Goal: Contribute content: Add original content to the website for others to see

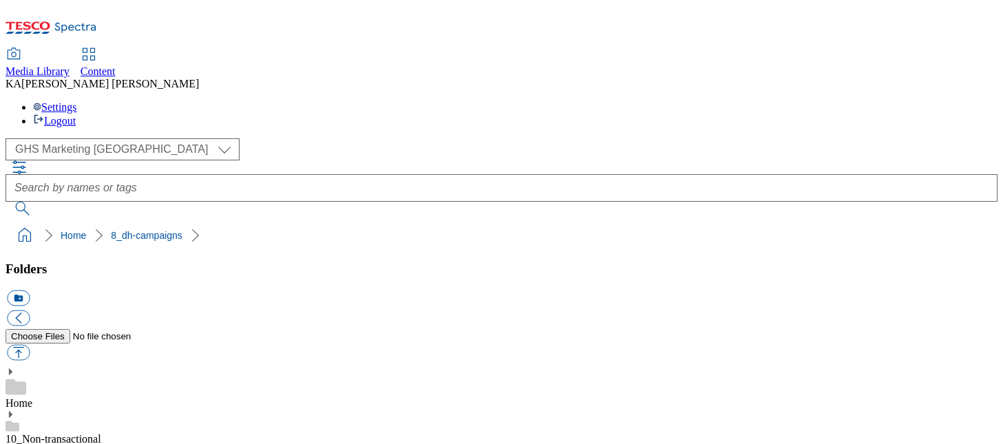
scroll to position [357, 0]
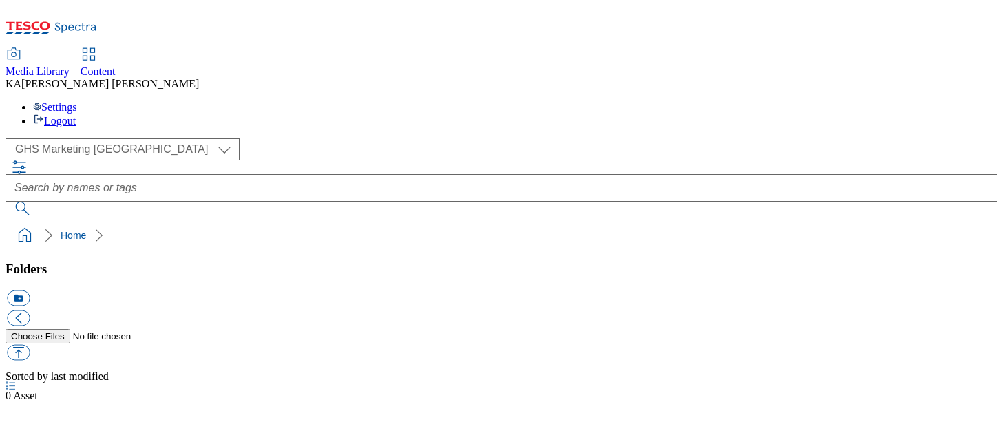
select select "flare-ghs-mktg"
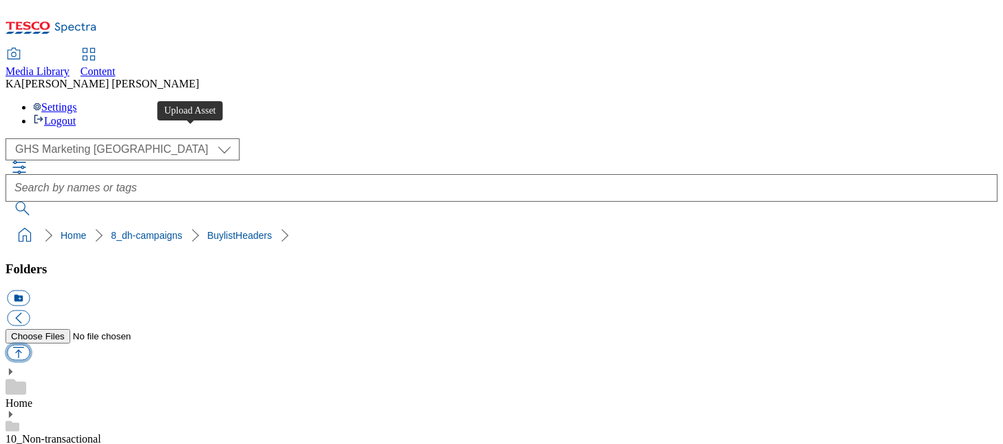
click at [30, 345] on button "button" at bounding box center [18, 353] width 23 height 16
type input "C:\fakepath\1757674012026-ad541796_Cadbury_Heroes_Paper_LegoBrand_H_1184x333_V2…"
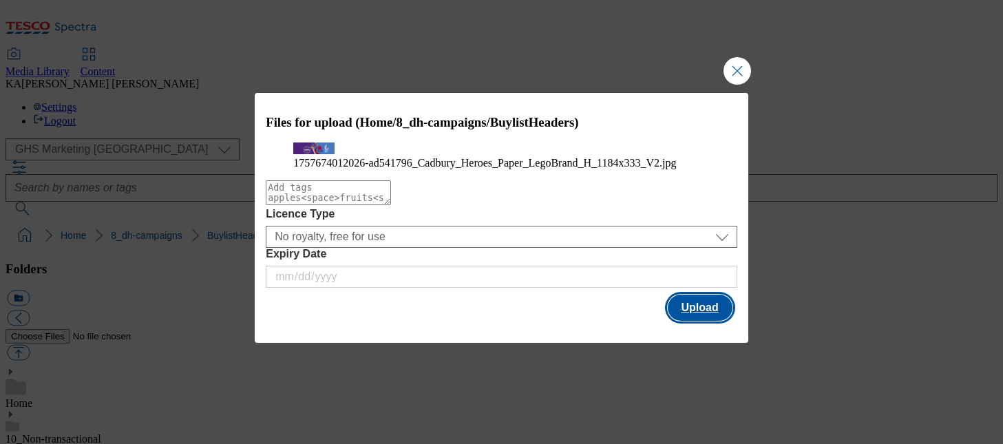
click at [693, 321] on button "Upload" at bounding box center [700, 308] width 65 height 26
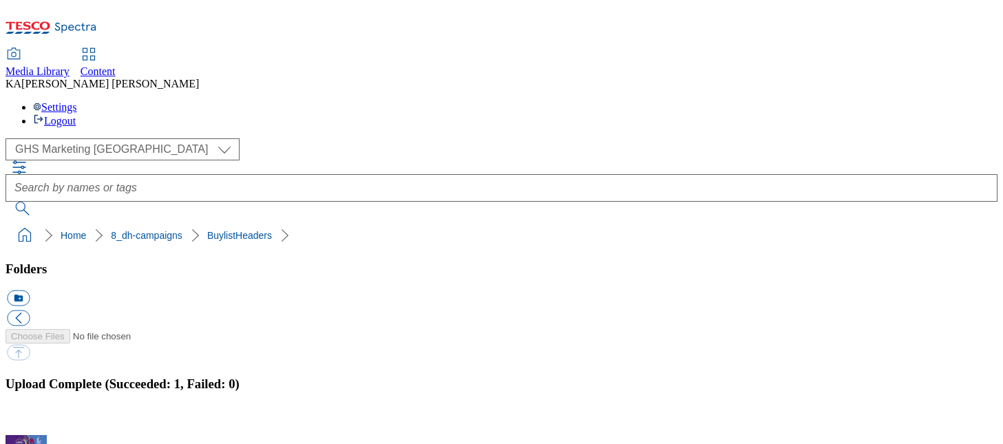
click at [28, 421] on button "button" at bounding box center [17, 427] width 21 height 13
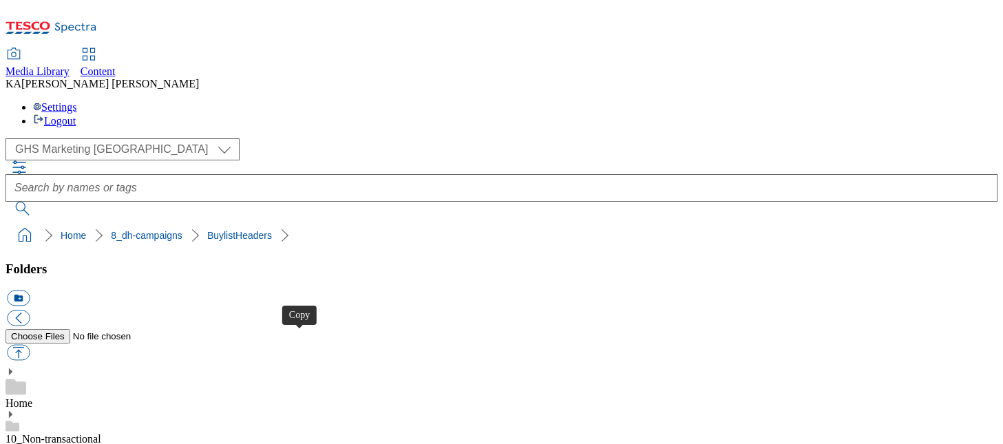
click at [30, 345] on button "button" at bounding box center [18, 353] width 23 height 16
type input "C:\fakepath\1757329388990-ad542154_Heinz_McCain_LegoBrand_H_1184x333_V1.jpg"
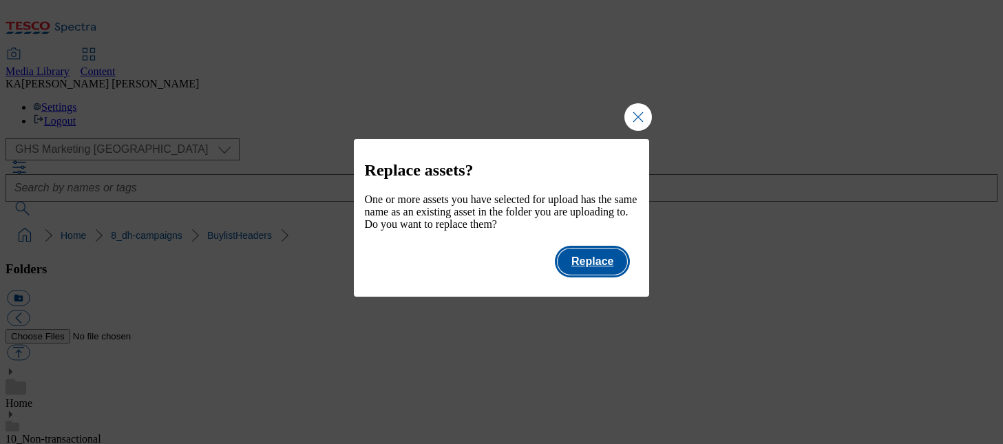
click at [607, 273] on button "Replace" at bounding box center [593, 262] width 70 height 26
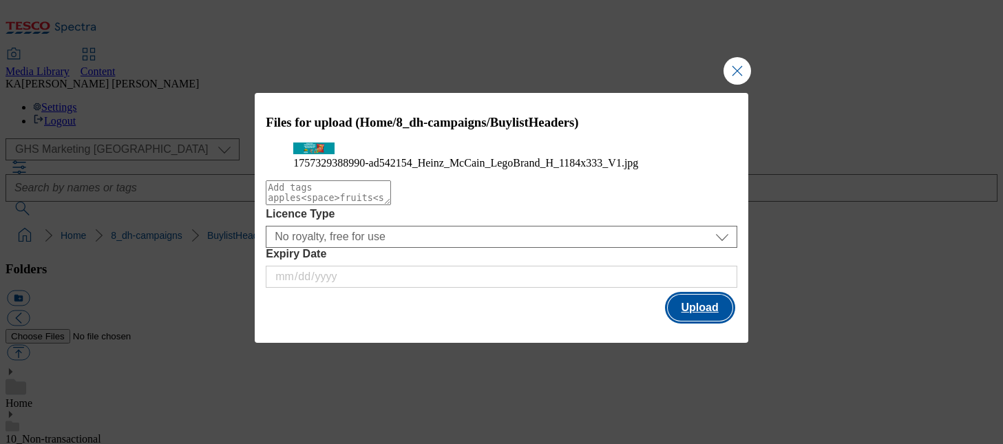
click at [689, 321] on button "Upload" at bounding box center [700, 308] width 65 height 26
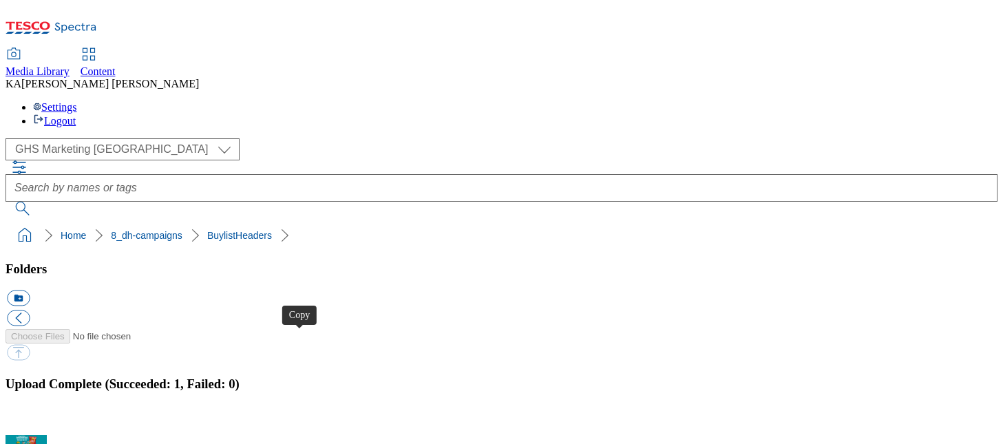
click at [28, 421] on button "button" at bounding box center [17, 427] width 21 height 13
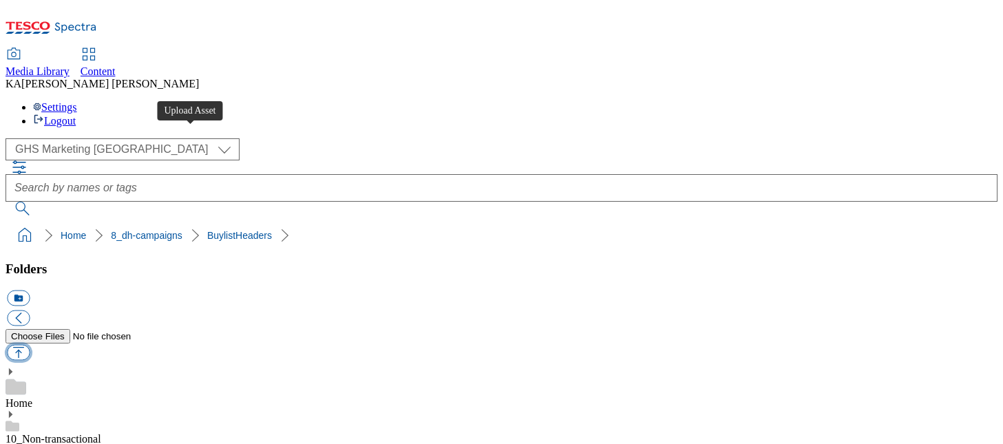
click at [30, 345] on button "button" at bounding box center [18, 353] width 23 height 16
type input "C:\fakepath\1757598482212-ad542138_White_Rabbit_LegoBrand_H_1184x333_V2.jpg"
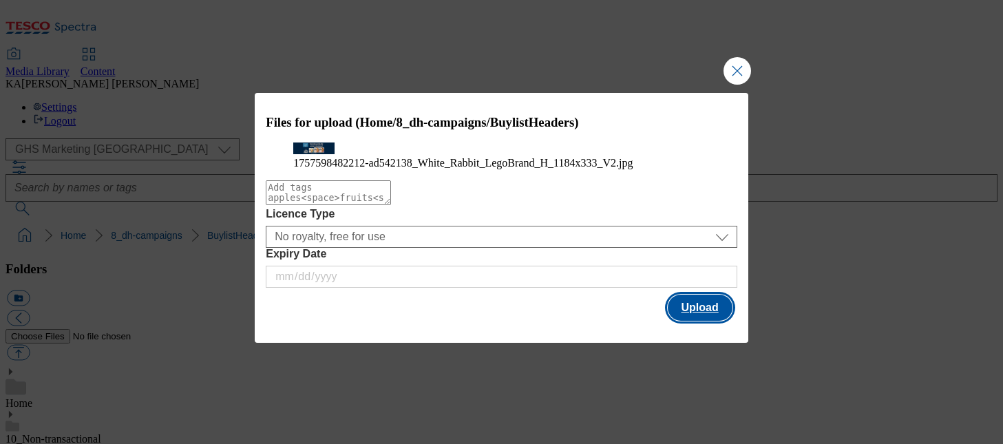
click at [693, 321] on button "Upload" at bounding box center [700, 308] width 65 height 26
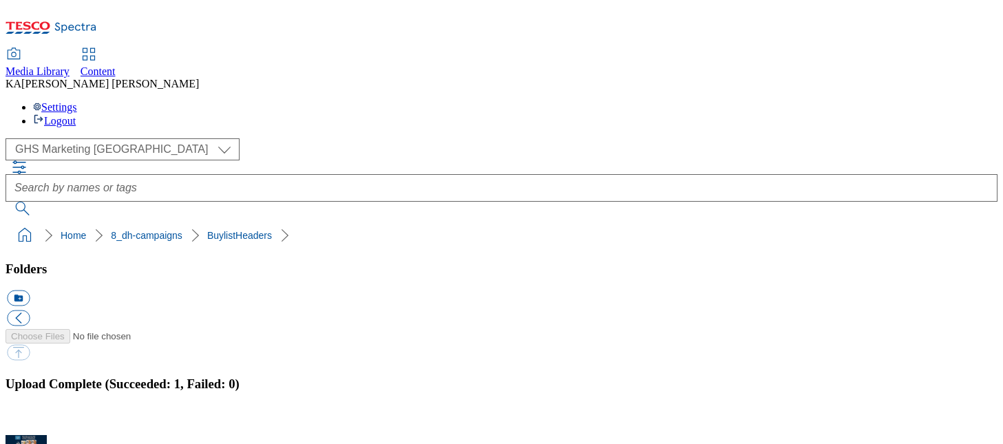
click at [28, 421] on button "button" at bounding box center [17, 427] width 21 height 13
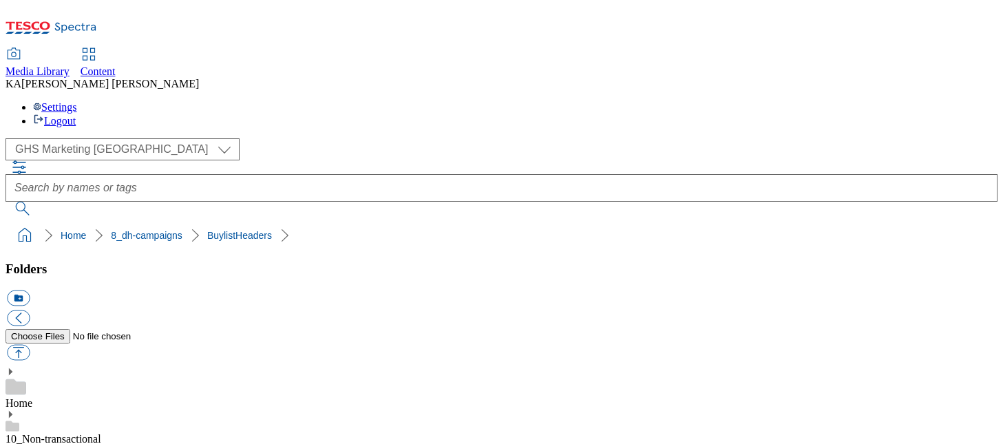
click at [30, 345] on button "button" at bounding box center [18, 353] width 23 height 16
type input "C:\fakepath\1757577595688-ad542058_Canesten_Legobrand_H_1184X333_V1.jpg"
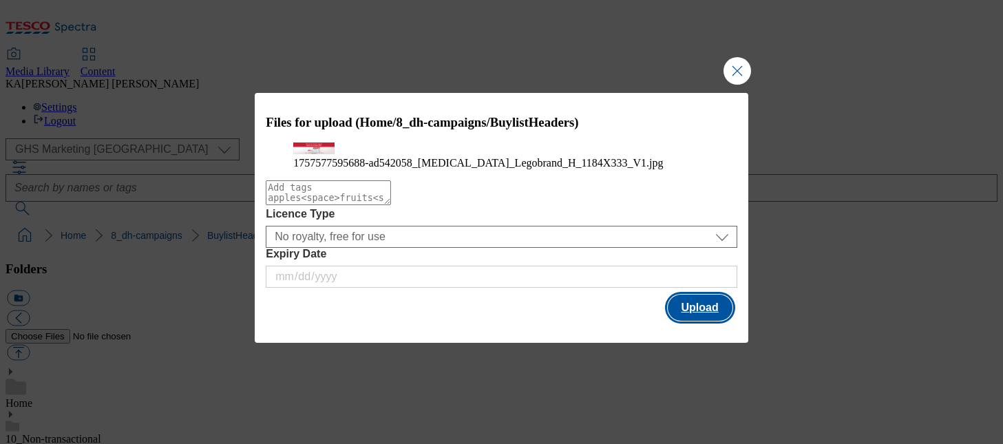
click at [695, 321] on button "Upload" at bounding box center [700, 308] width 65 height 26
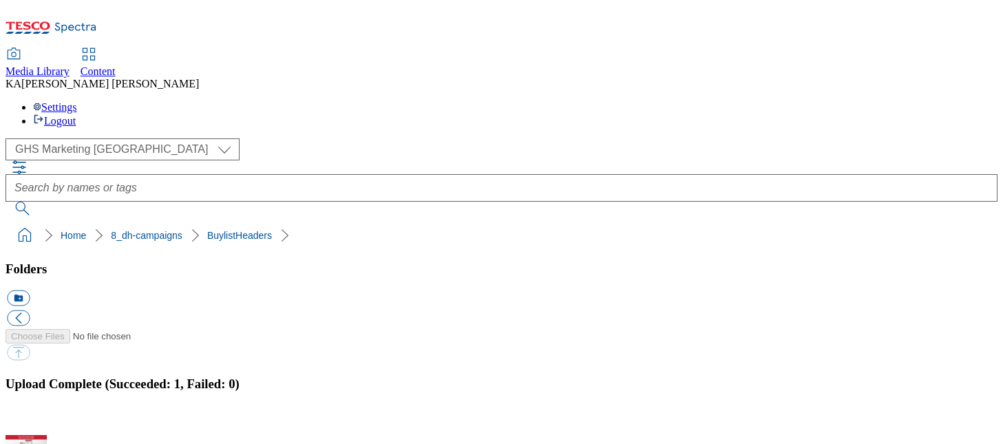
click at [28, 421] on button "button" at bounding box center [17, 427] width 21 height 13
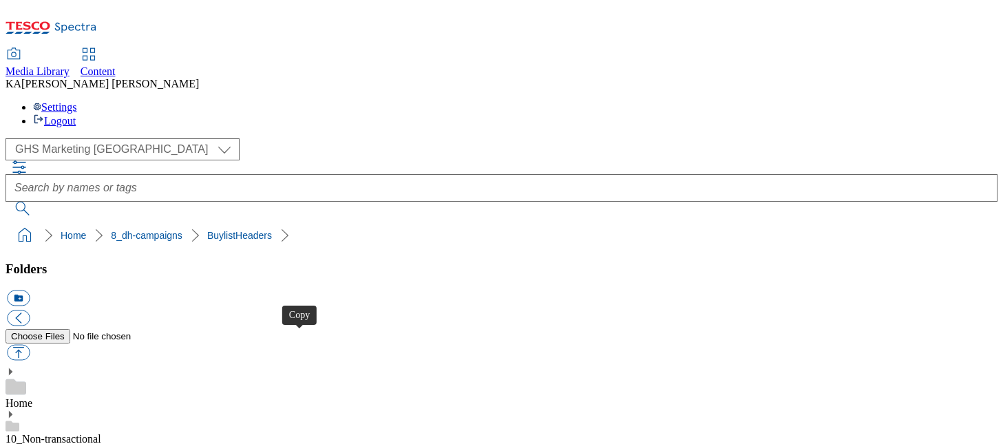
click at [30, 345] on button "button" at bounding box center [18, 353] width 23 height 16
type input "C:\fakepath\1756217113709-ad541908_PG_Pampers_LegoBrand_H_1184x333_V1.jpg"
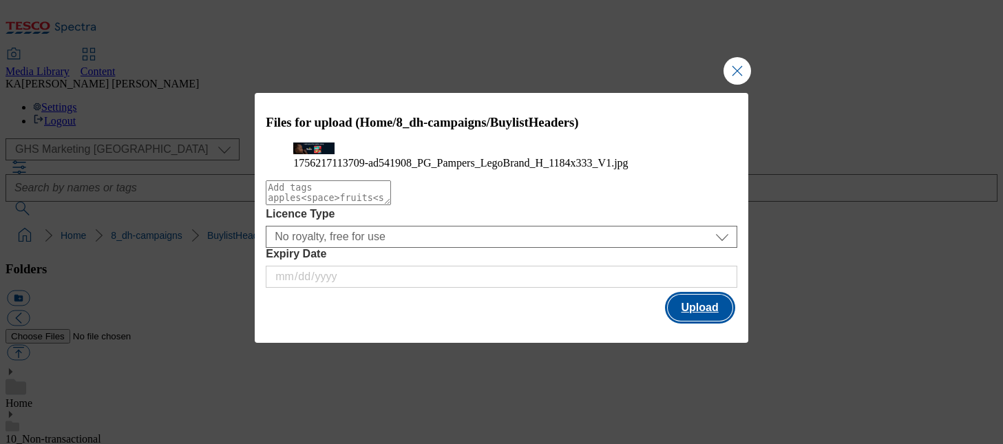
click at [696, 321] on button "Upload" at bounding box center [700, 308] width 65 height 26
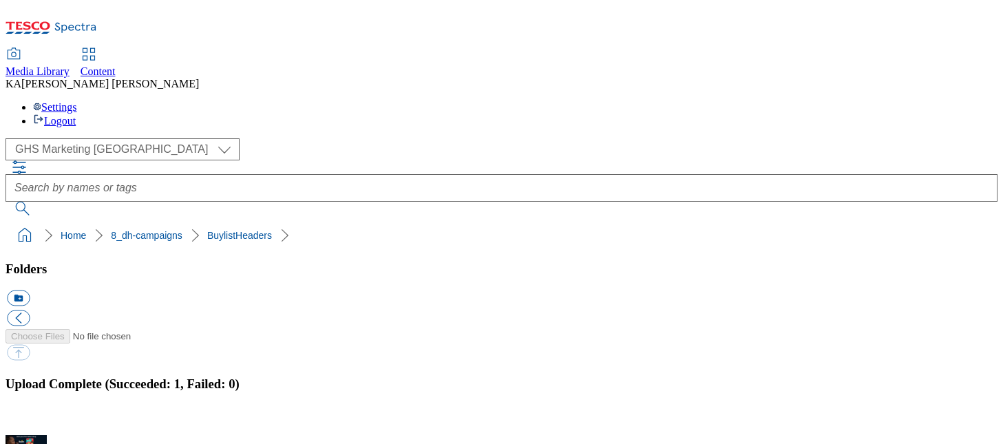
click at [28, 421] on button "button" at bounding box center [17, 427] width 21 height 13
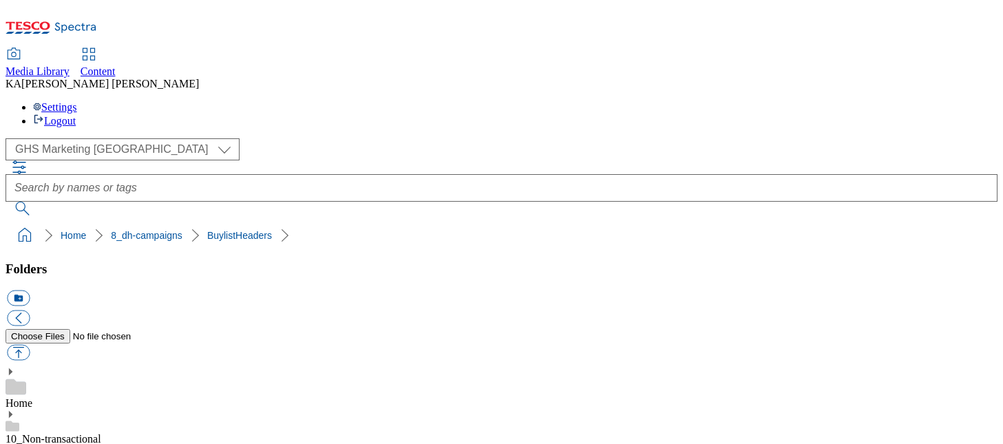
click at [30, 345] on button "button" at bounding box center [18, 353] width 23 height 16
type input "C:\fakepath\1756456234571-ad541875_BabyPowder_LegoBrand_H_1184x333_V1.jpg"
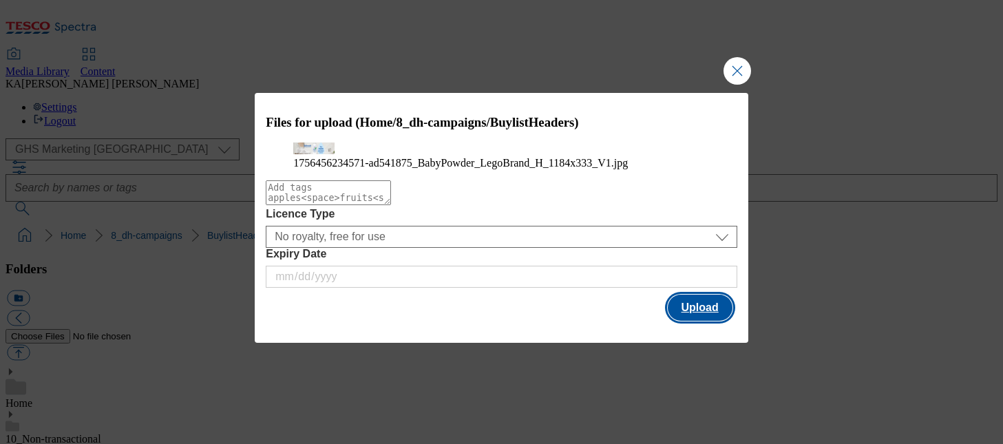
click at [697, 321] on button "Upload" at bounding box center [700, 308] width 65 height 26
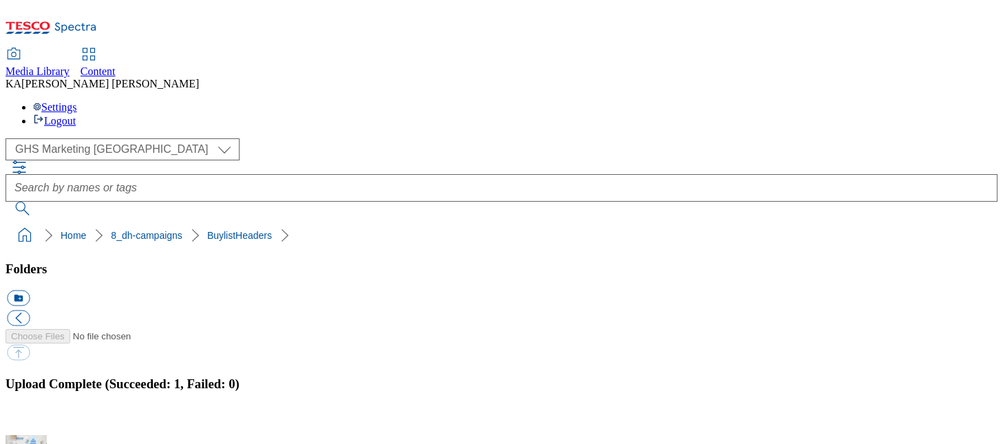
click at [28, 421] on button "button" at bounding box center [17, 427] width 21 height 13
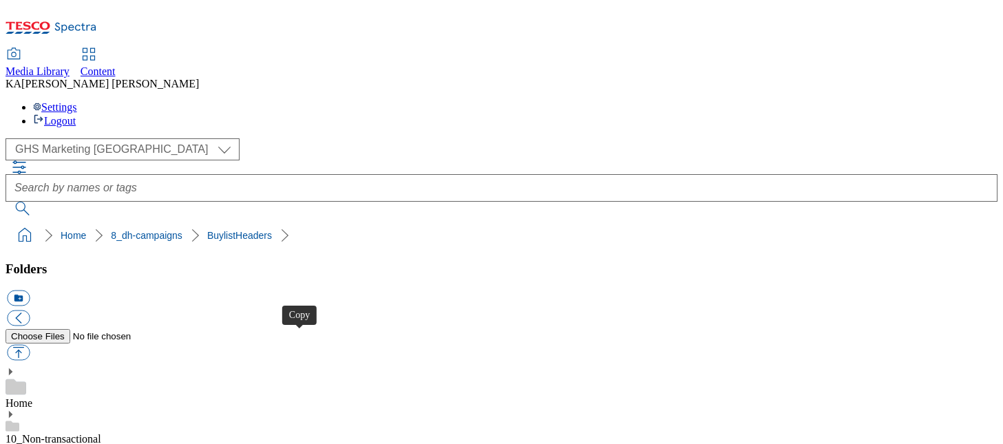
click at [30, 345] on button "button" at bounding box center [18, 353] width 23 height 16
type input "C:\fakepath\1756458410249-Ad541874_Johnson_Baby_Legobrand_H_1184x333_V1.jpg"
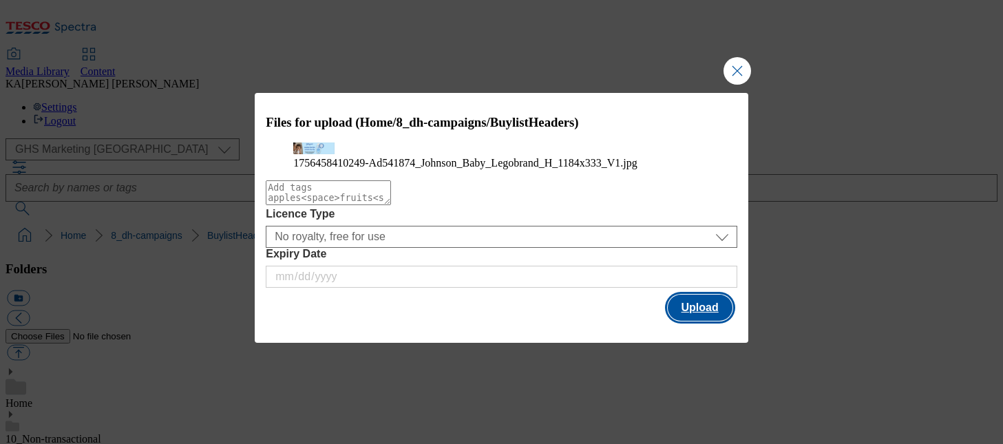
click at [693, 321] on button "Upload" at bounding box center [700, 308] width 65 height 26
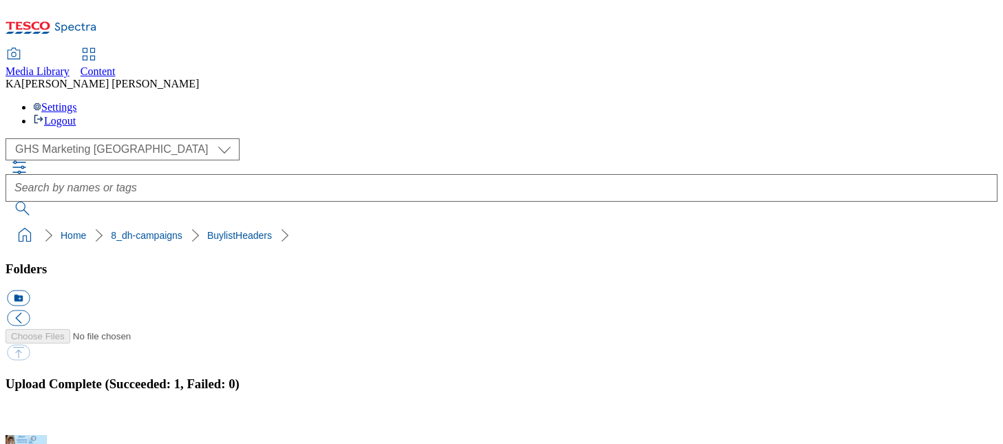
click at [28, 421] on button "button" at bounding box center [17, 427] width 21 height 13
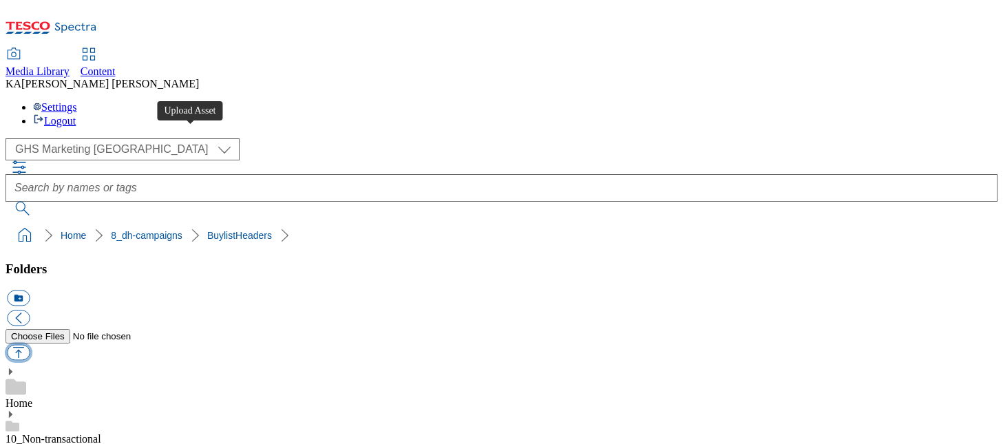
click at [30, 345] on button "button" at bounding box center [18, 353] width 23 height 16
type input "C:\fakepath\1756467409497-ad541873_Johnsons_Baby_LegoBrand_H_1184x333_V1.jpg"
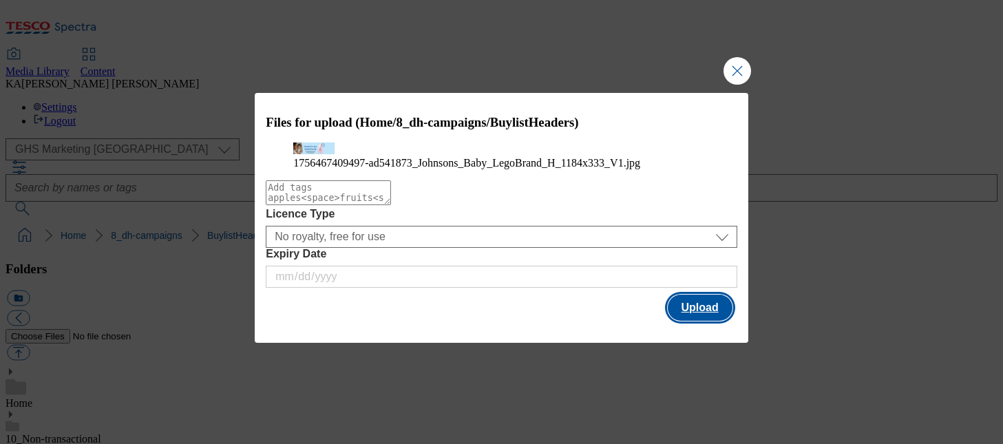
click at [706, 321] on button "Upload" at bounding box center [700, 308] width 65 height 26
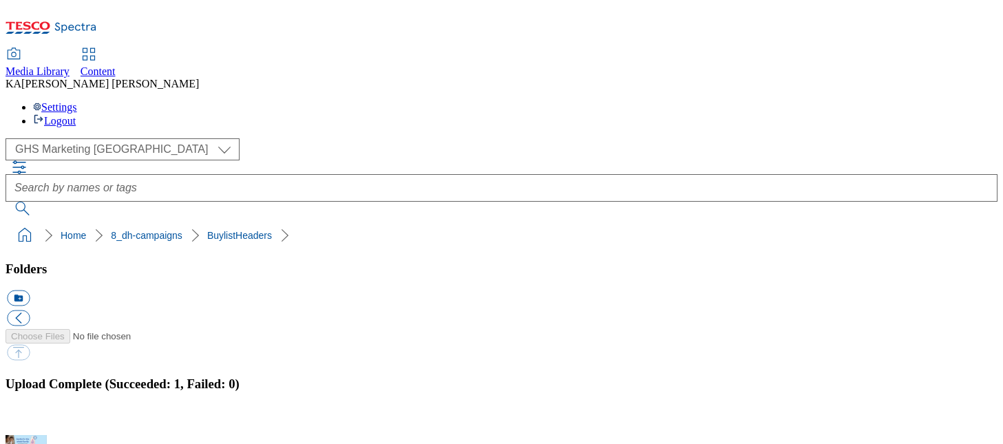
click at [28, 421] on button "button" at bounding box center [17, 427] width 21 height 13
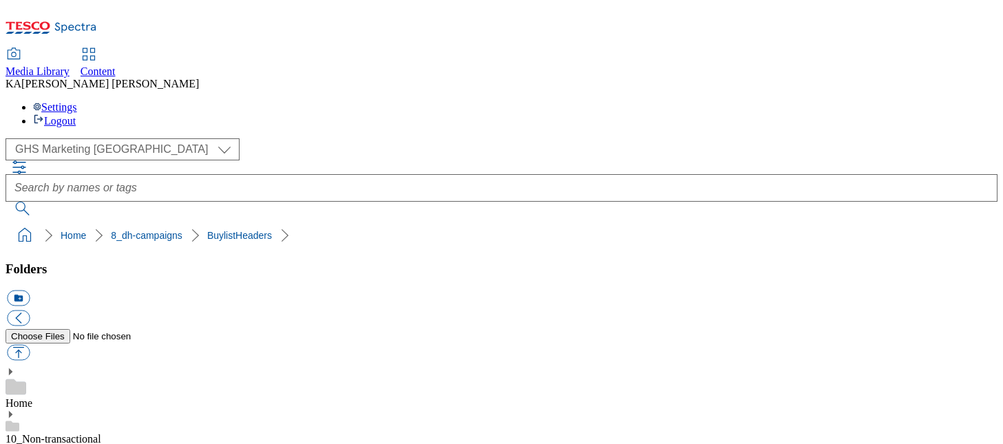
click at [30, 345] on button "button" at bounding box center [18, 353] width 23 height 16
type input "C:\fakepath\1756455232130-ad541872_Aveeno_Legobrand_H_1184X333_V1.jpg"
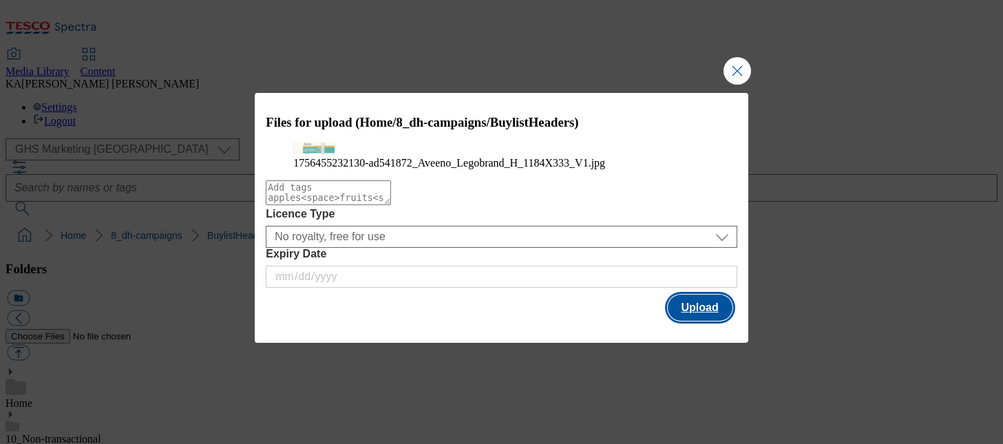
click at [695, 321] on button "Upload" at bounding box center [700, 308] width 65 height 26
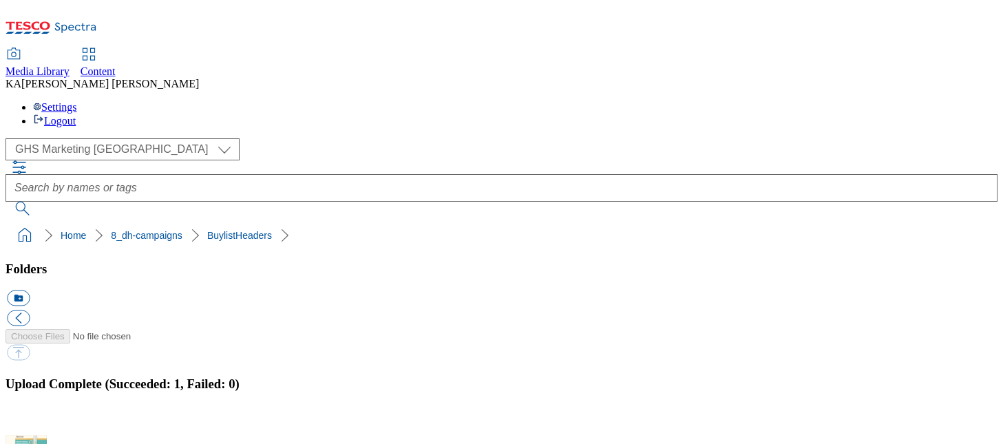
click at [28, 421] on button "button" at bounding box center [17, 427] width 21 height 13
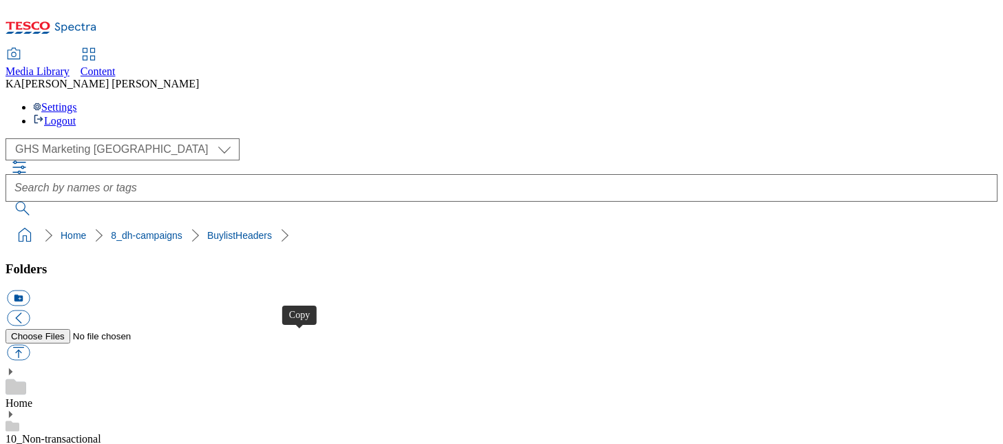
click at [30, 345] on button "button" at bounding box center [18, 353] width 23 height 16
type input "C:\fakepath\1756461932542-ad541870_Nicorette_Quickmist_LegoBrand_H_1184x333_V1.…"
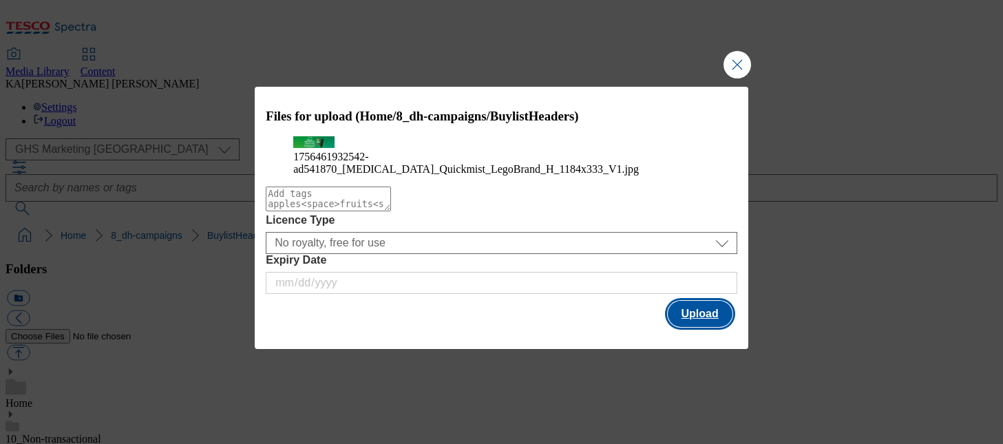
click at [693, 327] on button "Upload" at bounding box center [700, 314] width 65 height 26
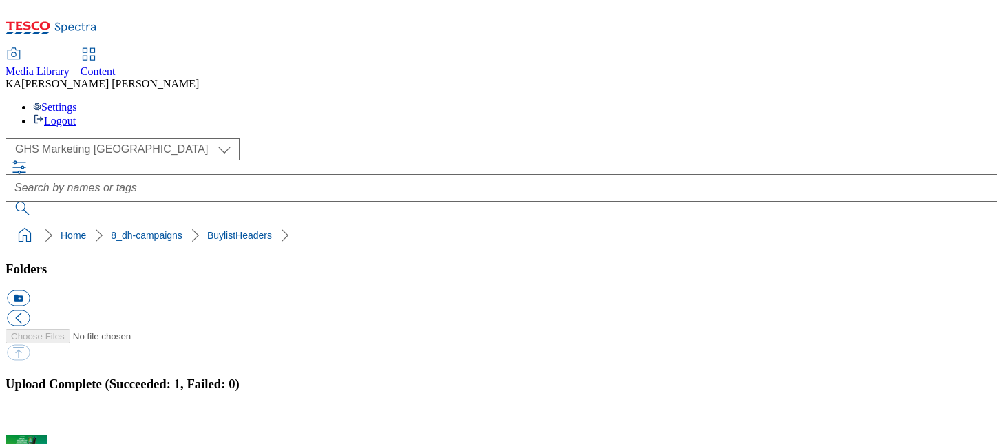
click at [28, 421] on button "button" at bounding box center [17, 427] width 21 height 13
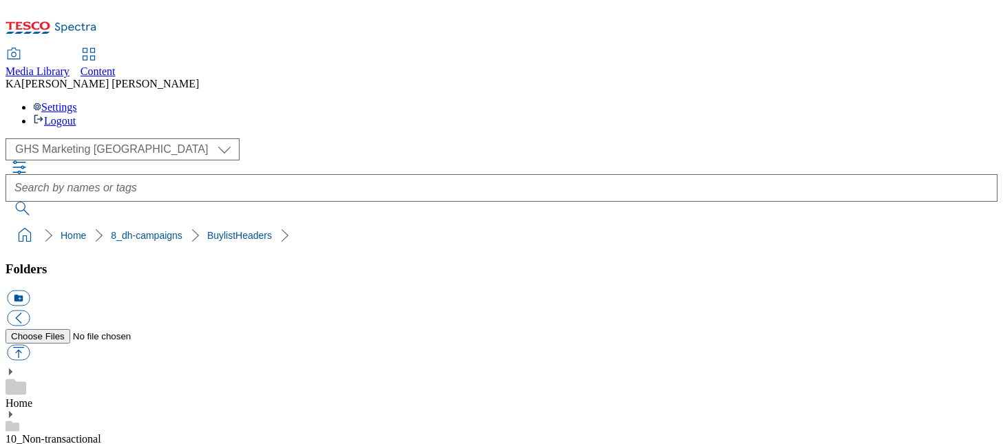
click at [30, 345] on button "button" at bounding box center [18, 353] width 23 height 16
type input "C:\fakepath\1756454173618-ad541869_Listerine_Total_Care_Legobrand_H_1184x333_V1…"
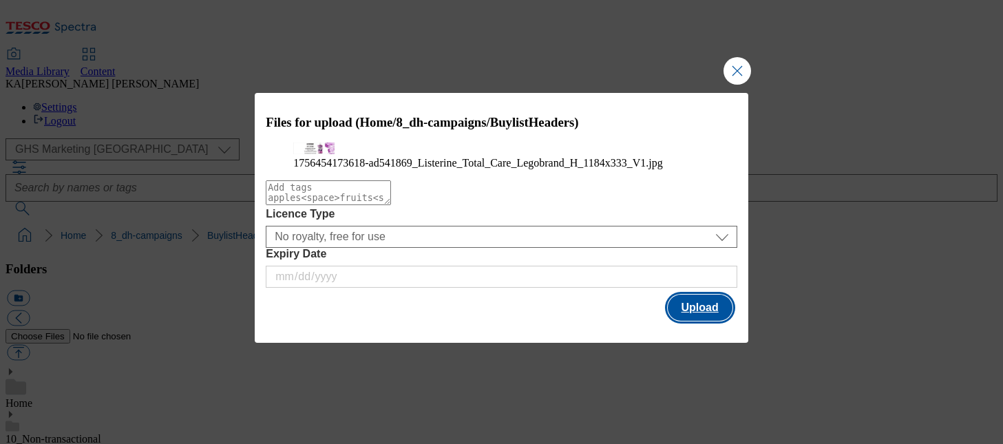
click at [700, 321] on button "Upload" at bounding box center [700, 308] width 65 height 26
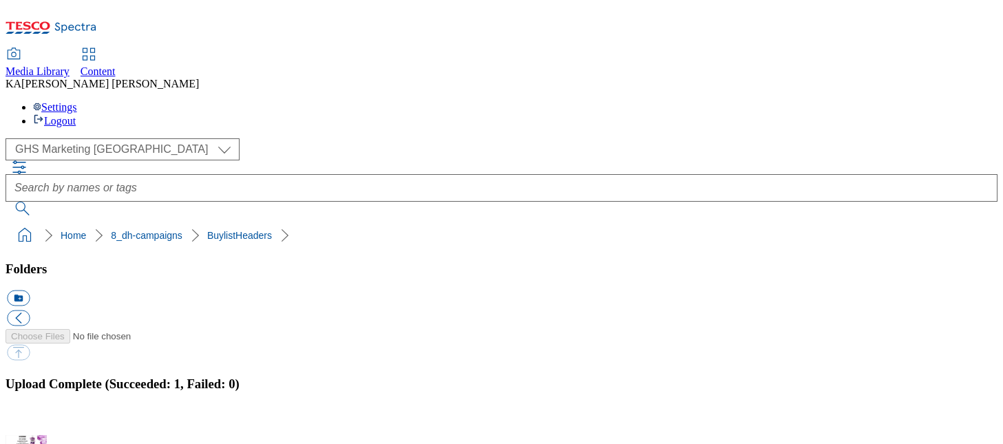
click at [28, 421] on button "button" at bounding box center [17, 427] width 21 height 13
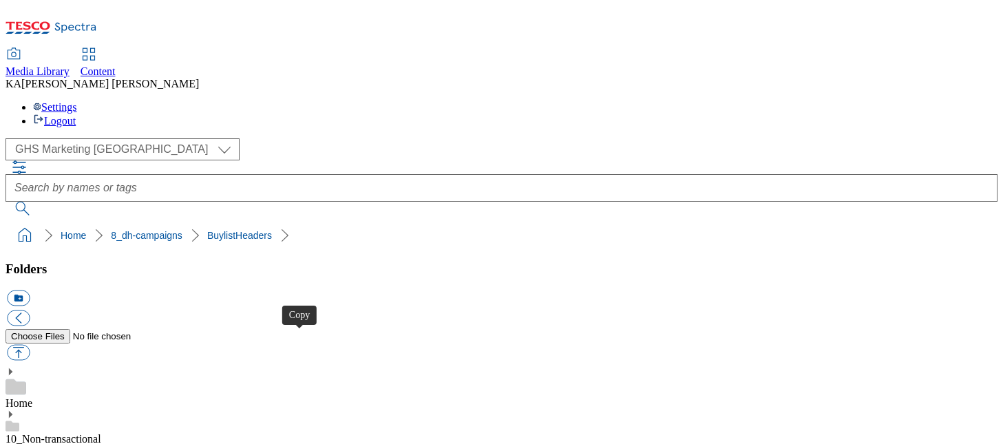
click at [30, 345] on button "button" at bounding box center [18, 353] width 23 height 16
type input "C:\fakepath\1757081767558-ad541867_Aveeno_Skin_Relief_LegoBrand_H_1184x333_V2.j…"
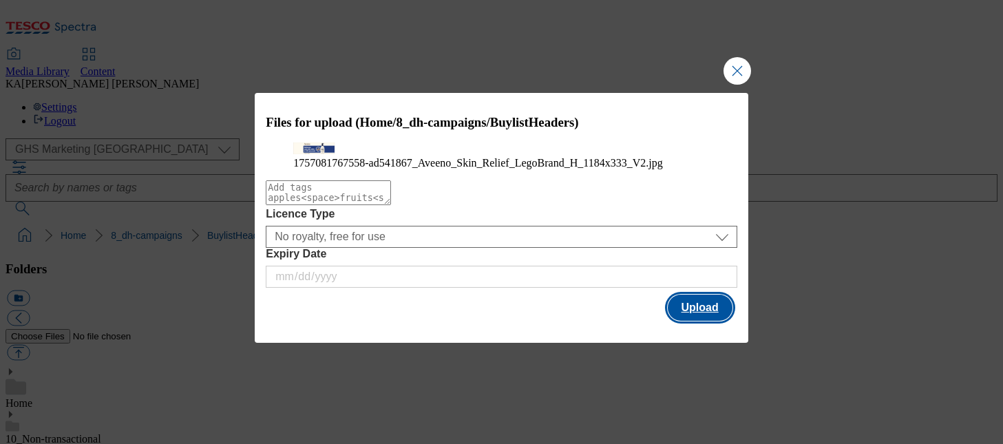
click at [705, 321] on button "Upload" at bounding box center [700, 308] width 65 height 26
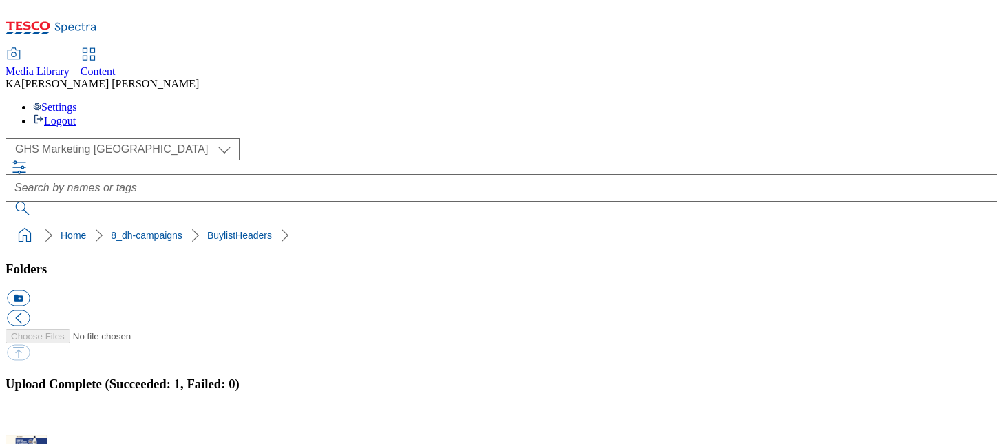
click at [28, 421] on button "button" at bounding box center [17, 427] width 21 height 13
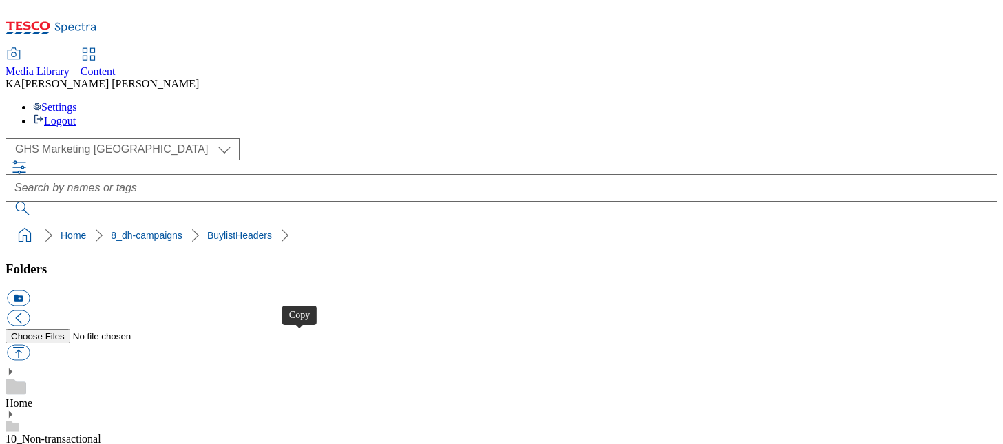
click at [30, 345] on button "button" at bounding box center [18, 353] width 23 height 16
type input "C:\fakepath\1756451045805-ad541866_Aveeno_LegoBrand_H_1184x333_V1.jpg"
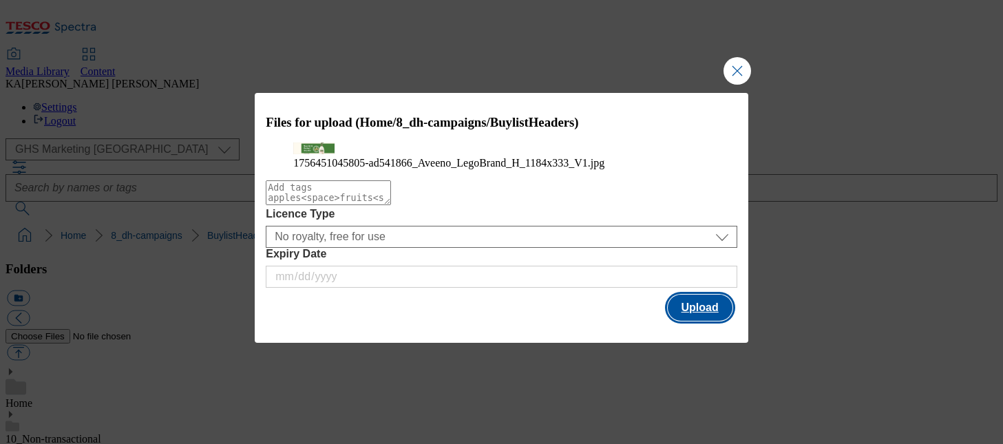
click at [690, 321] on button "Upload" at bounding box center [700, 308] width 65 height 26
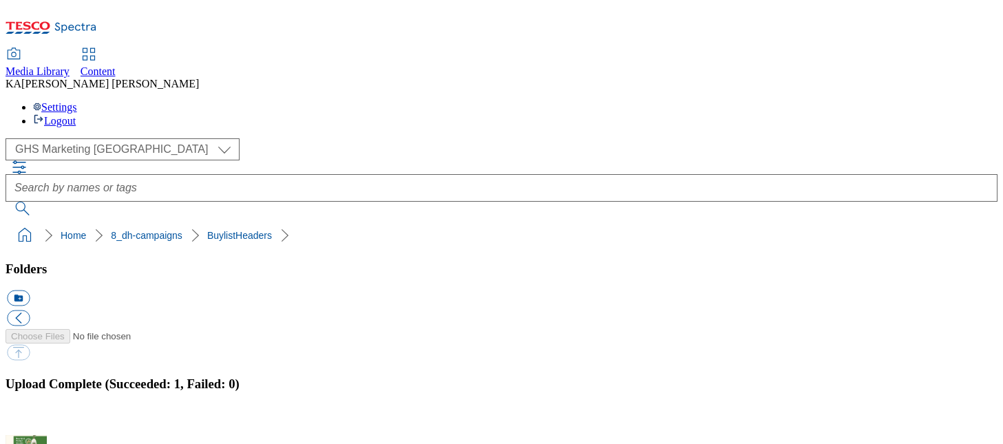
click at [28, 421] on button "button" at bounding box center [17, 427] width 21 height 13
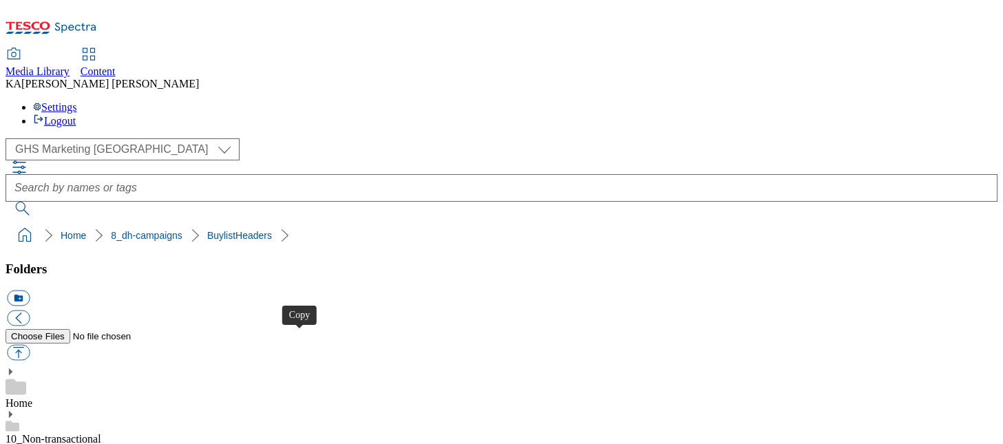
click at [30, 345] on button "button" at bounding box center [18, 353] width 23 height 16
type input "C:\fakepath\1757410884693-ad541865_Kenvue_Calpol_LegoBrand_H_1184x333_V2.jpg"
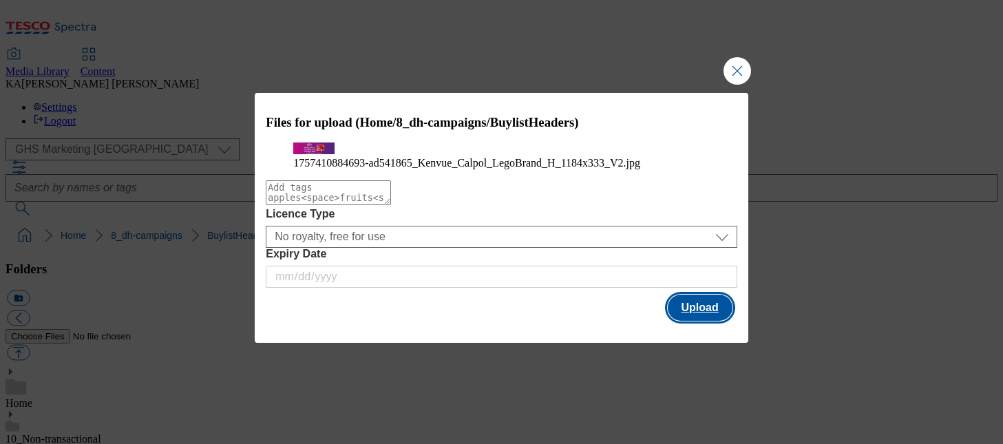
click at [726, 321] on button "Upload" at bounding box center [700, 308] width 65 height 26
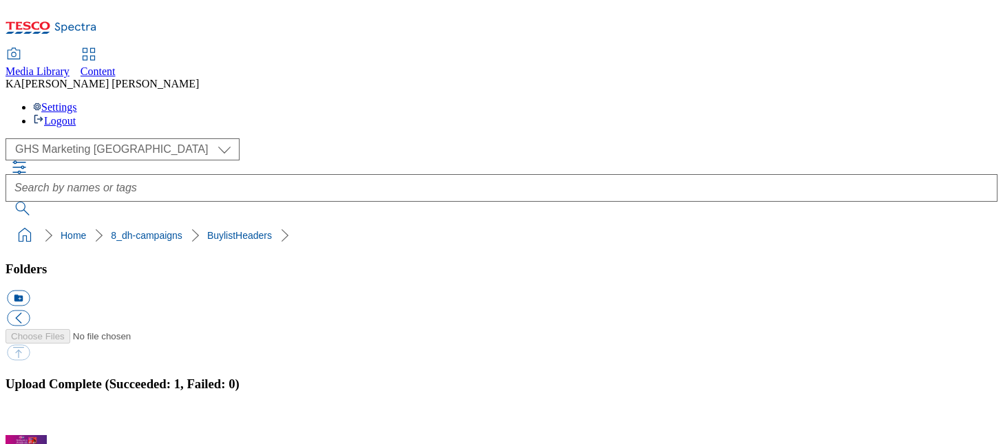
click at [28, 421] on button "button" at bounding box center [17, 427] width 21 height 13
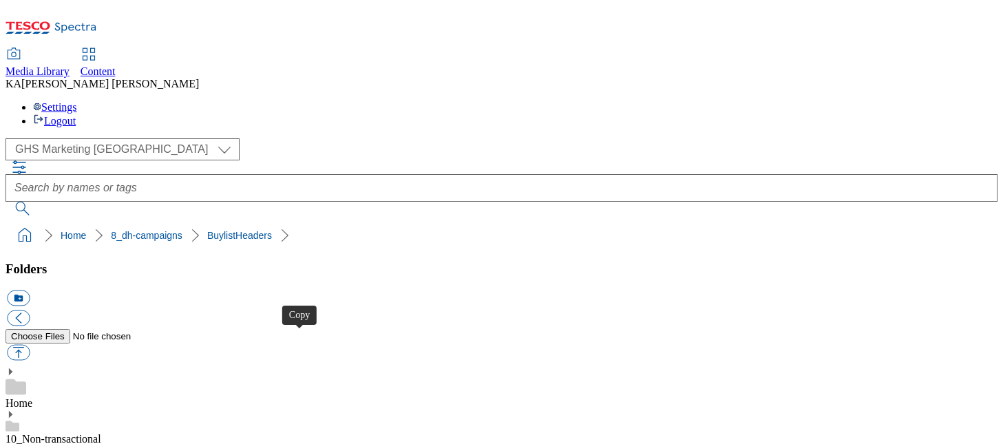
click at [30, 345] on button "button" at bounding box center [18, 353] width 23 height 16
type input "C:\fakepath\1756454288226-Ad541864_Imodium_LegoBrand_H_1184x333_V1.jpg"
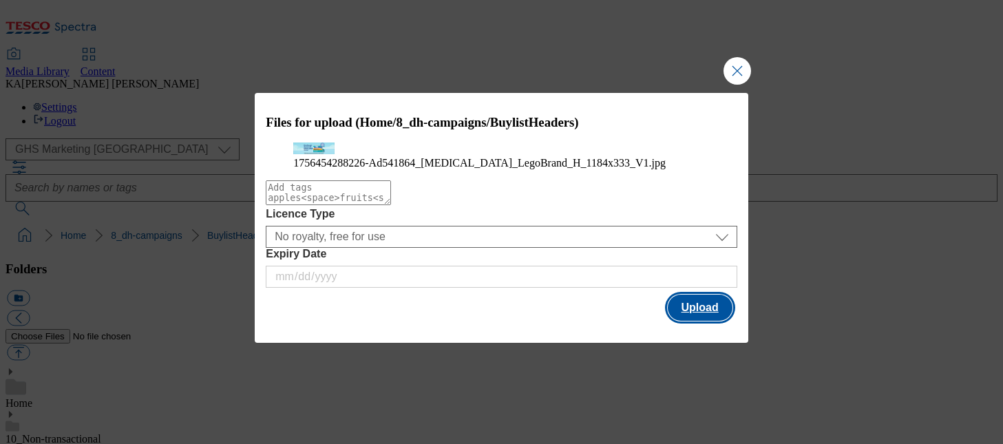
click at [690, 321] on button "Upload" at bounding box center [700, 308] width 65 height 26
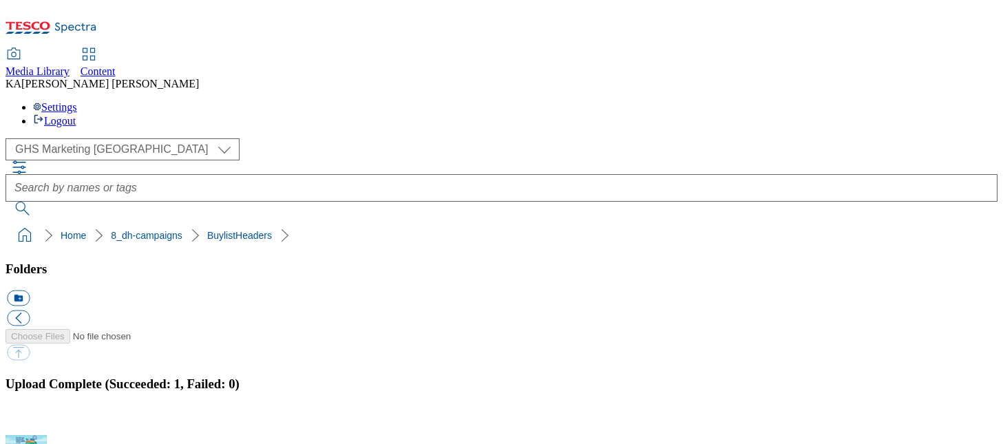
click at [28, 421] on button "button" at bounding box center [17, 427] width 21 height 13
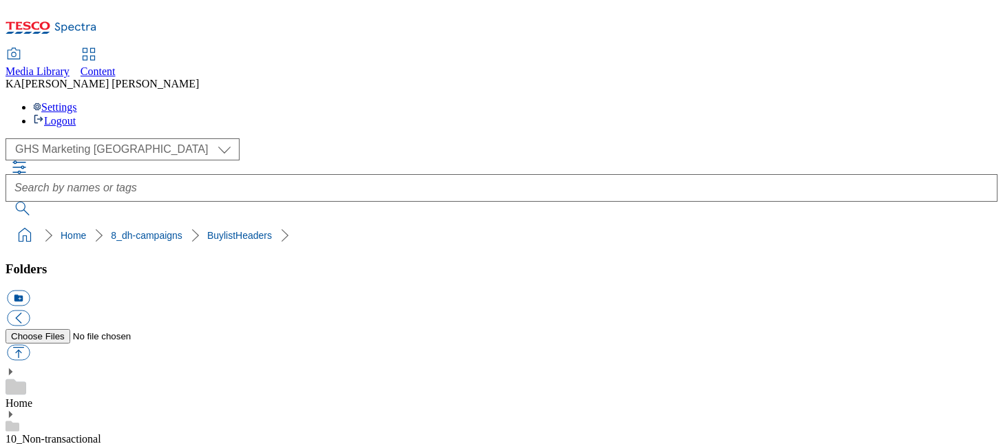
click at [30, 345] on button "button" at bounding box center [18, 353] width 23 height 16
type input "C:\fakepath\1757333929386-BLH_1184x333.png"
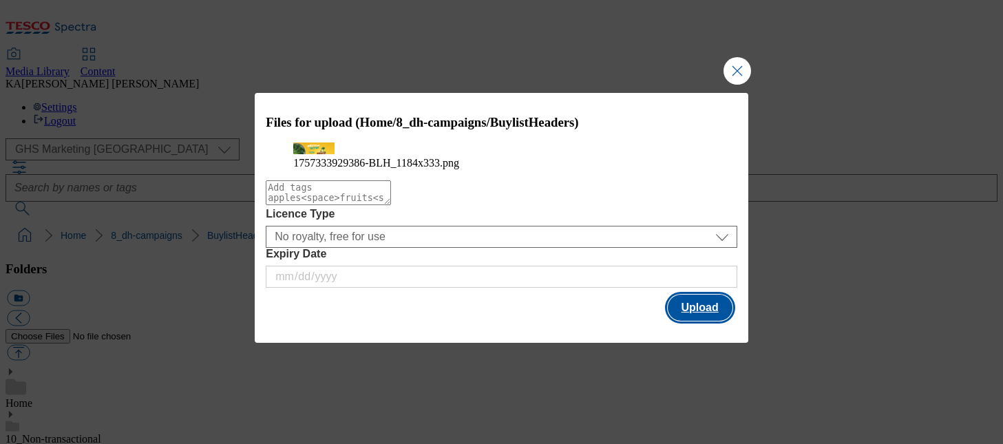
click at [688, 321] on button "Upload" at bounding box center [700, 308] width 65 height 26
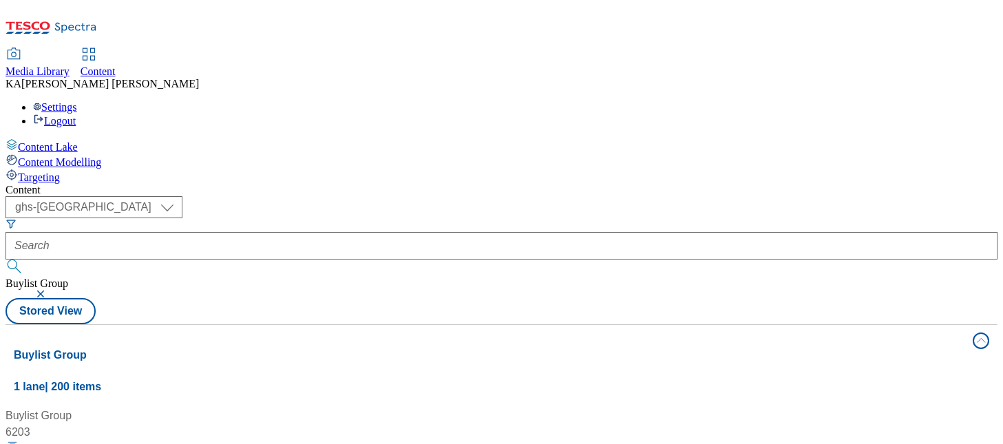
select select "ghs-[GEOGRAPHIC_DATA]"
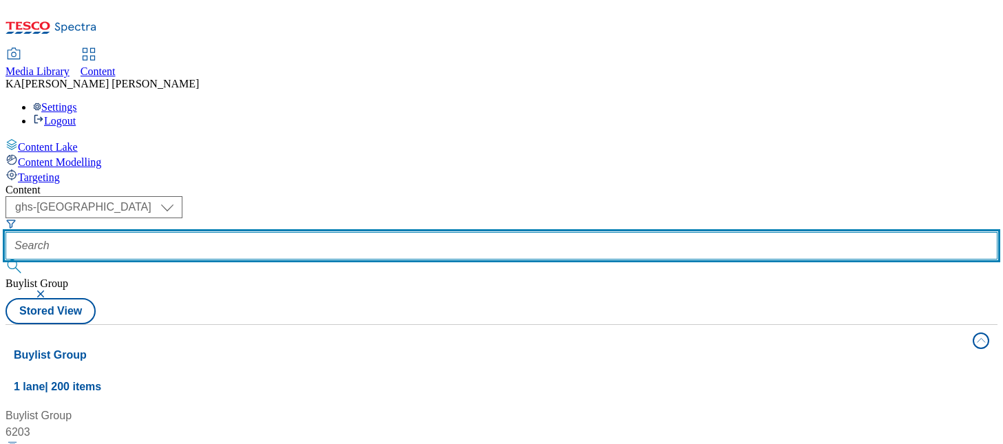
scroll to position [357, 0]
drag, startPoint x: 0, startPoint y: 0, endPoint x: 320, endPoint y: 109, distance: 338.1
click at [320, 232] on input "text" at bounding box center [502, 246] width 992 height 28
paste input "mondelez-cadbury-heroes-25tw29"
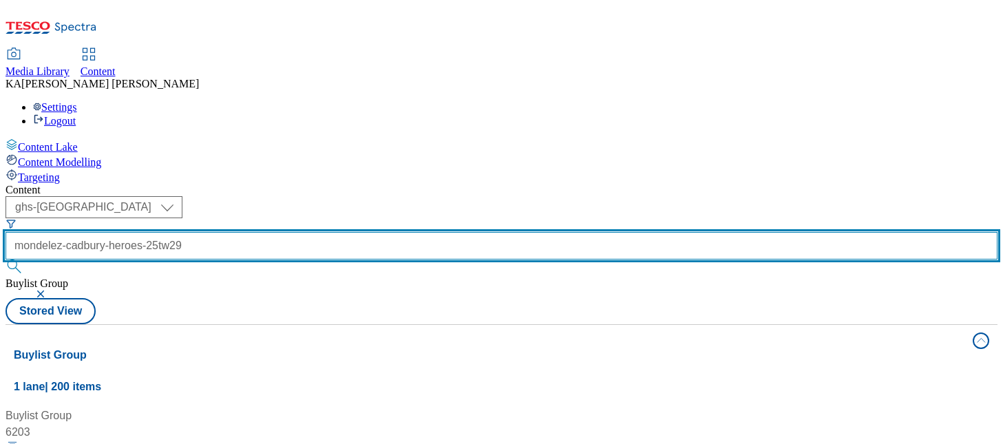
type input "mondelez-cadbury-heroes-25tw29"
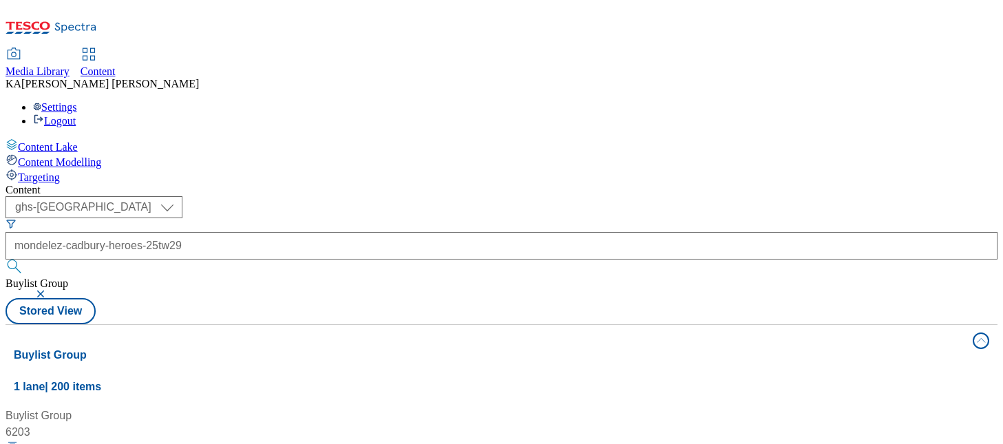
scroll to position [0, 0]
click at [49, 290] on button "button" at bounding box center [42, 294] width 14 height 8
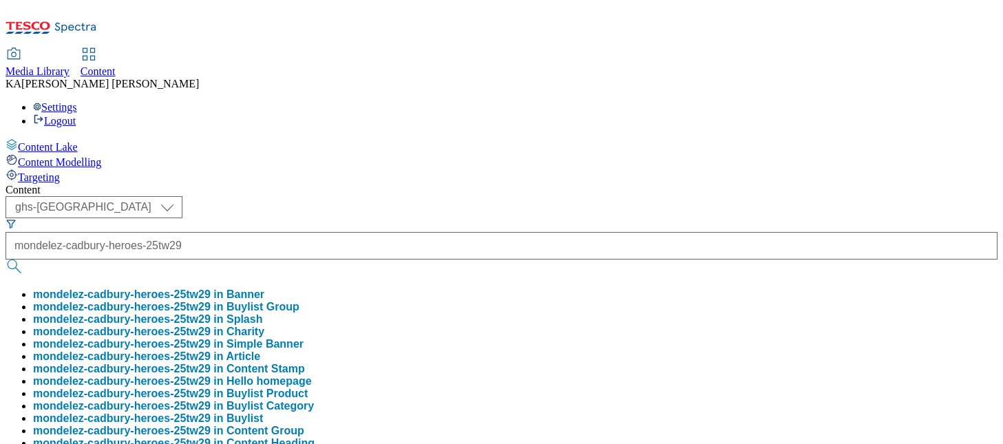
click at [299, 301] on button "mondelez-cadbury-heroes-25tw29 in Buylist Group" at bounding box center [166, 307] width 266 height 12
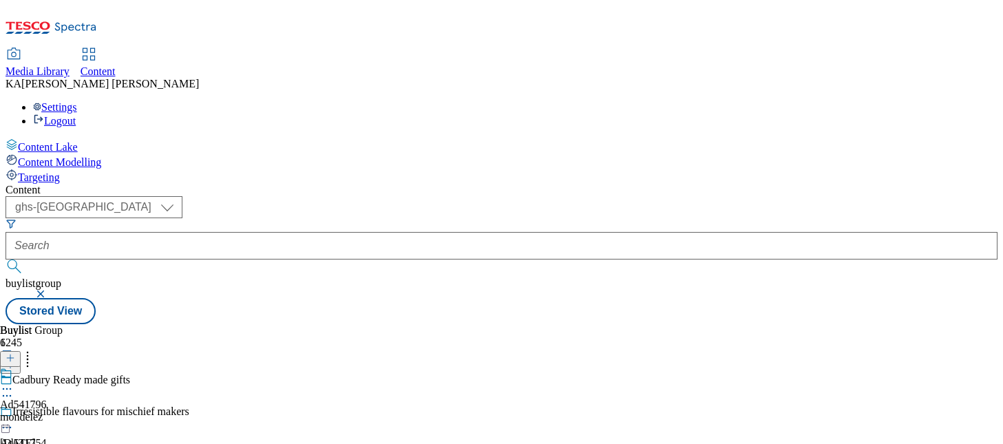
click at [14, 382] on icon at bounding box center [7, 389] width 14 height 14
click at [59, 413] on span "Edit" at bounding box center [51, 418] width 16 height 10
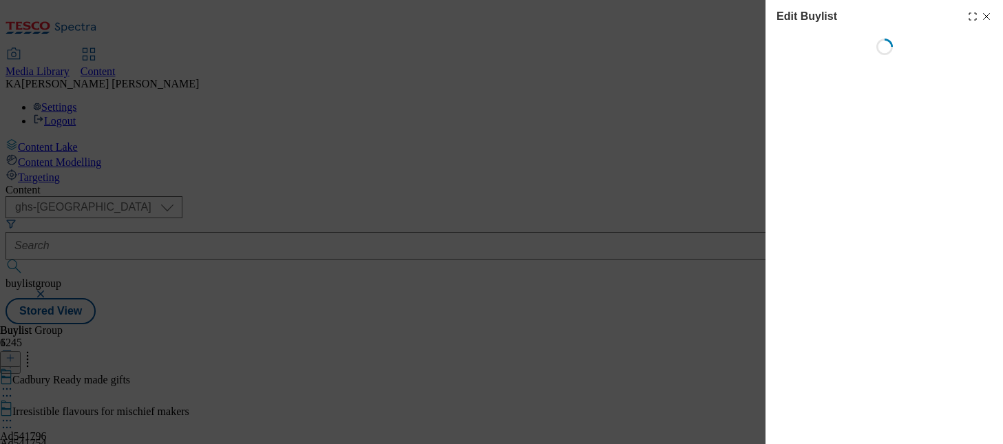
select select "tactical"
select select "supplier funded short term 1-3 weeks"
select select "dunnhumby"
select select "Banner"
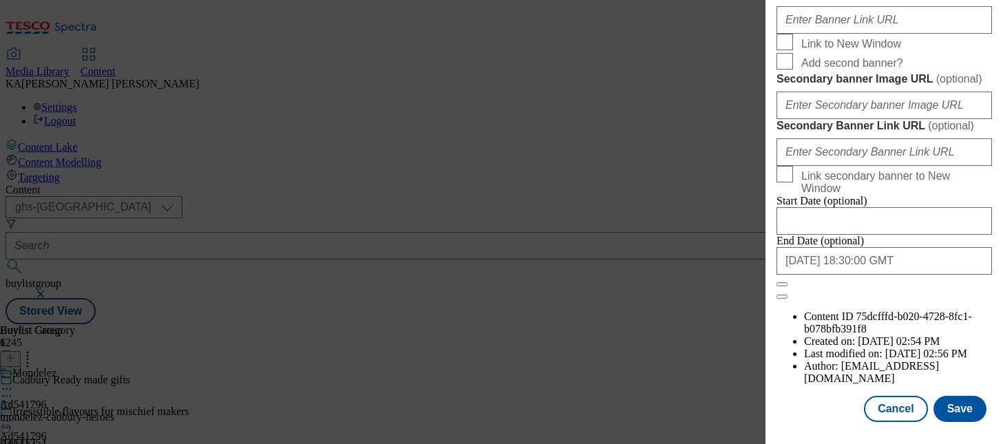
scroll to position [1462, 0]
paste input "https://digitalcontent.api.tesco.com/v2/media/ghs-mktg/77e8e9f1-0b79-42b3-a3aa-…"
type input "https://digitalcontent.api.tesco.com/v2/media/ghs-mktg/77e8e9f1-0b79-42b3-a3aa-…"
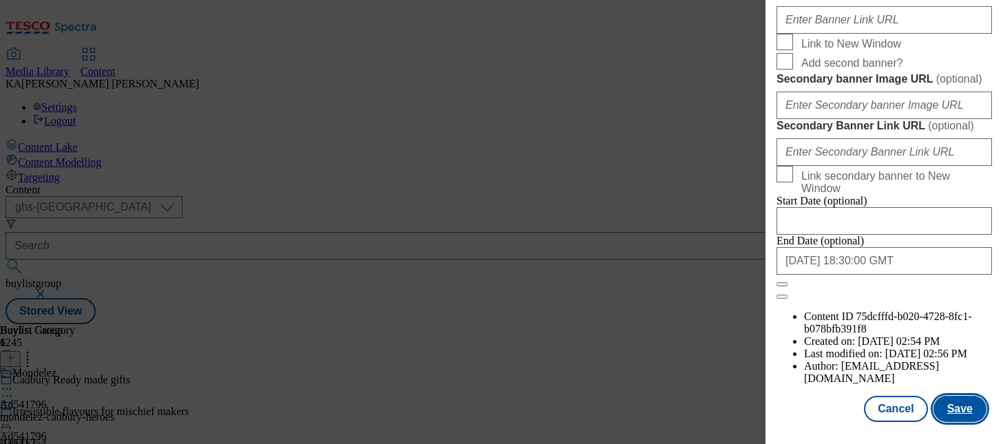
click at [952, 405] on button "Save" at bounding box center [960, 409] width 53 height 26
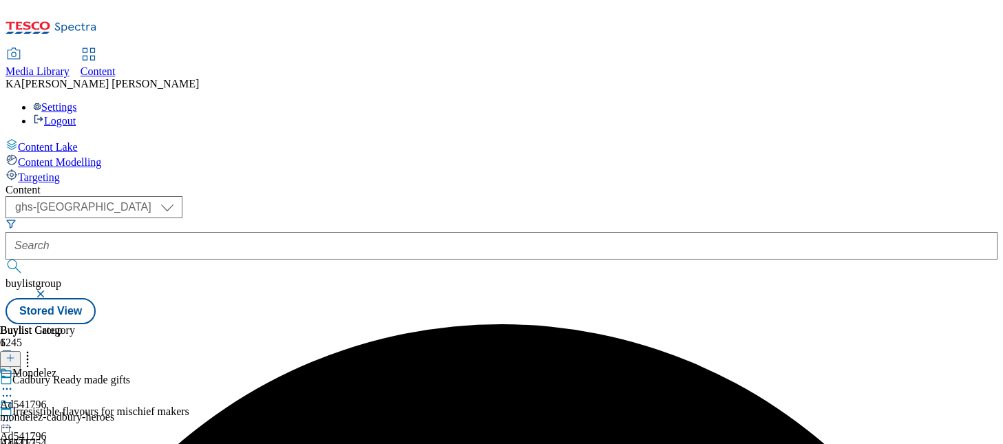
click at [14, 414] on icon at bounding box center [7, 421] width 14 height 14
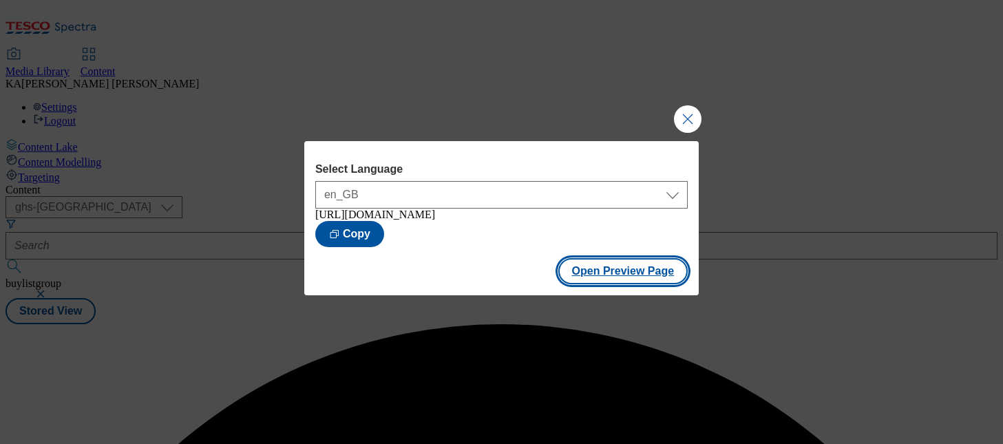
click at [598, 284] on button "Open Preview Page" at bounding box center [623, 271] width 130 height 26
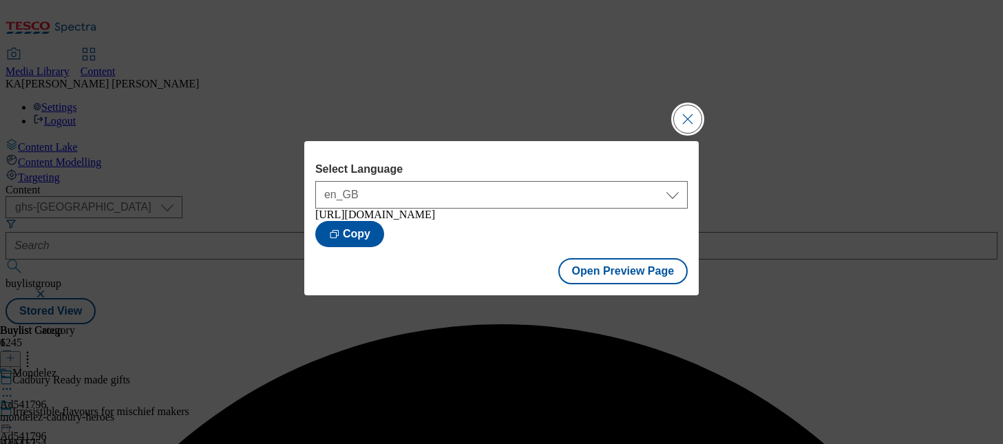
click at [680, 112] on button "Close Modal" at bounding box center [688, 119] width 28 height 28
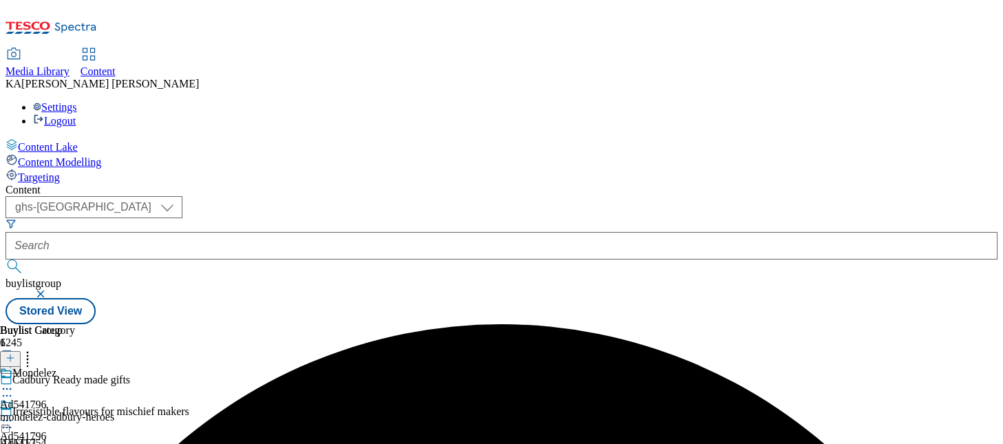
click at [14, 414] on icon at bounding box center [7, 421] width 14 height 14
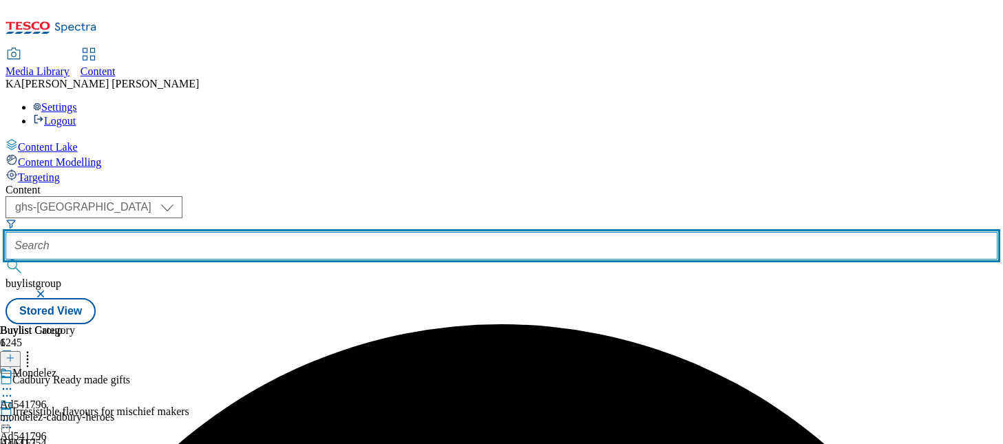
click at [366, 232] on input "text" at bounding box center [502, 246] width 992 height 28
paste input "heinz-mccain-25tw30"
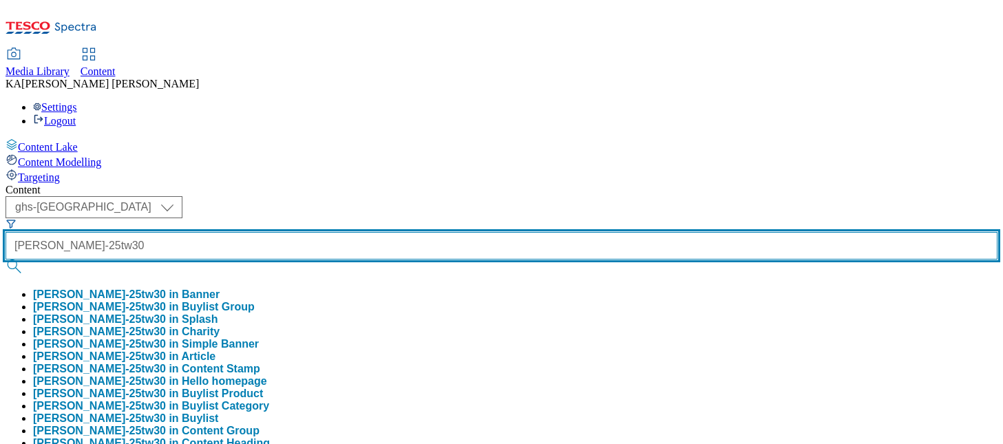
type input "heinz-mccain-25tw30"
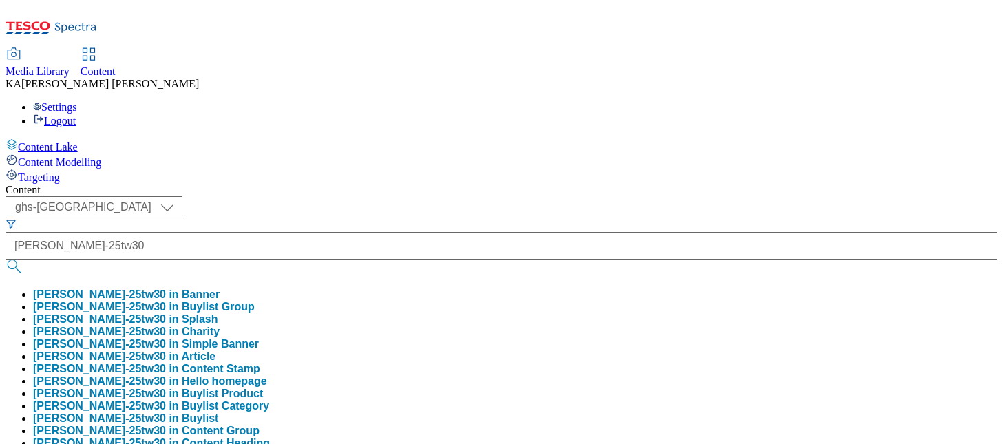
click at [255, 301] on button "heinz-mccain-25tw30 in Buylist Group" at bounding box center [144, 307] width 222 height 12
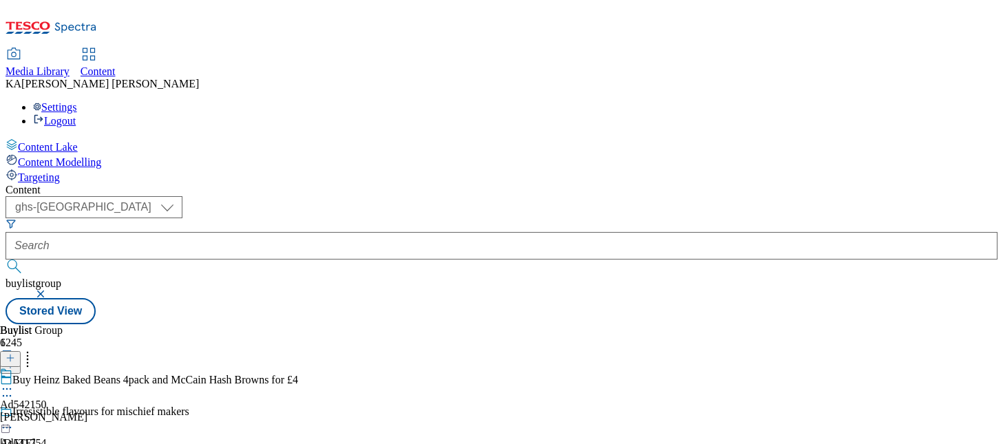
click at [5, 388] on circle at bounding box center [4, 389] width 2 height 2
click at [59, 413] on span "Edit" at bounding box center [51, 418] width 16 height 10
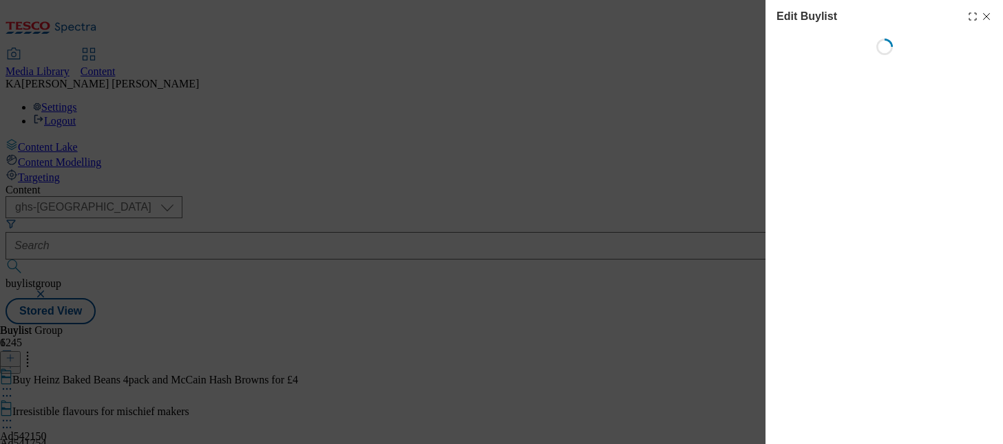
select select "tactical"
select select "supplier funded short term 1-3 weeks"
select select "dunnhumby"
select select "Banner"
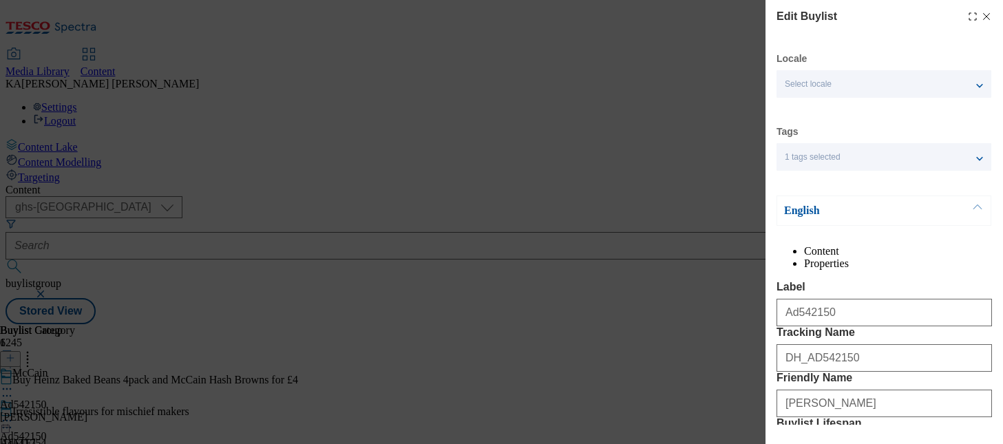
click at [984, 12] on icon "Modal" at bounding box center [986, 16] width 11 height 11
select select "tactical"
select select "supplier funded short term 1-3 weeks"
select select "dunnhumby"
select select "Banner"
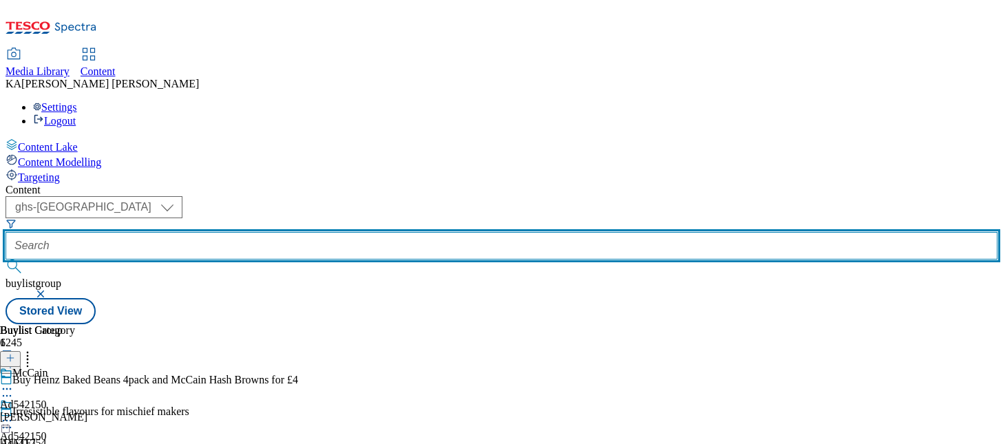
click at [321, 232] on input "text" at bounding box center [502, 246] width 992 height 28
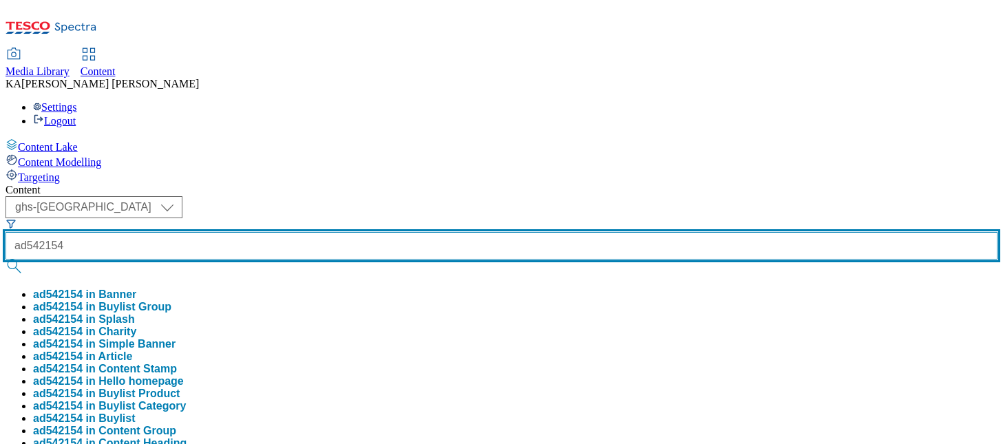
type input "ad542154"
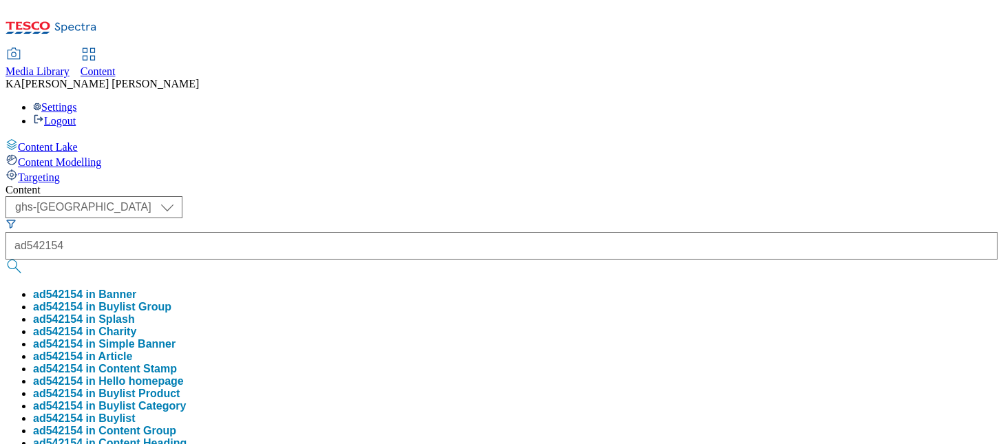
click at [171, 301] on button "ad542154 in Buylist Group" at bounding box center [102, 307] width 138 height 12
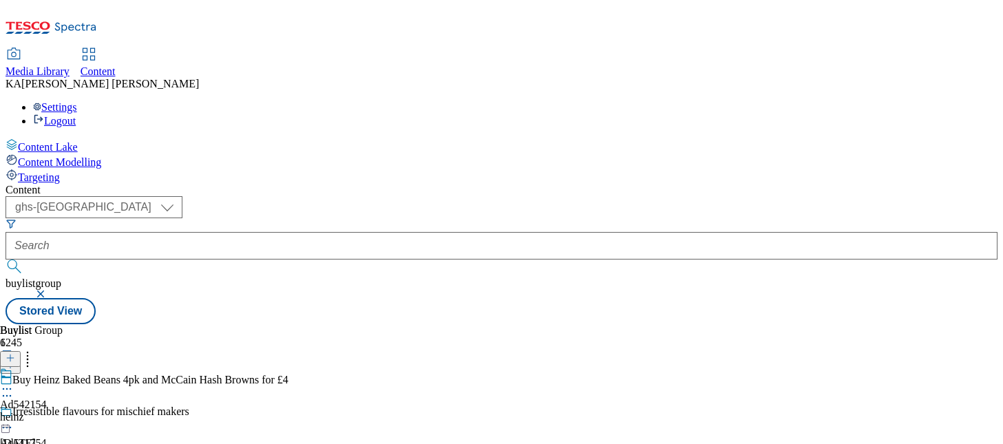
click at [14, 382] on icon at bounding box center [7, 389] width 14 height 14
click at [59, 413] on span "Edit" at bounding box center [51, 418] width 16 height 10
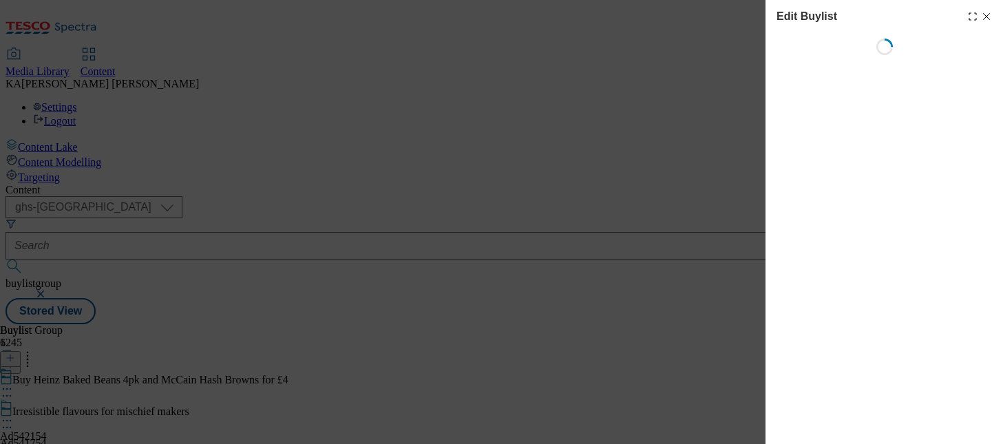
select select "tactical"
select select "supplier funded short term 1-3 weeks"
select select "dunnhumby"
select select "Banner"
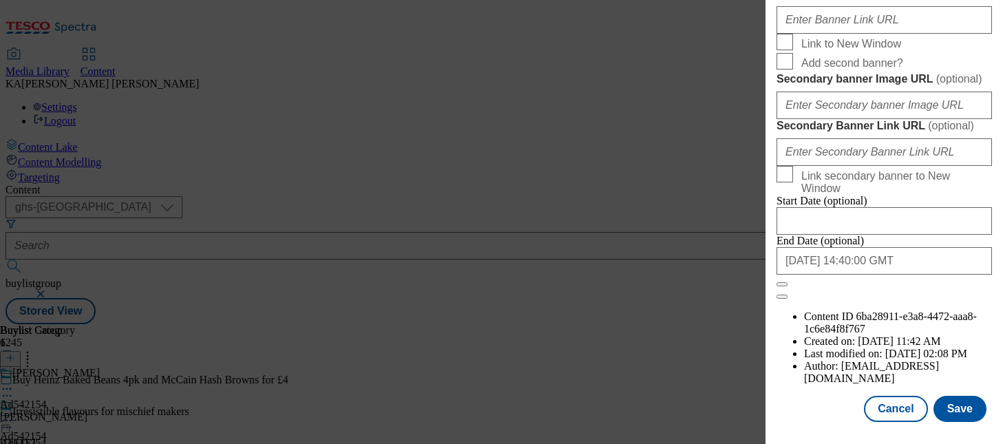
scroll to position [1338, 0]
paste input "https://digitalcontent.api.tesco.com/v2/media/ghs-mktg/4fd57420-0264-4524-b6e1-…"
type input "https://digitalcontent.api.tesco.com/v2/media/ghs-mktg/4fd57420-0264-4524-b6e1-…"
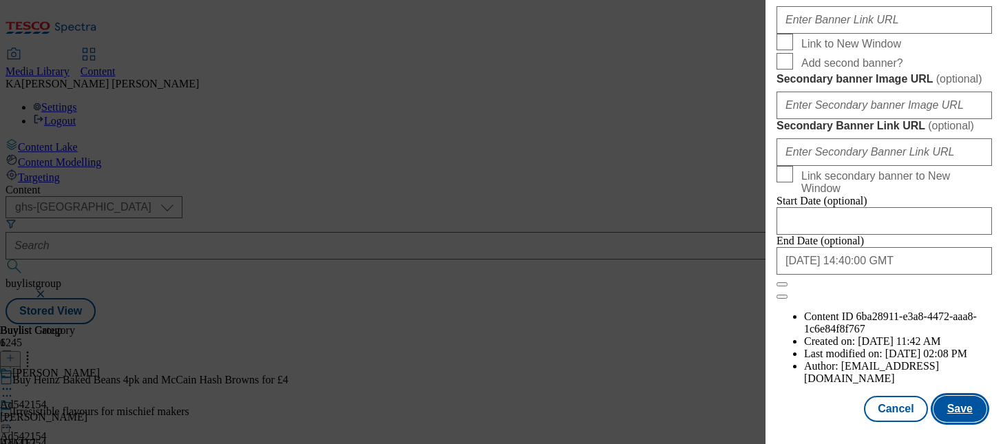
click at [956, 409] on button "Save" at bounding box center [960, 409] width 53 height 26
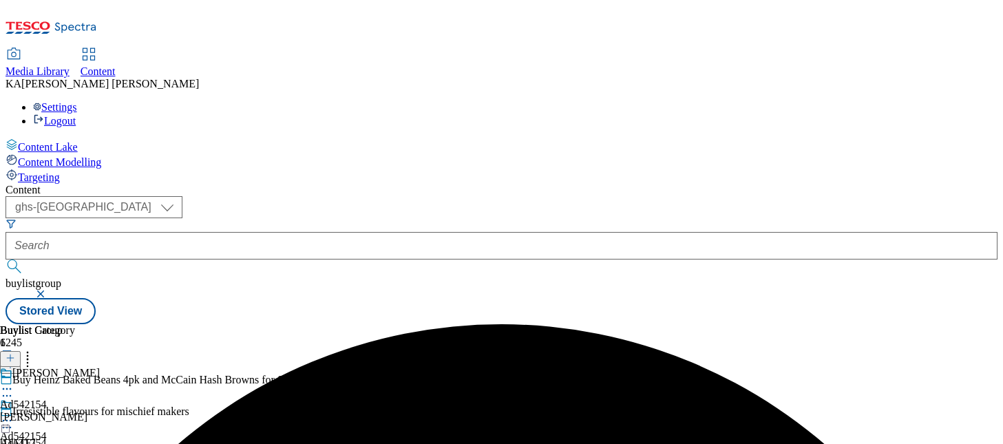
click at [47, 399] on div "Ad542154 heinz 15 Sept 2025 02:12 pm" at bounding box center [23, 446] width 47 height 95
click at [14, 414] on icon at bounding box center [7, 421] width 14 height 14
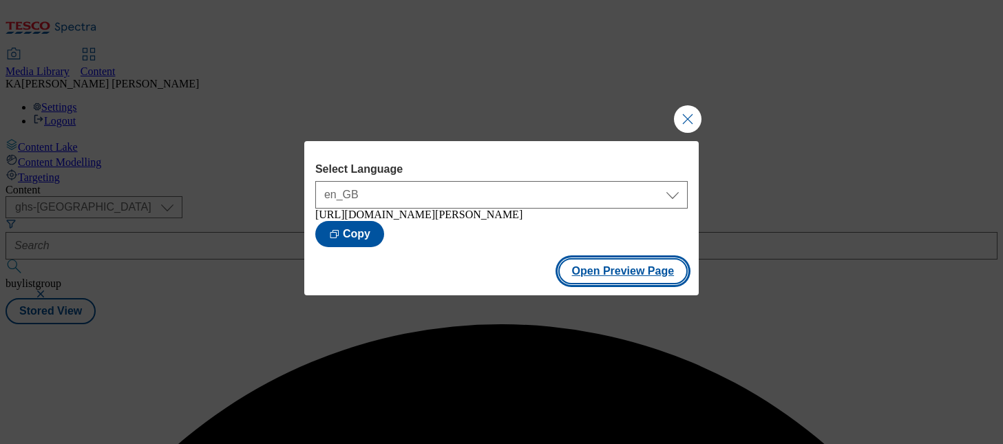
click at [599, 281] on button "Open Preview Page" at bounding box center [623, 271] width 130 height 26
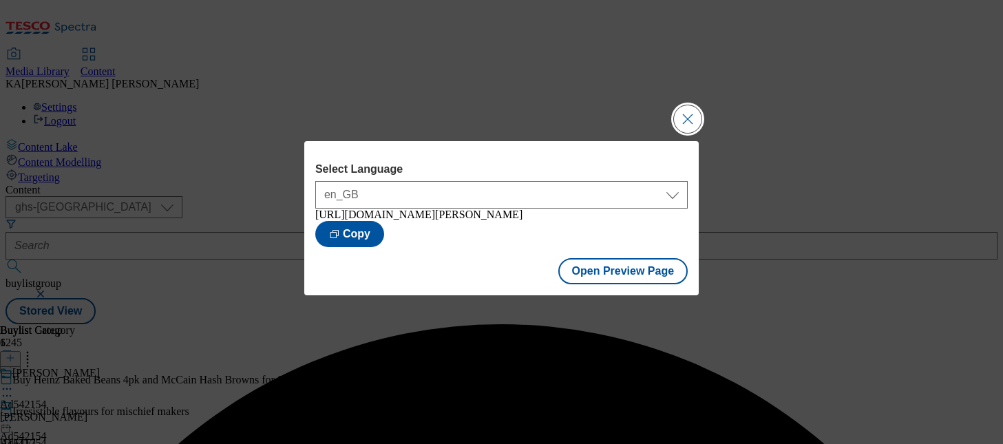
click at [676, 114] on button "Close Modal" at bounding box center [688, 119] width 28 height 28
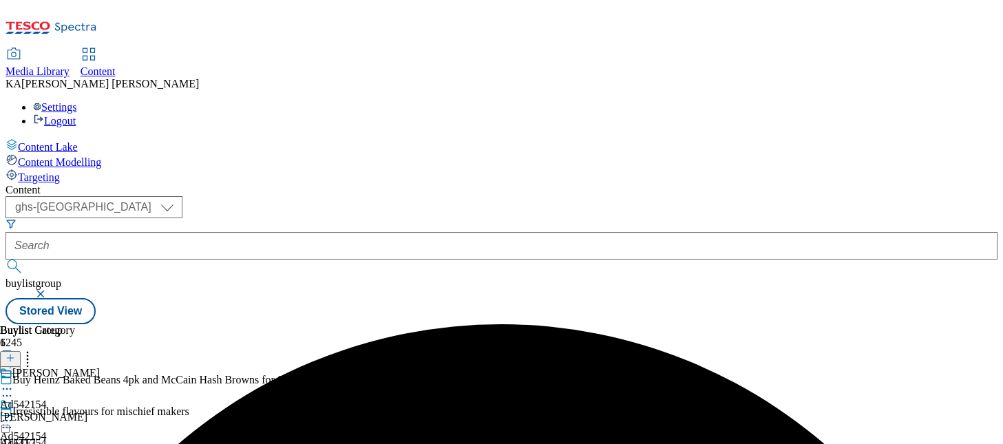
click at [5, 420] on circle at bounding box center [4, 421] width 2 height 2
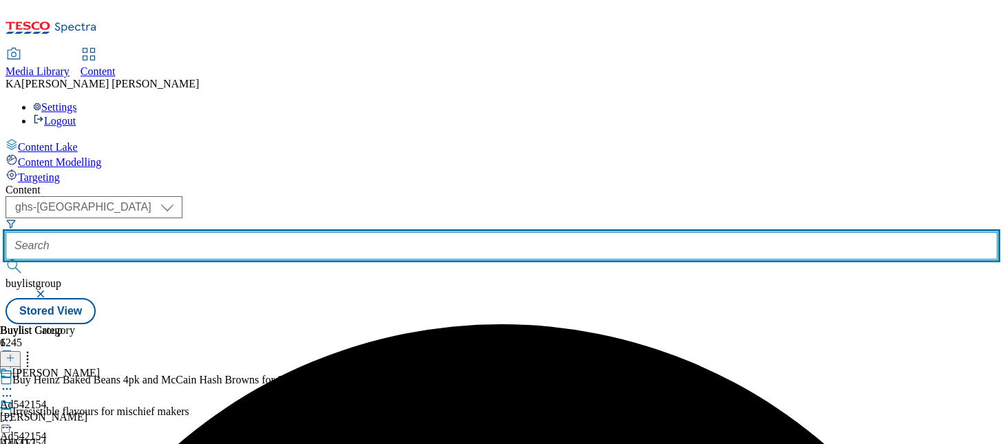
click at [309, 232] on input "text" at bounding box center [502, 246] width 992 height 28
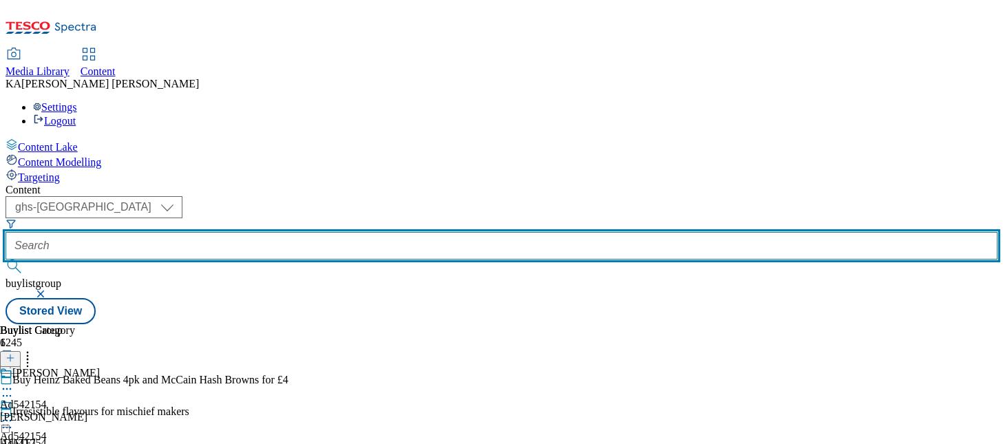
paste input "team-inspire-white-rabbit-25tw30"
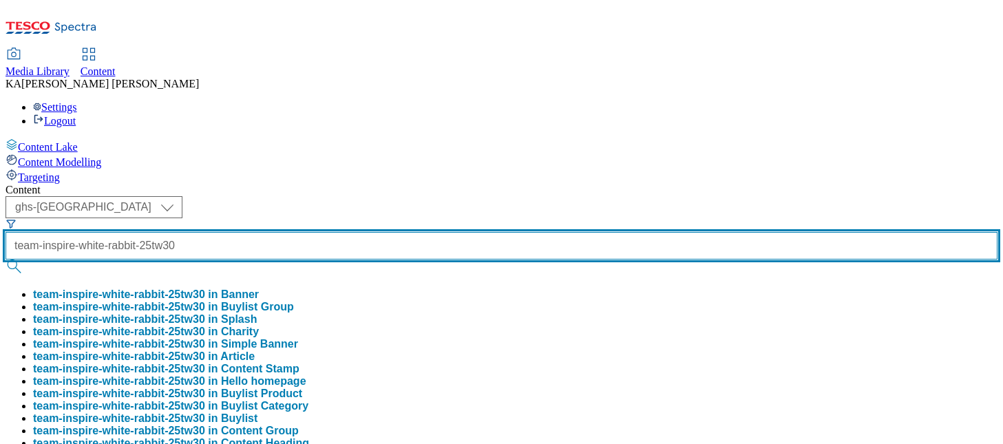
scroll to position [0, 49]
type input "team-inspire-white-rabbit-25tw30"
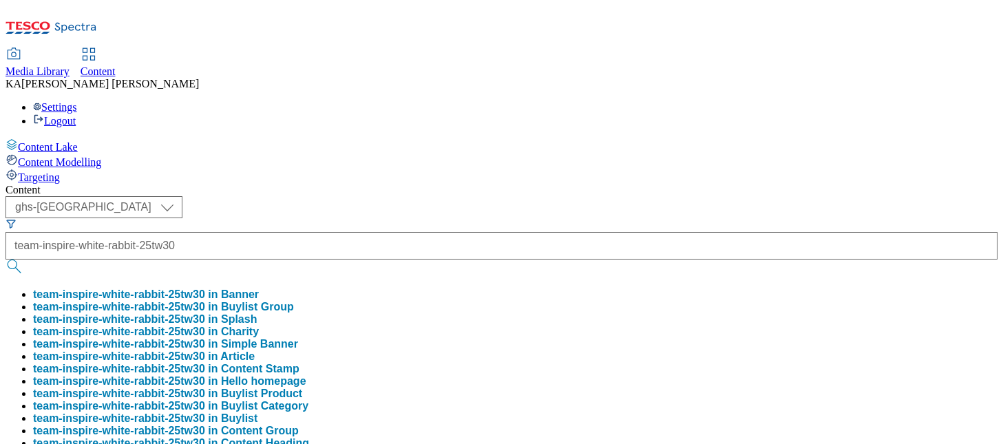
scroll to position [0, 0]
click at [294, 301] on button "team-inspire-white-rabbit-25tw30 in Buylist Group" at bounding box center [163, 307] width 261 height 12
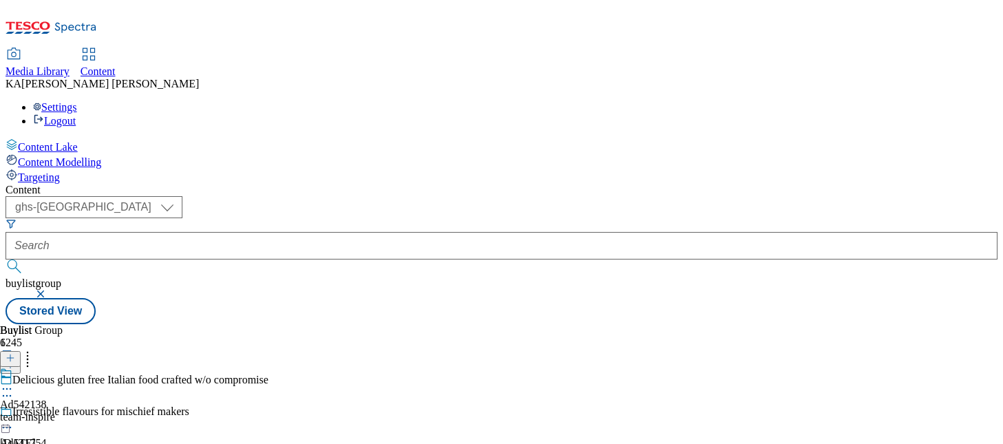
click at [14, 382] on icon at bounding box center [7, 389] width 14 height 14
click at [59, 413] on span "Edit" at bounding box center [51, 418] width 16 height 10
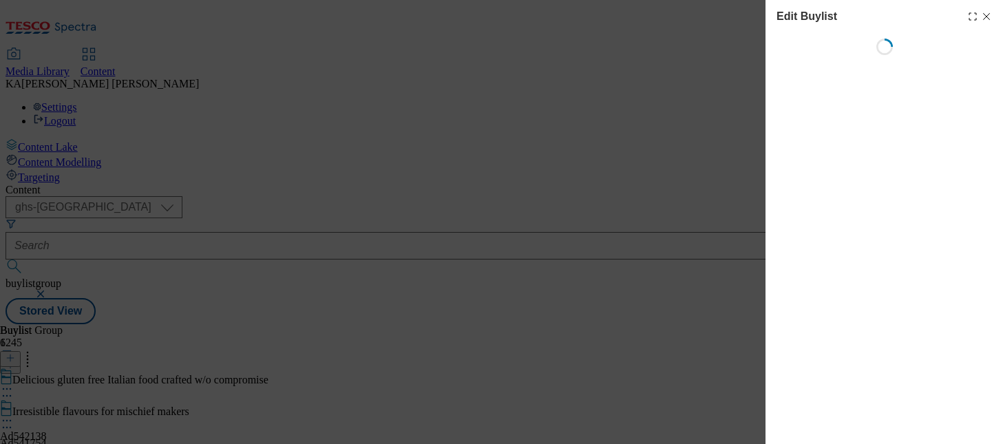
select select "tactical"
select select "supplier funded short term 1-3 weeks"
select select "dunnhumby"
select select "Banner"
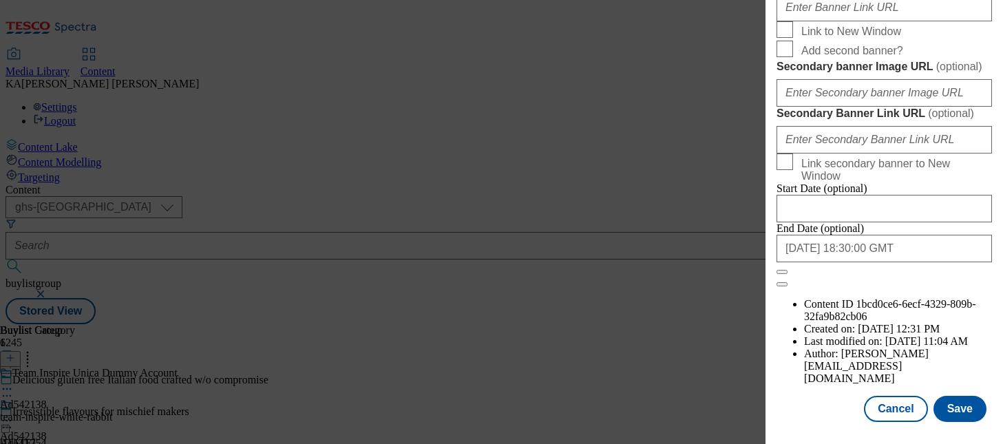
scroll to position [1326, 0]
paste input "https://digitalcontent.api.tesco.com/v2/media/ghs-mktg/ff1d4222-e733-4c6f-ad71-…"
type input "https://digitalcontent.api.tesco.com/v2/media/ghs-mktg/ff1d4222-e733-4c6f-ad71-…"
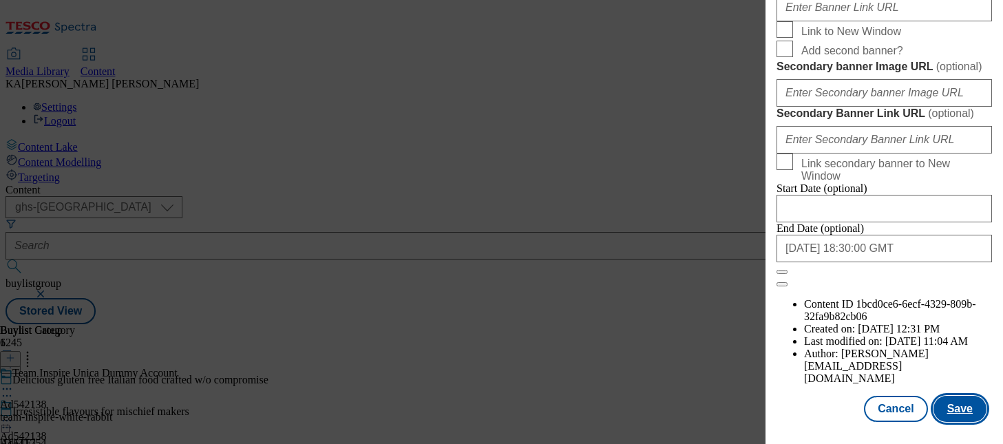
click at [958, 405] on button "Save" at bounding box center [960, 409] width 53 height 26
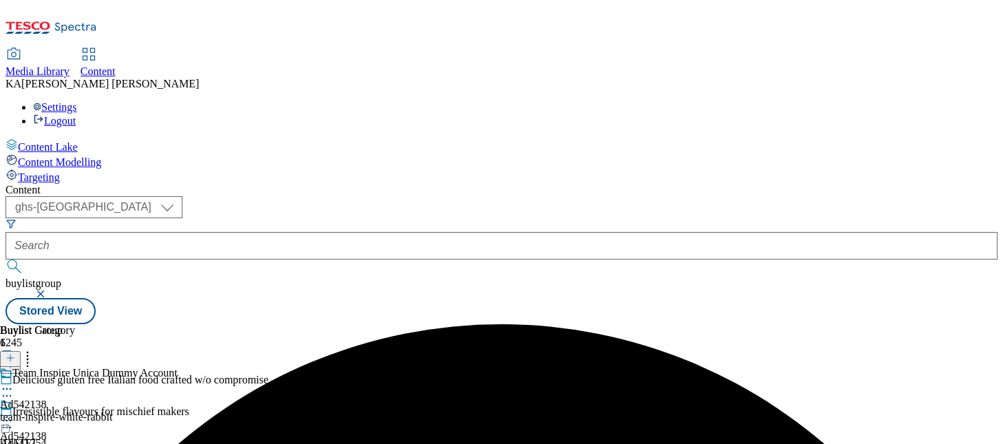
click at [14, 414] on icon at bounding box center [7, 421] width 14 height 14
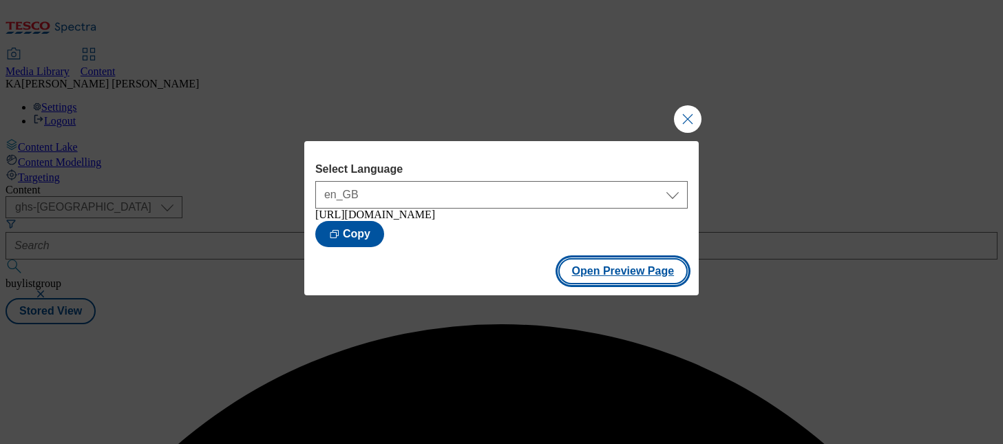
click at [593, 282] on button "Open Preview Page" at bounding box center [623, 271] width 130 height 26
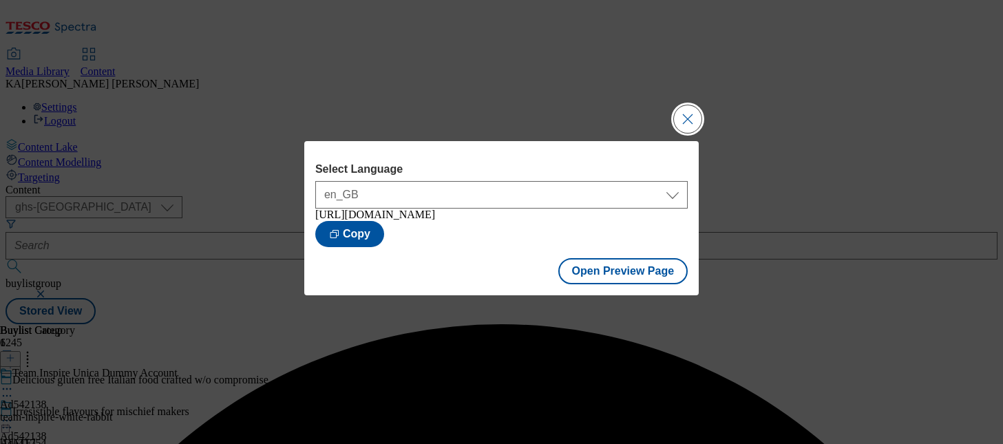
click at [682, 117] on button "Close Modal" at bounding box center [688, 119] width 28 height 28
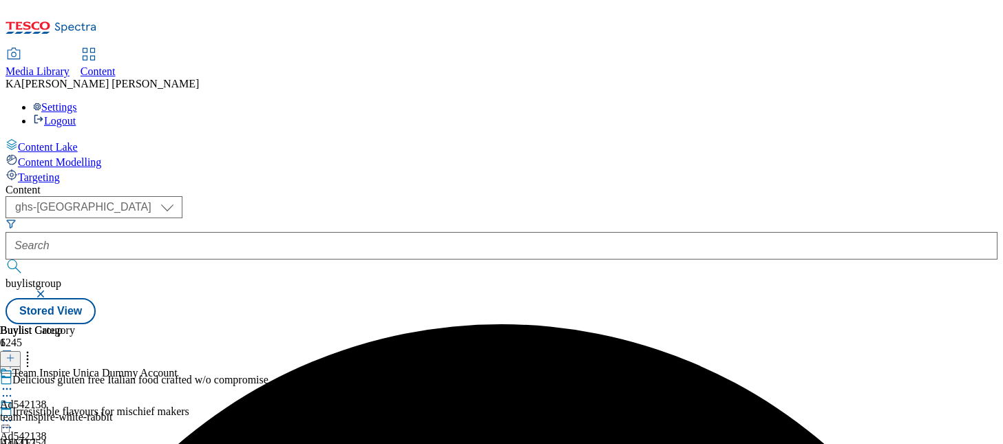
click at [14, 414] on icon at bounding box center [7, 421] width 14 height 14
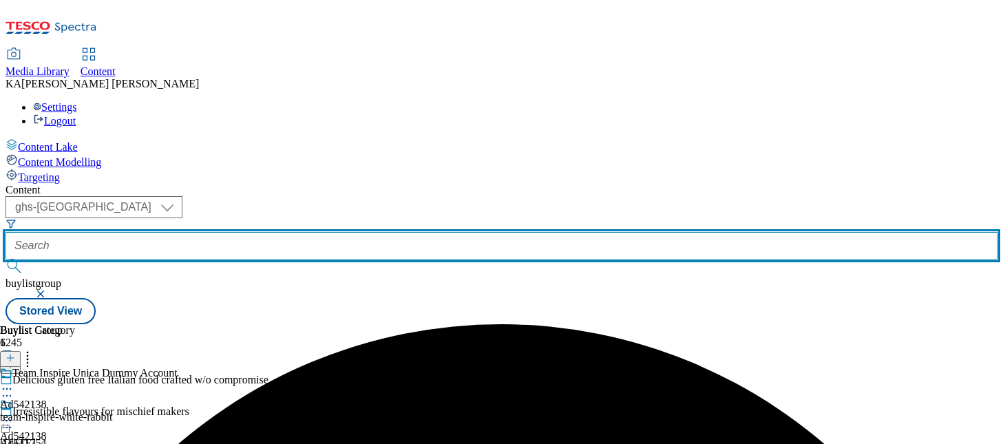
click at [304, 232] on input "text" at bounding box center [502, 246] width 992 height 28
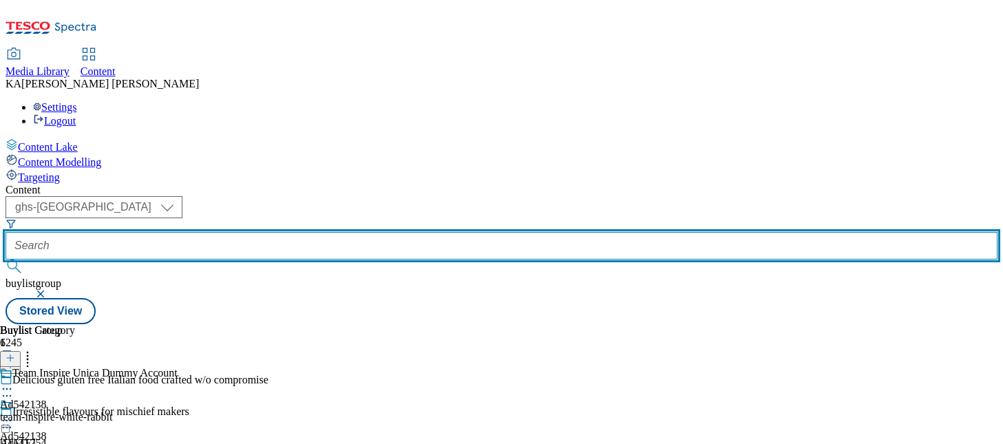
paste input "bayer-canesten-25tw30"
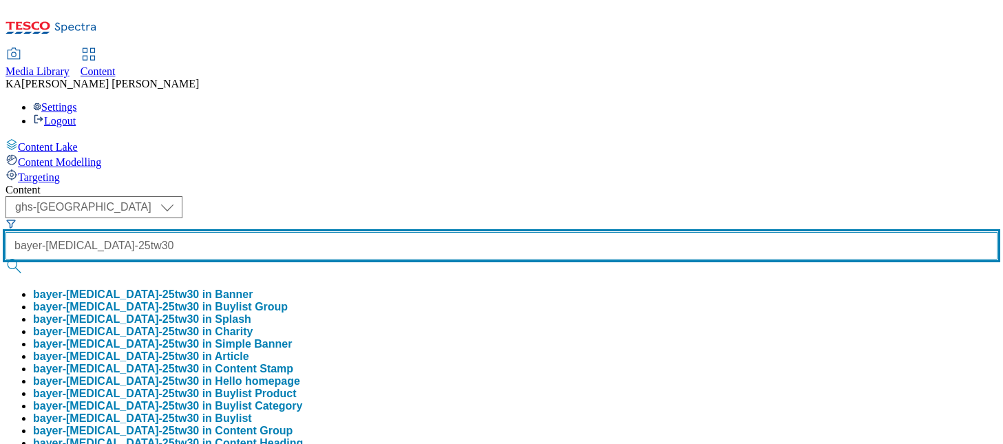
type input "bayer-canesten-25tw30"
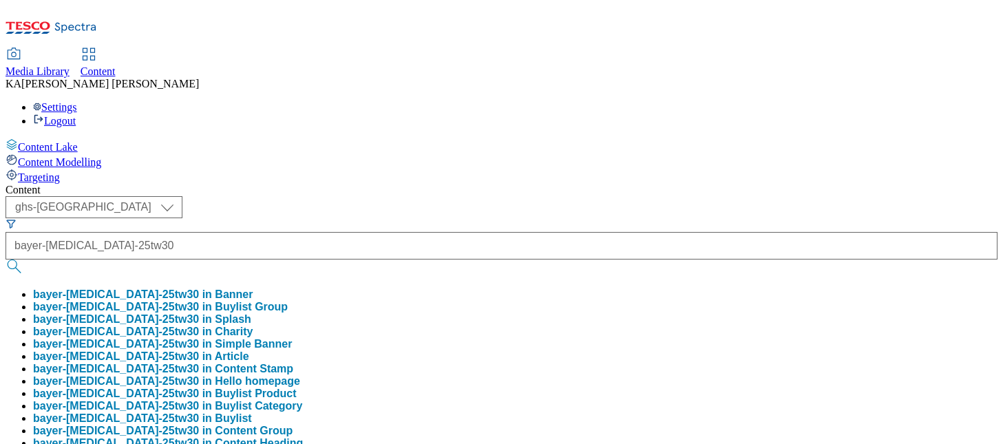
scroll to position [0, 0]
click at [288, 301] on button "bayer-canesten-25tw30 in Buylist Group" at bounding box center [160, 307] width 255 height 12
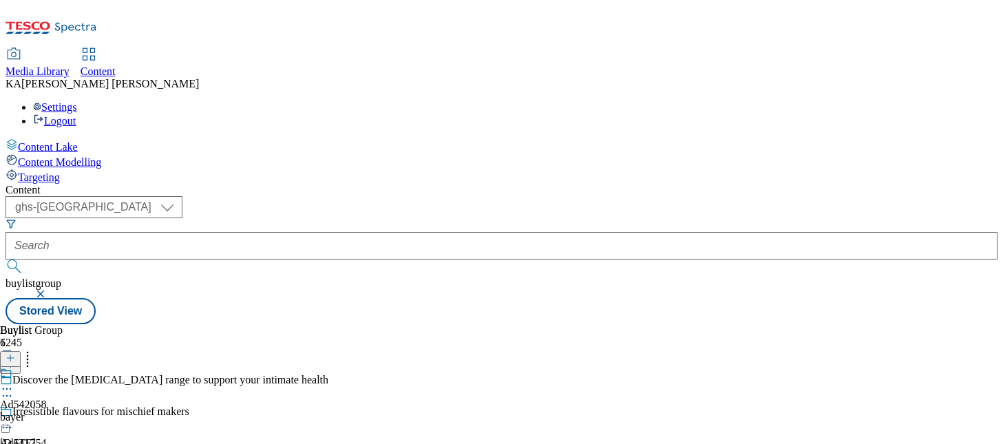
click at [14, 382] on icon at bounding box center [7, 389] width 14 height 14
click at [59, 413] on span "Edit" at bounding box center [51, 418] width 16 height 10
select select "tactical"
select select "supplier funded short term 1-3 weeks"
select select "dunnhumby"
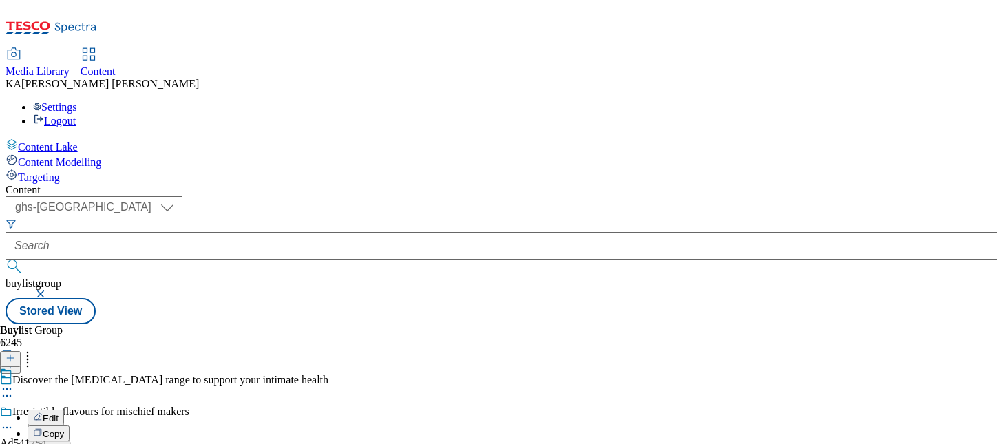
select select "Banner"
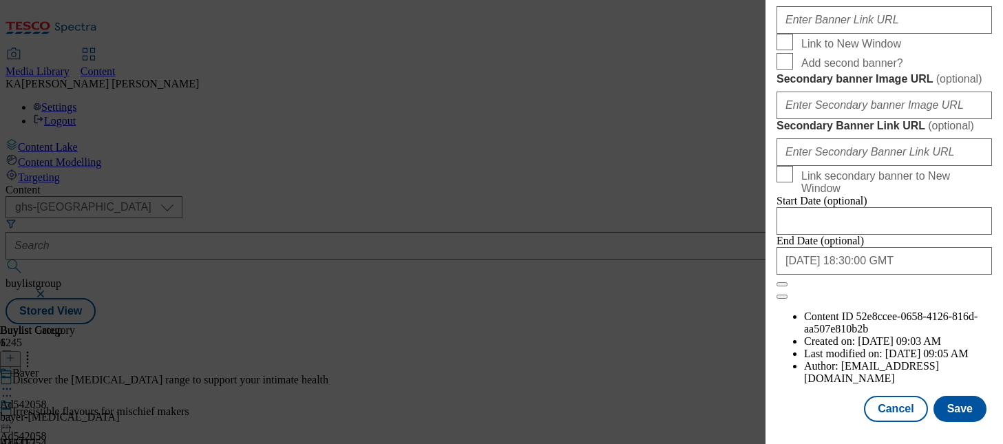
scroll to position [1392, 0]
paste input "https://digitalcontent.api.tesco.com/v2/media/ghs-mktg/61812f43-519c-4201-8582-…"
type input "https://digitalcontent.api.tesco.com/v2/media/ghs-mktg/61812f43-519c-4201-8582-…"
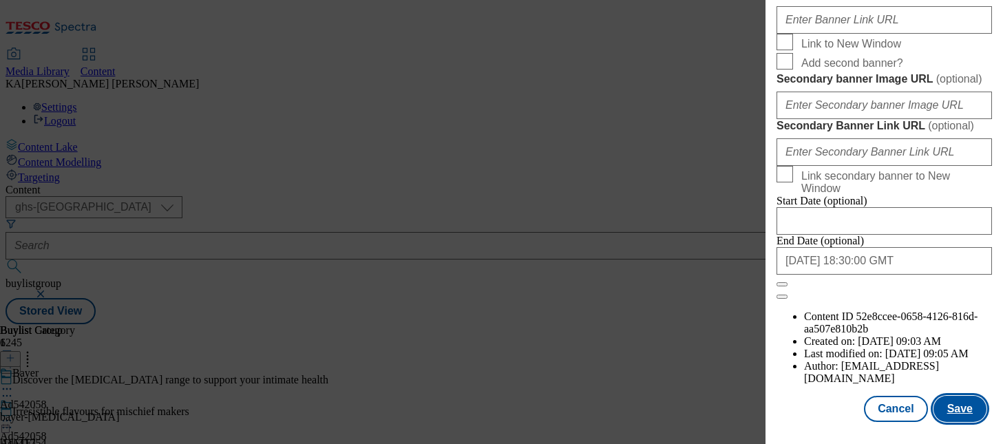
scroll to position [0, 0]
click at [951, 408] on button "Save" at bounding box center [960, 409] width 53 height 26
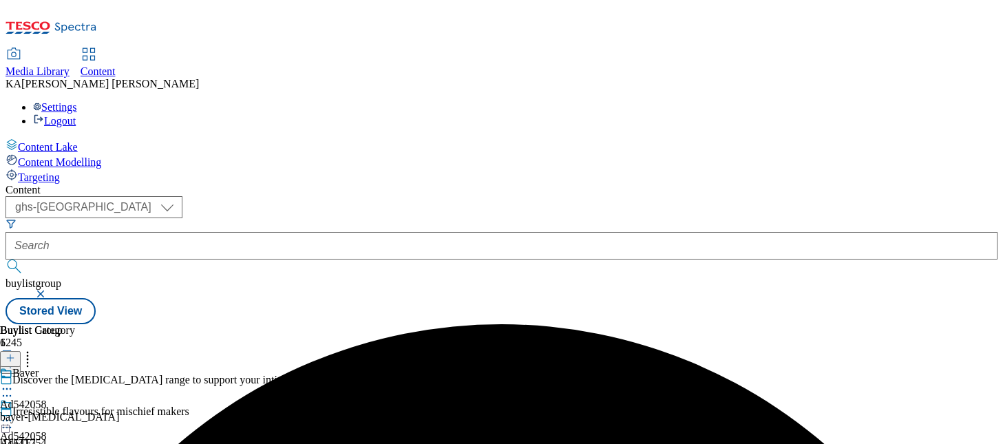
click at [14, 414] on icon at bounding box center [7, 421] width 14 height 14
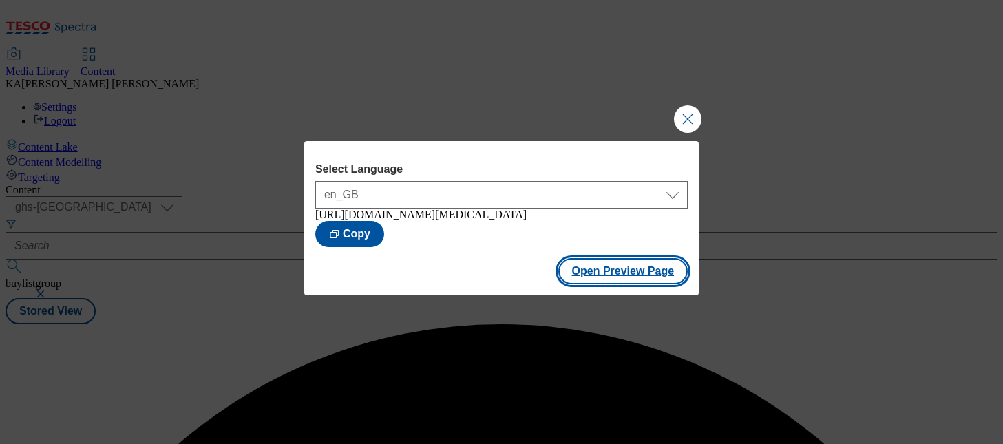
click at [585, 282] on button "Open Preview Page" at bounding box center [623, 271] width 130 height 26
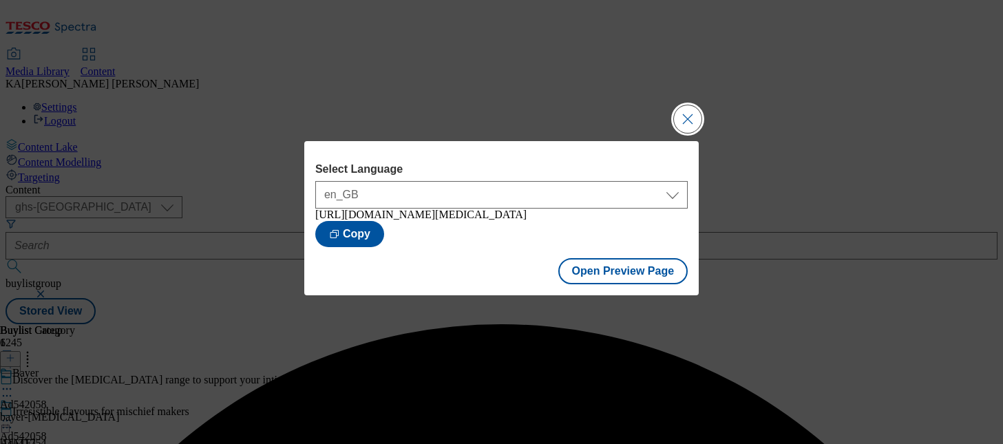
click at [675, 107] on button "Close Modal" at bounding box center [688, 119] width 28 height 28
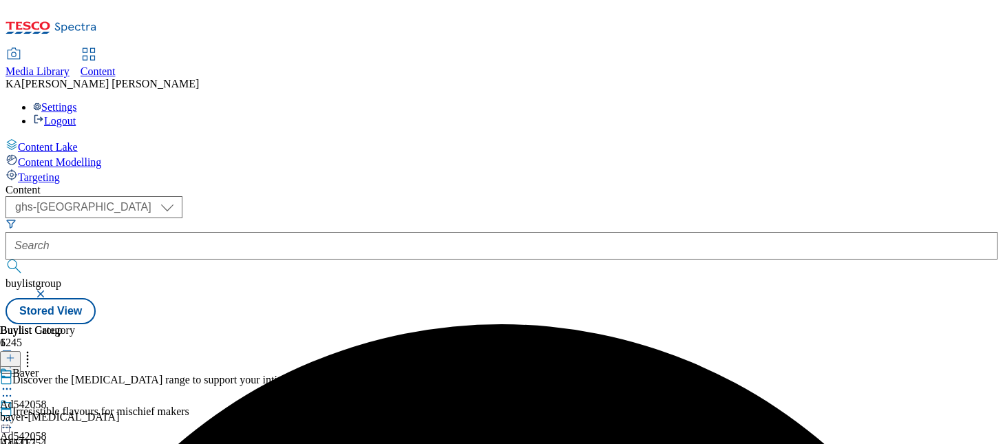
click at [14, 414] on icon at bounding box center [7, 421] width 14 height 14
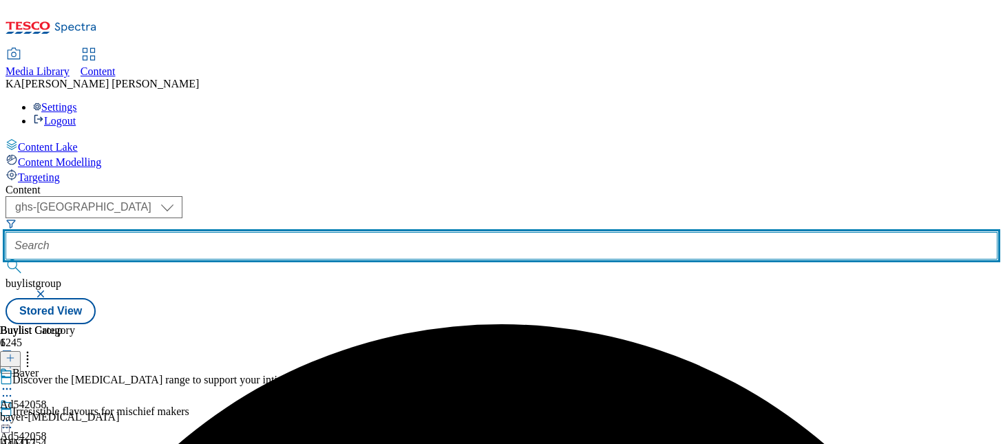
click at [319, 232] on input "text" at bounding box center [502, 246] width 992 height 28
paste input "procter-gamble-pampers-25tw30"
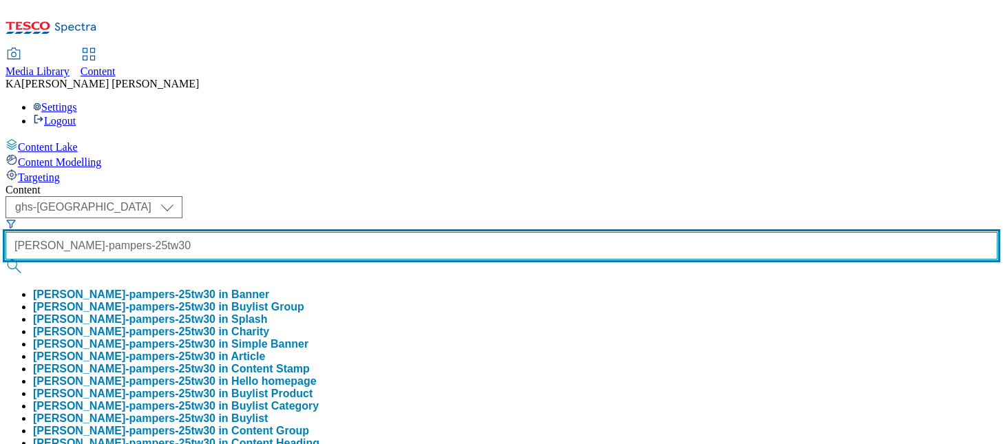
type input "procter-gamble-pampers-25tw30"
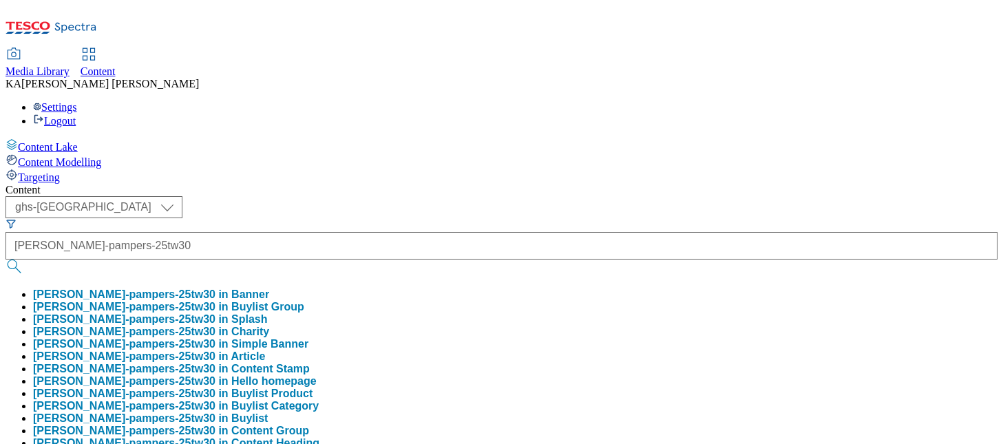
click at [304, 301] on button "procter-gamble-pampers-25tw30 in Buylist Group" at bounding box center [168, 307] width 271 height 12
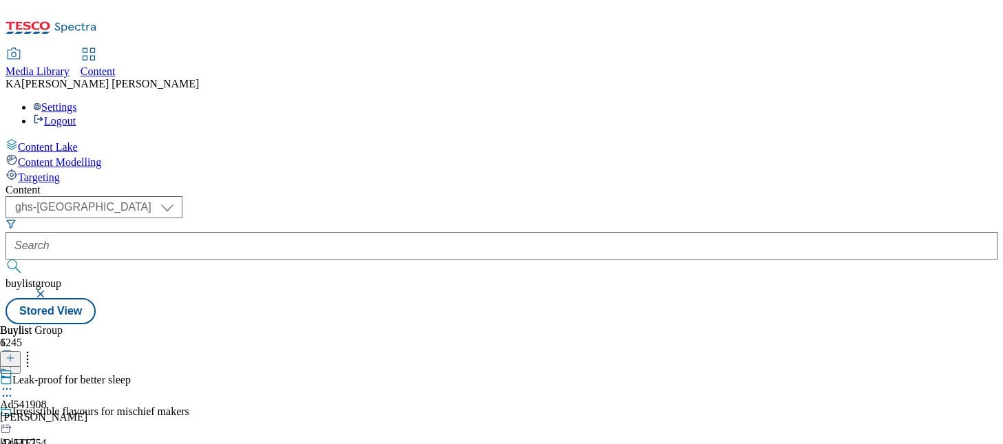
click at [14, 382] on icon at bounding box center [7, 389] width 14 height 14
click at [59, 413] on span "Edit" at bounding box center [51, 418] width 16 height 10
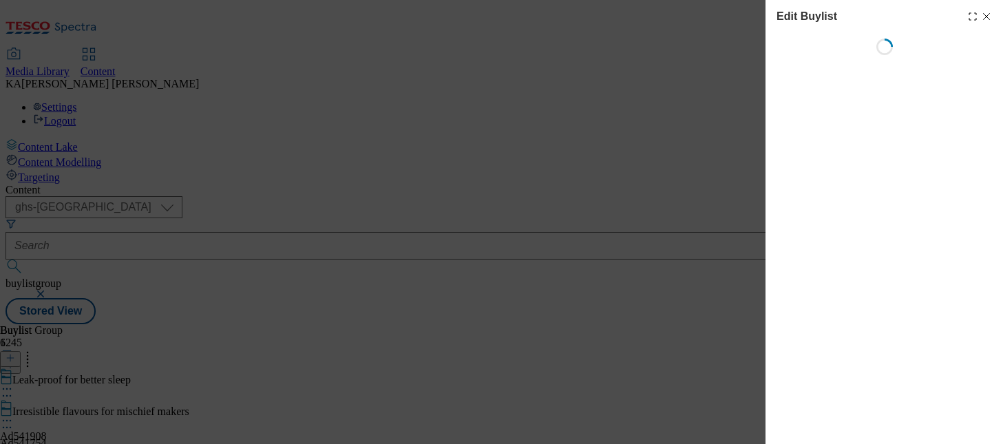
select select "tactical"
select select "supplier funded short term 1-3 weeks"
select select "dunnhumby"
select select "Banner"
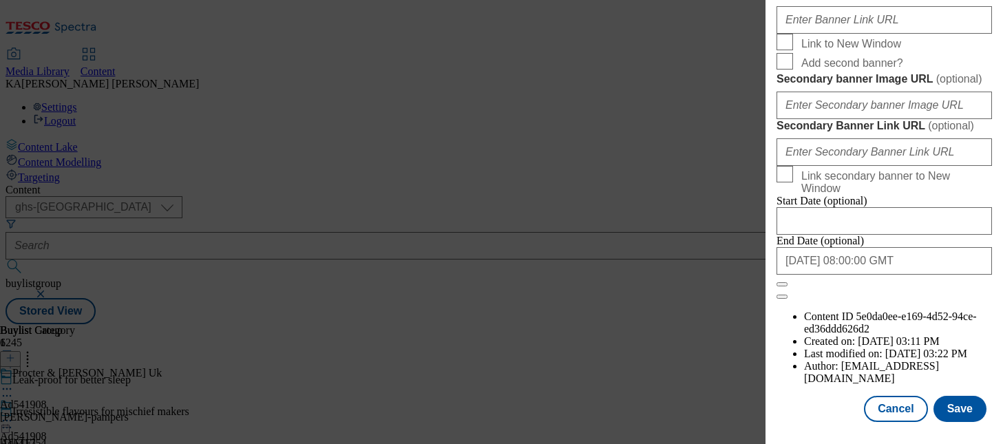
scroll to position [1330, 0]
paste input "https://digitalcontent.api.tesco.com/v2/media/ghs-mktg/2281fbec-4d21-47f8-8fe9-…"
type input "https://digitalcontent.api.tesco.com/v2/media/ghs-mktg/2281fbec-4d21-47f8-8fe9-…"
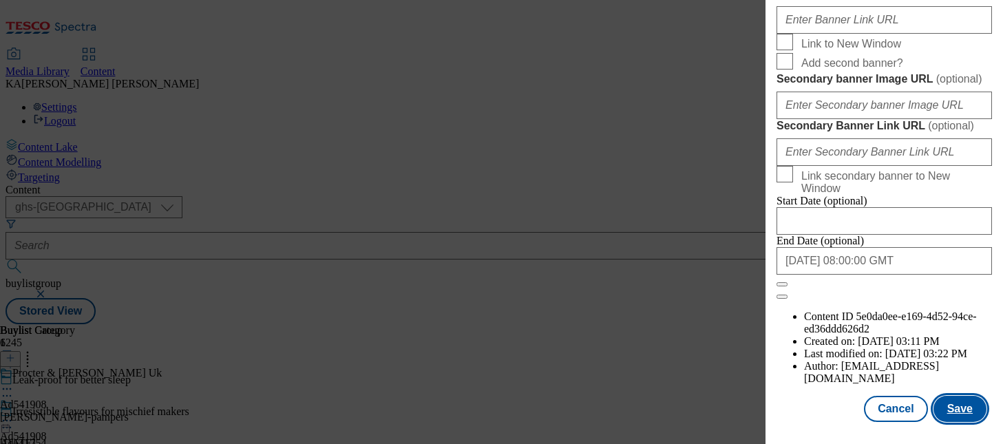
scroll to position [0, 0]
click at [962, 414] on button "Save" at bounding box center [960, 409] width 53 height 26
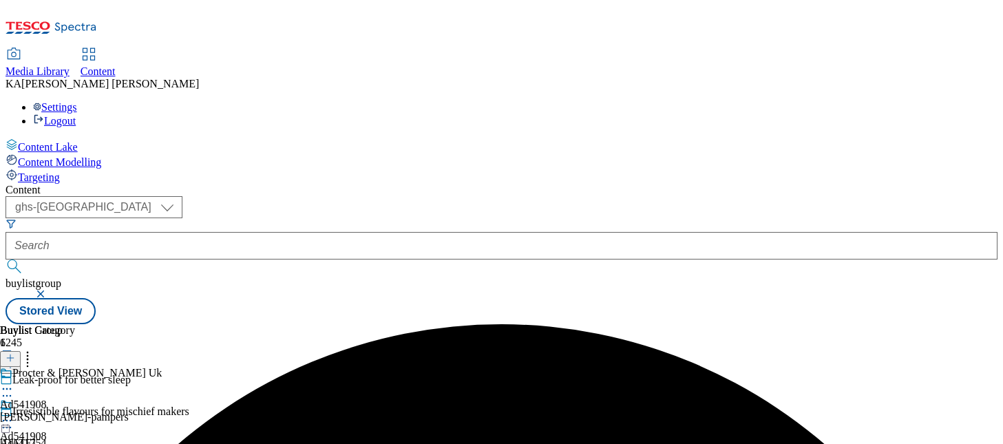
click at [14, 414] on icon at bounding box center [7, 421] width 14 height 14
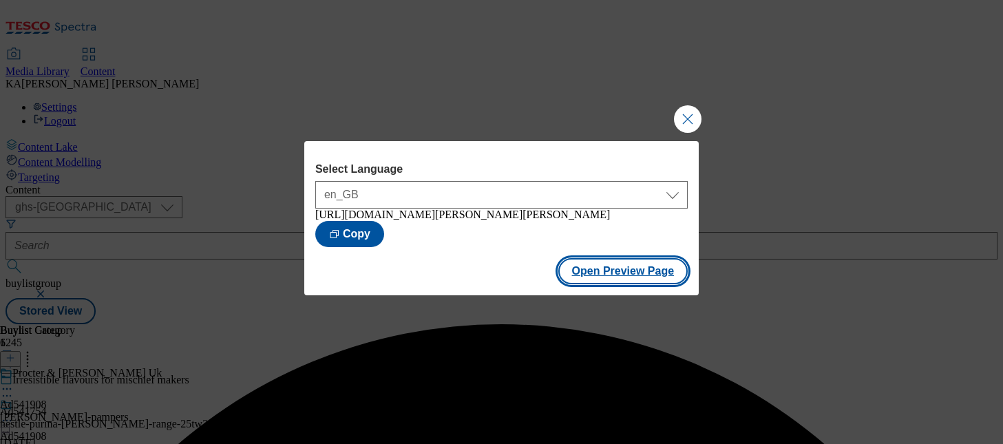
click at [590, 280] on button "Open Preview Page" at bounding box center [623, 271] width 130 height 26
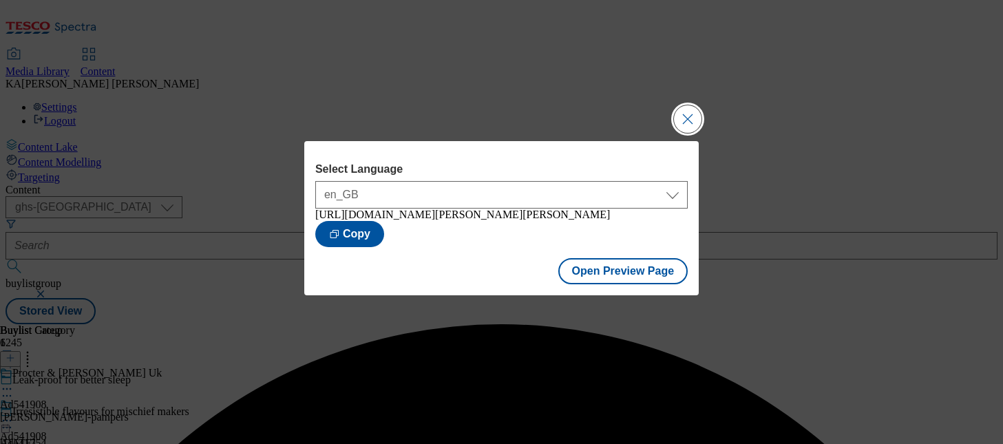
click at [688, 109] on button "Close Modal" at bounding box center [688, 119] width 28 height 28
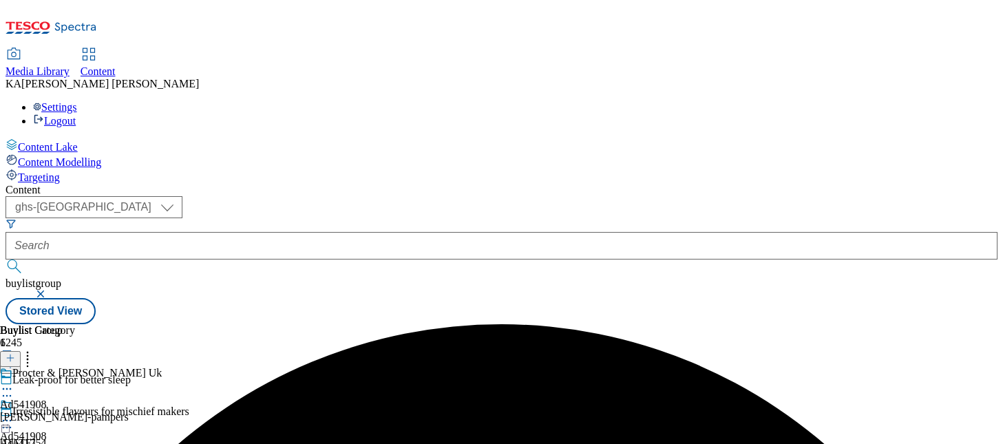
click at [14, 414] on icon at bounding box center [7, 421] width 14 height 14
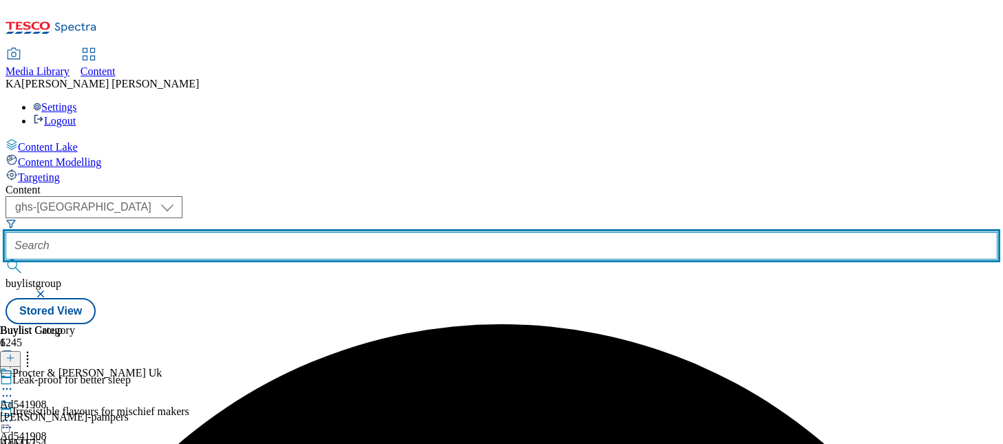
click at [339, 232] on input "text" at bounding box center [502, 246] width 992 height 28
paste input "kenvue-johnson-25tw30"
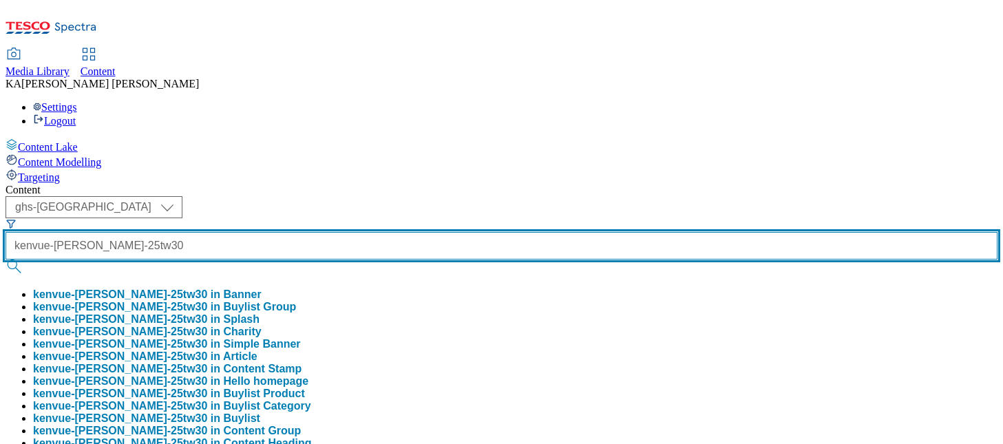
type input "kenvue-johnson-25tw30"
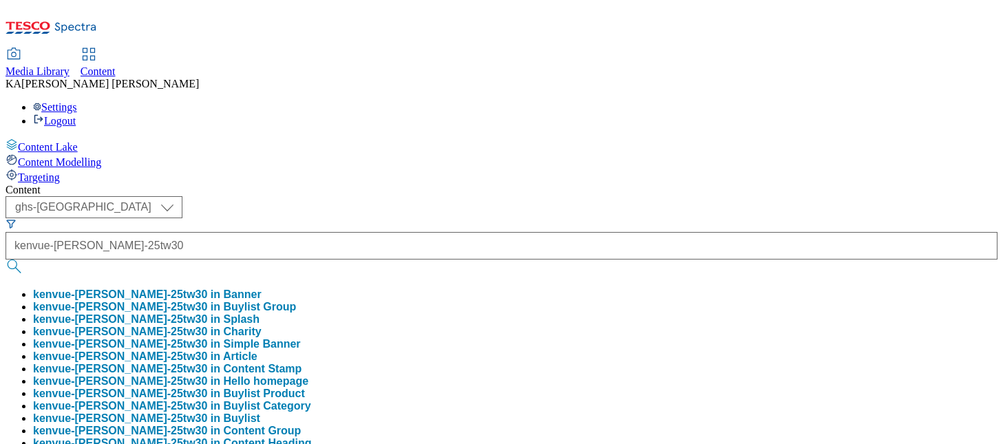
scroll to position [0, 0]
click at [296, 301] on button "kenvue-johnson-25tw30 in Buylist Group" at bounding box center [164, 307] width 263 height 12
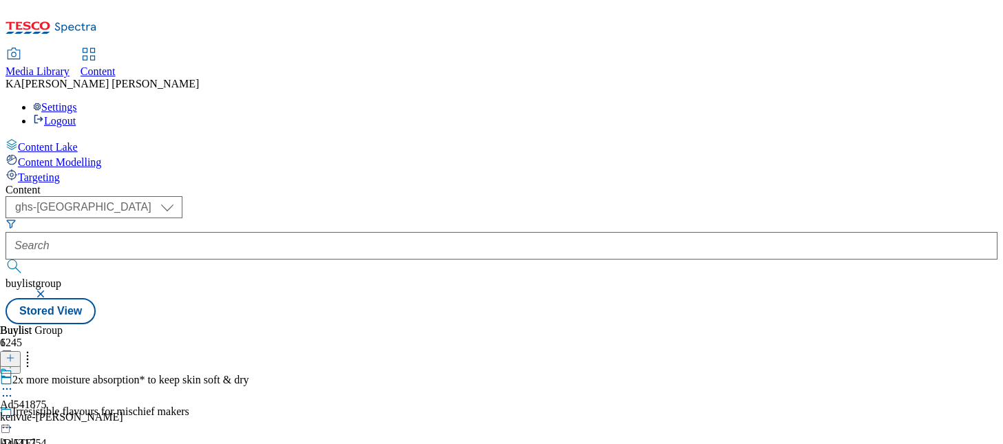
click at [14, 382] on icon at bounding box center [7, 389] width 14 height 14
click at [59, 413] on span "Edit" at bounding box center [51, 418] width 16 height 10
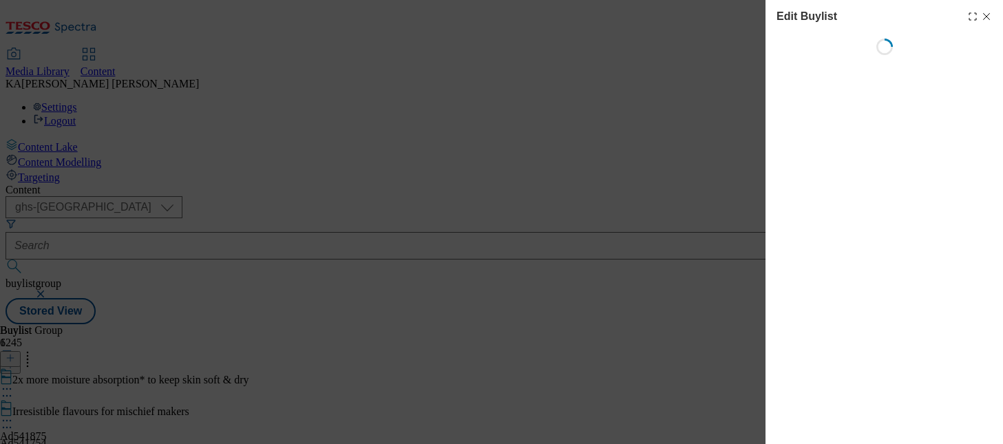
select select "tactical"
select select "supplier funded short term 1-3 weeks"
select select "dunnhumby"
select select "Banner"
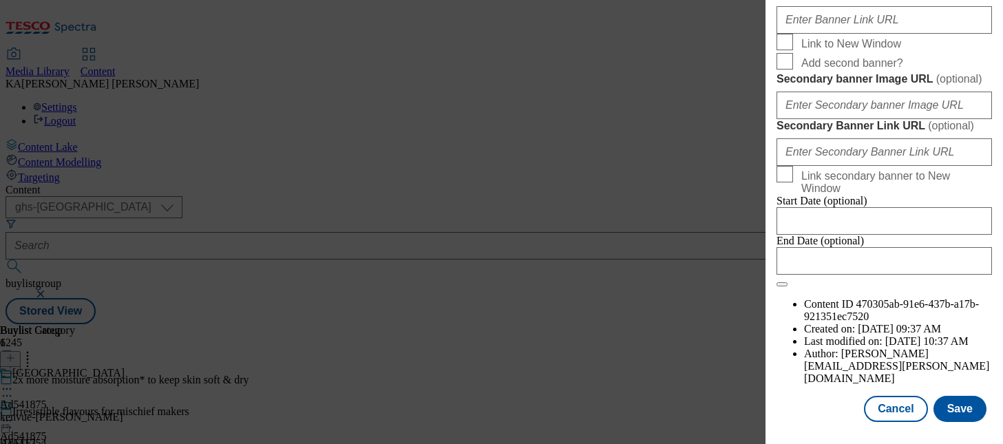
scroll to position [1320, 0]
paste input "https://digitalcontent.api.tesco.com/v2/media/ghs-mktg/dcc44e8b-a721-458a-bf3c-…"
type input "https://digitalcontent.api.tesco.com/v2/media/ghs-mktg/dcc44e8b-a721-458a-bf3c-…"
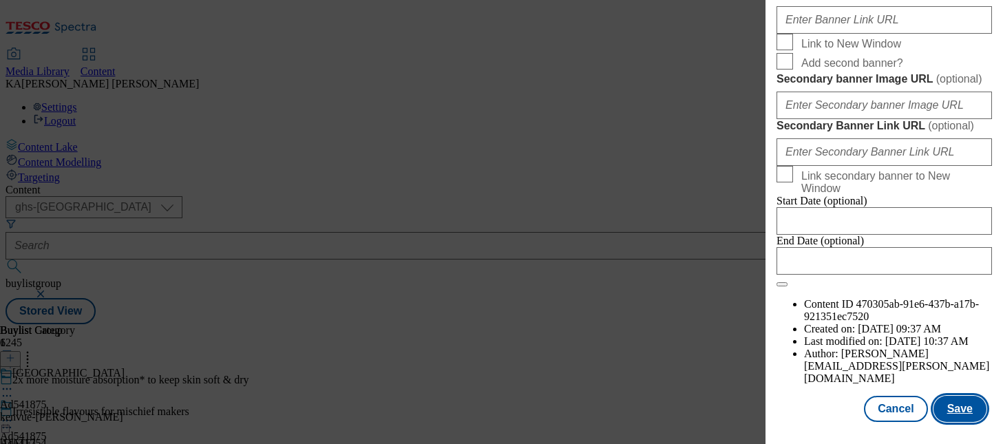
scroll to position [0, 0]
click at [962, 399] on button "Save" at bounding box center [960, 409] width 53 height 26
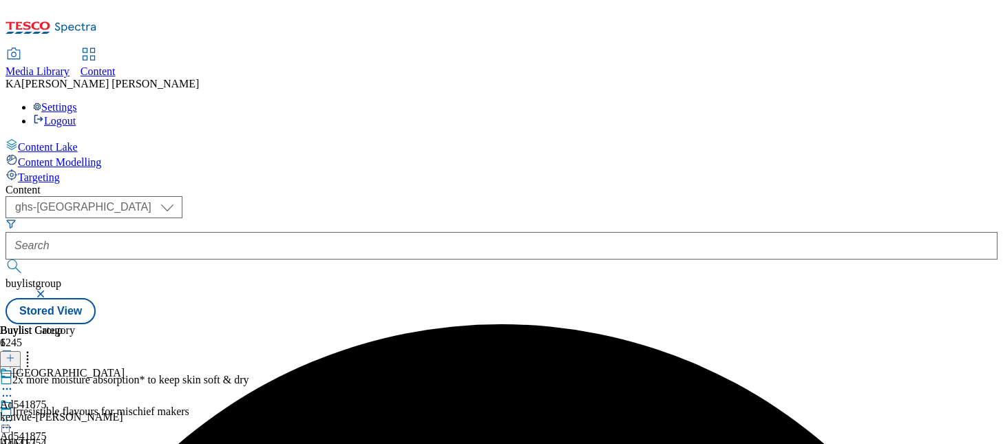
click at [12, 420] on circle at bounding box center [11, 421] width 2 height 2
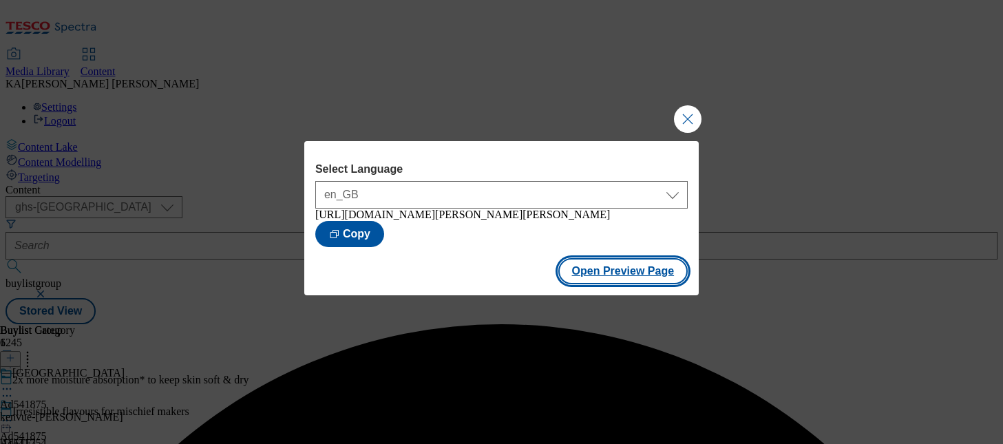
click at [587, 284] on button "Open Preview Page" at bounding box center [623, 271] width 130 height 26
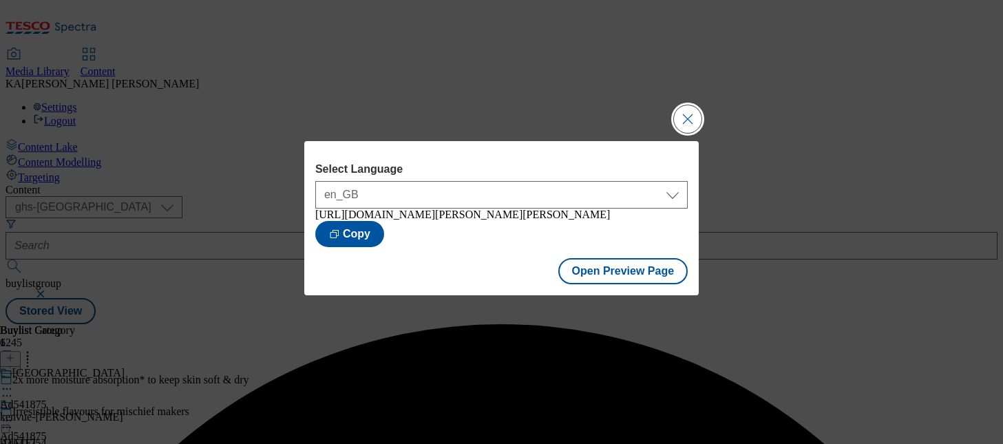
click at [678, 112] on button "Close Modal" at bounding box center [688, 119] width 28 height 28
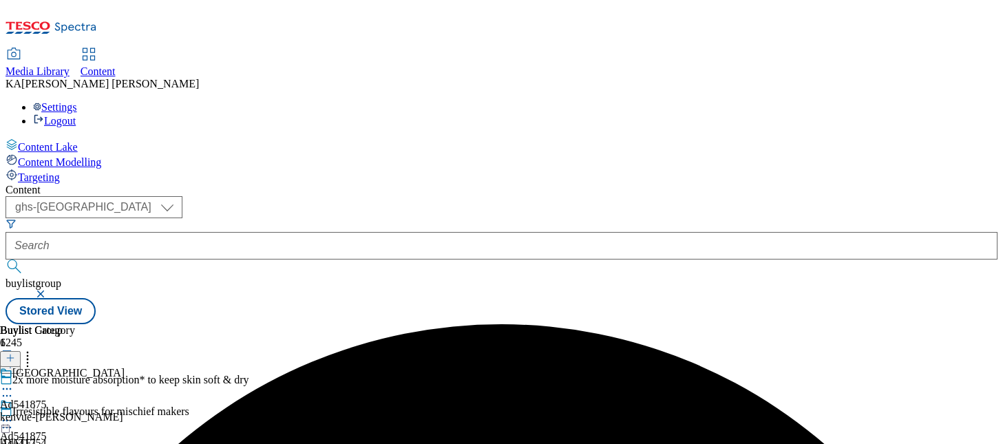
click at [14, 414] on icon at bounding box center [7, 421] width 14 height 14
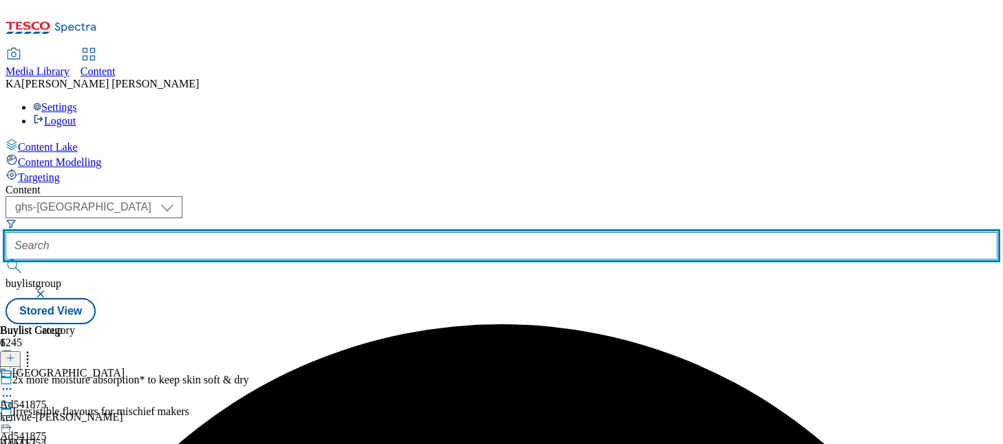
click at [342, 232] on input "text" at bounding box center [502, 246] width 992 height 28
paste input "kenvue-johnson-baby-25tw30"
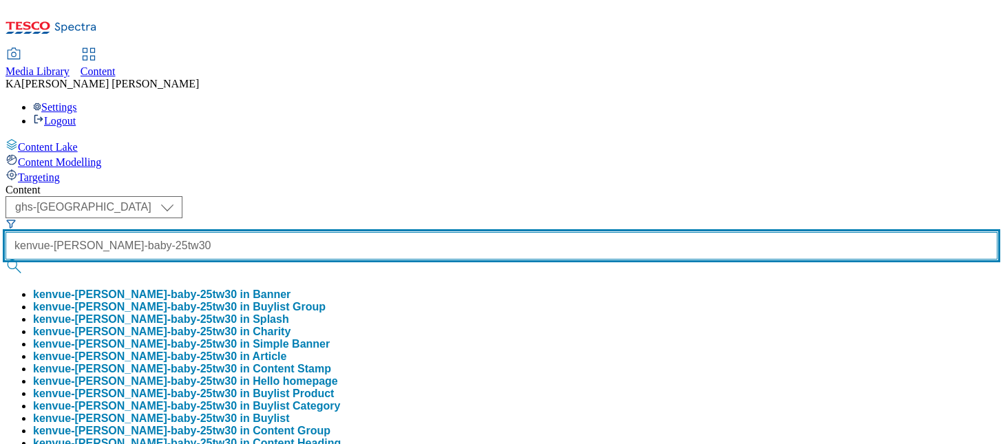
type input "kenvue-johnson-baby-25tw30"
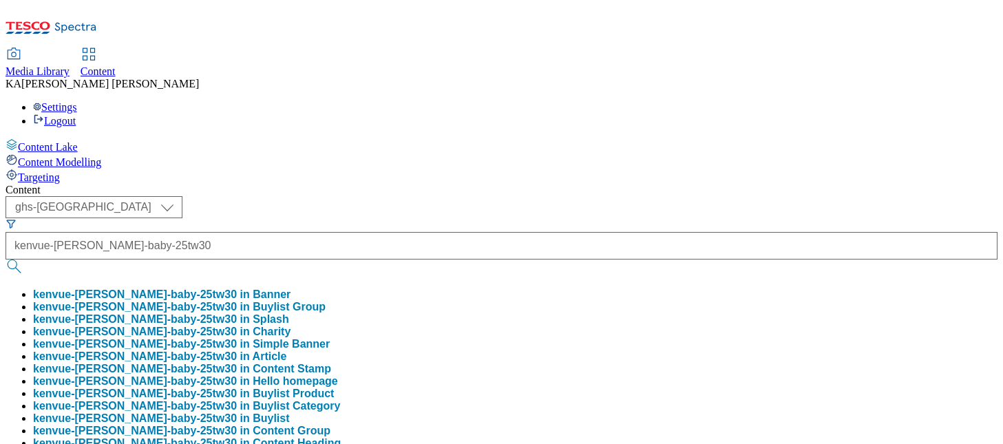
click at [326, 301] on button "kenvue-johnson-baby-25tw30 in Buylist Group" at bounding box center [179, 307] width 293 height 12
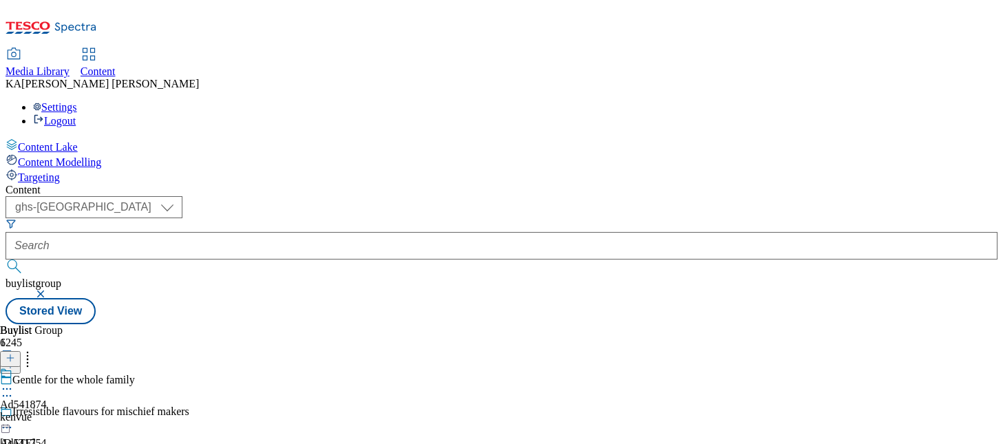
click at [14, 382] on icon at bounding box center [7, 389] width 14 height 14
click at [59, 413] on span "Edit" at bounding box center [51, 418] width 16 height 10
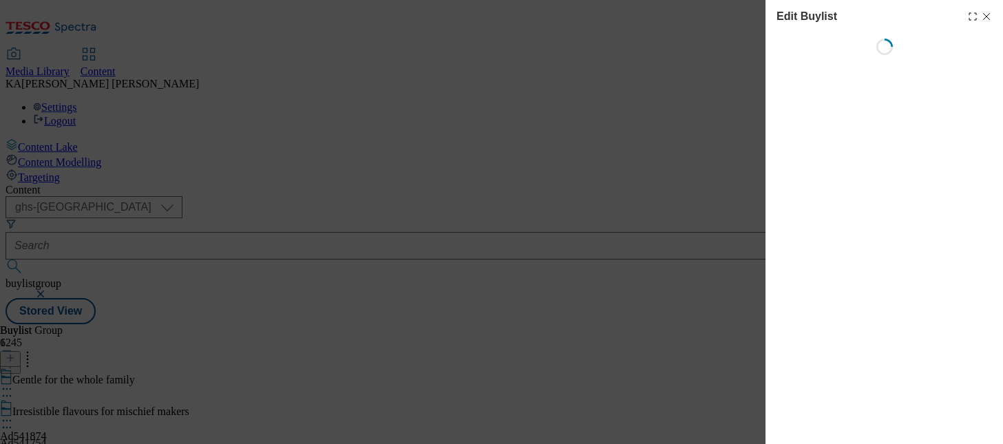
select select "tactical"
select select "supplier funded short term 1-3 weeks"
select select "dunnhumby"
select select "Banner"
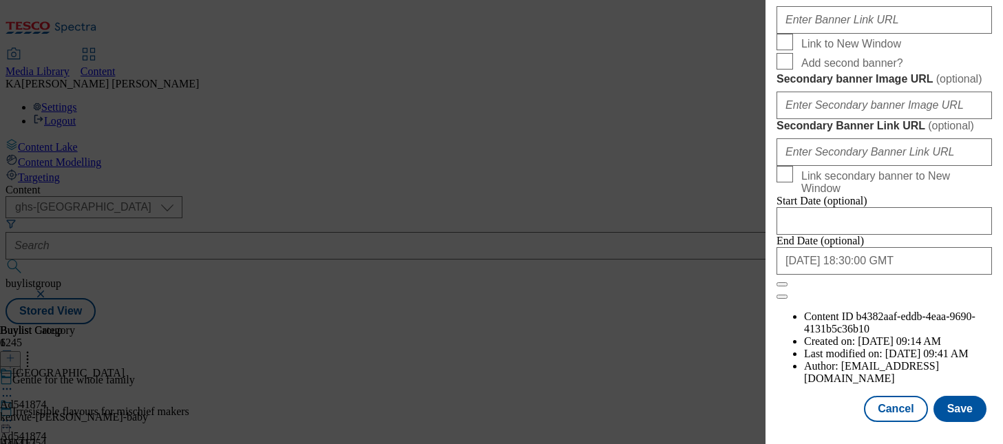
scroll to position [1232, 0]
paste input "https://digitalcontent.api.tesco.com/v2/media/ghs-mktg/4fb8b76c-e152-46fc-98f7-…"
type input "https://digitalcontent.api.tesco.com/v2/media/ghs-mktg/4fb8b76c-e152-46fc-98f7-…"
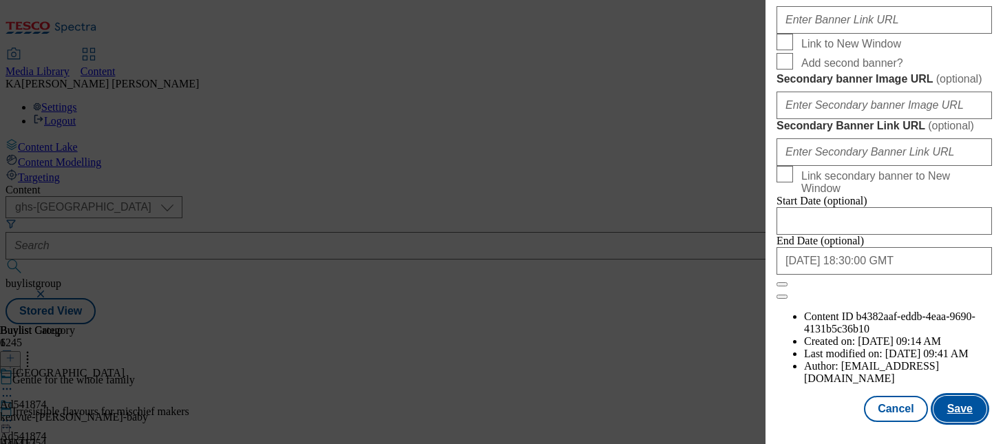
click at [954, 411] on button "Save" at bounding box center [960, 409] width 53 height 26
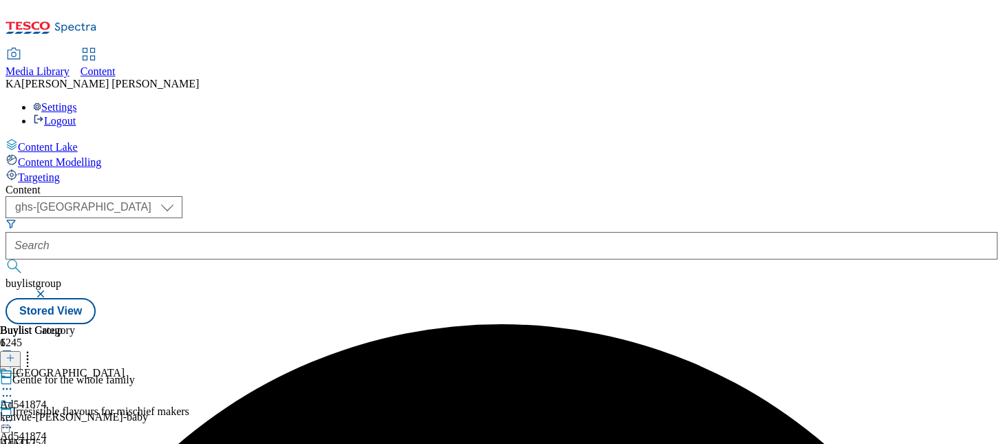
click at [14, 414] on icon at bounding box center [7, 421] width 14 height 14
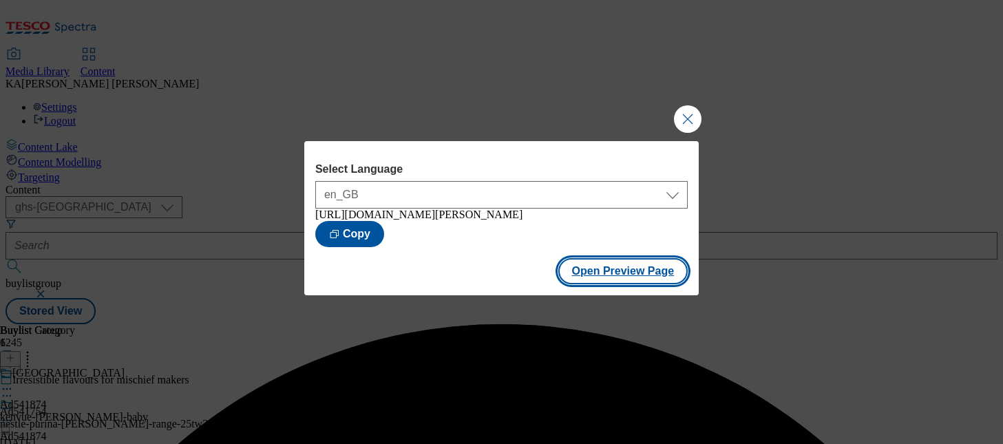
click at [599, 275] on button "Open Preview Page" at bounding box center [623, 271] width 130 height 26
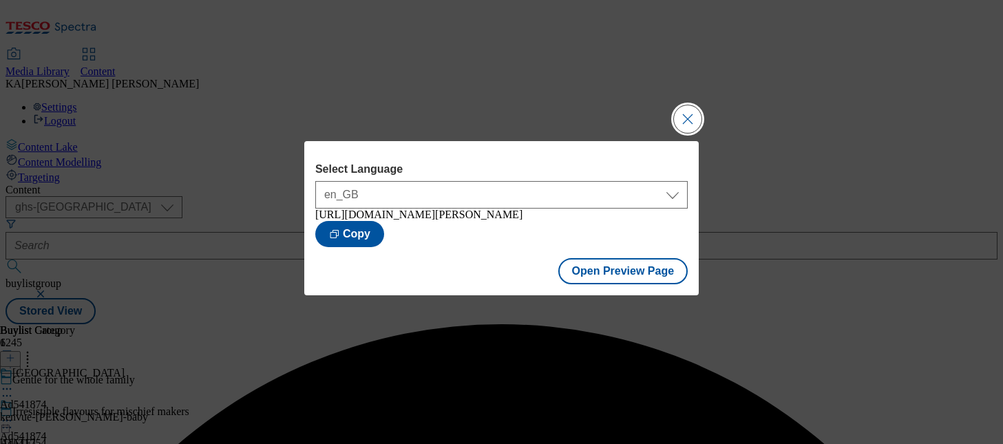
click at [682, 122] on button "Close Modal" at bounding box center [688, 119] width 28 height 28
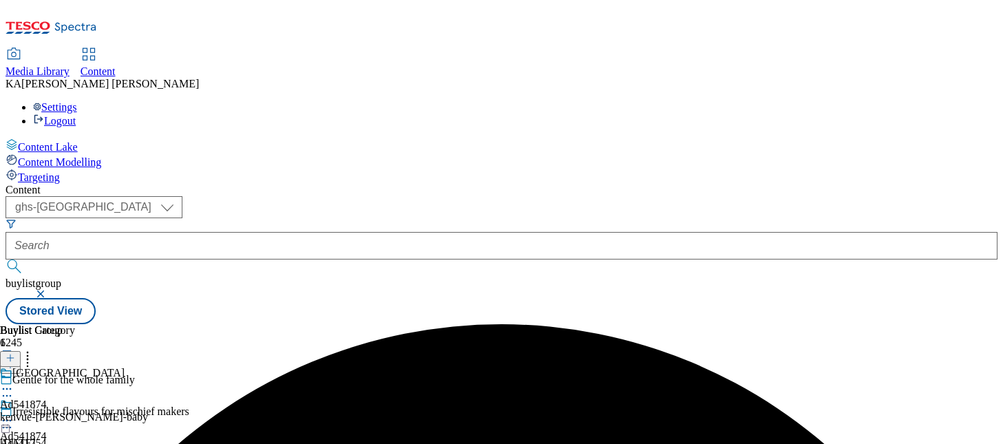
click at [14, 414] on icon at bounding box center [7, 421] width 14 height 14
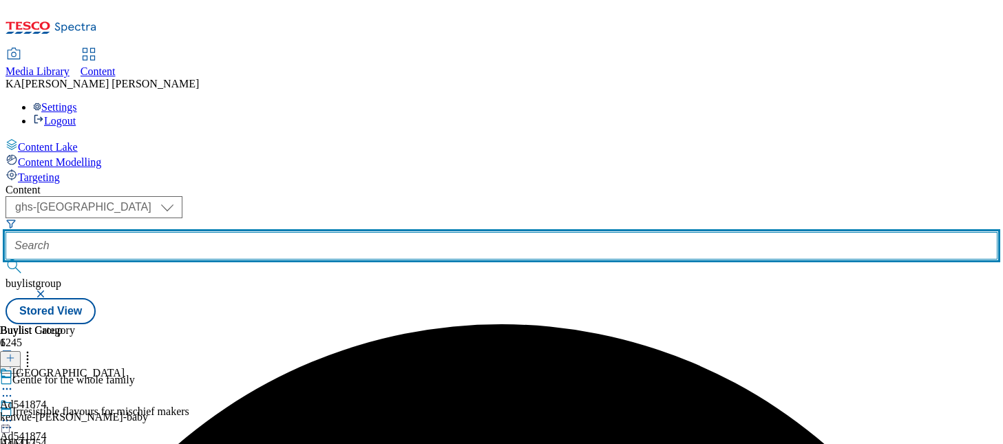
click at [302, 232] on input "text" at bounding box center [502, 246] width 992 height 28
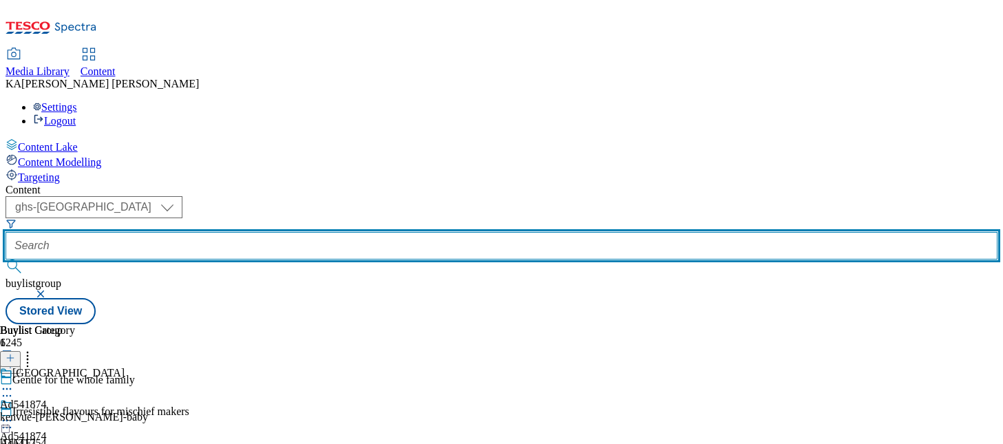
paste input "kenvue-johnsons-baby-lotion-25tw30"
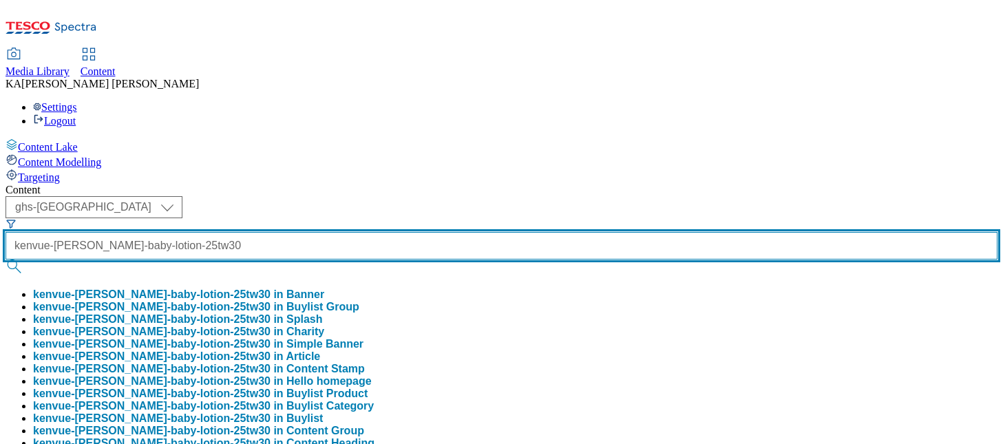
scroll to position [0, 62]
type input "kenvue-johnsons-baby-lotion-25tw30"
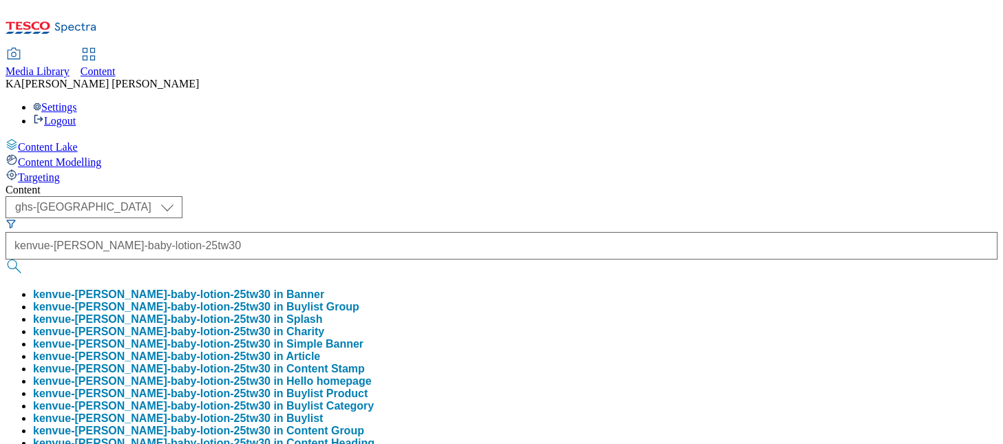
scroll to position [0, 0]
click at [330, 301] on button "kenvue-johnsons-baby-lotion-25tw30 in Buylist Group" at bounding box center [196, 307] width 326 height 12
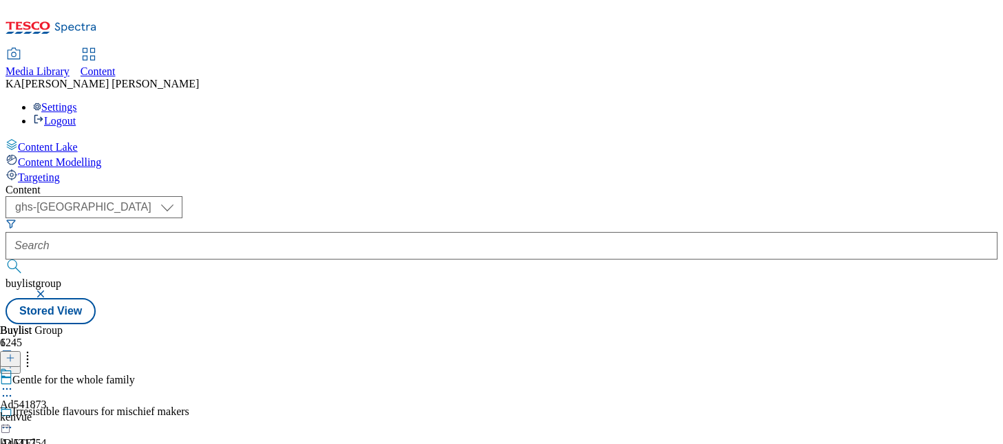
click at [14, 382] on icon at bounding box center [7, 389] width 14 height 14
click at [59, 413] on span "Edit" at bounding box center [51, 418] width 16 height 10
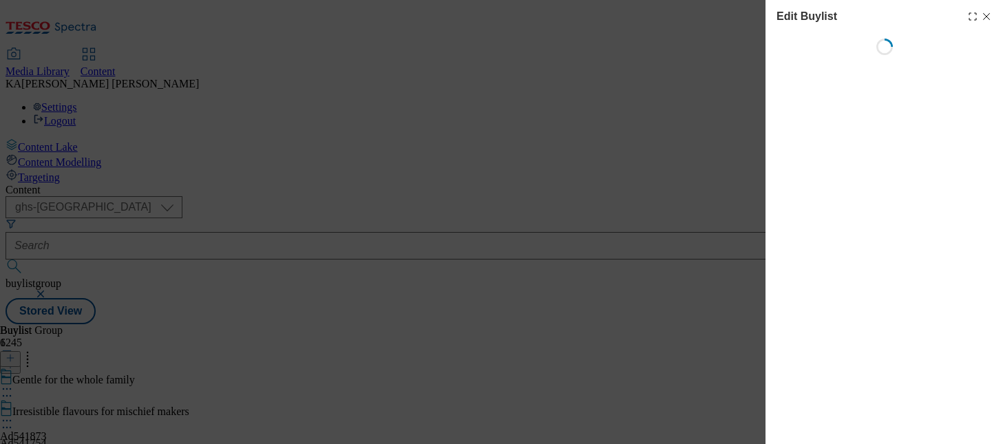
select select "tactical"
select select "supplier funded short term 1-3 weeks"
select select "tesco"
select select "Banner"
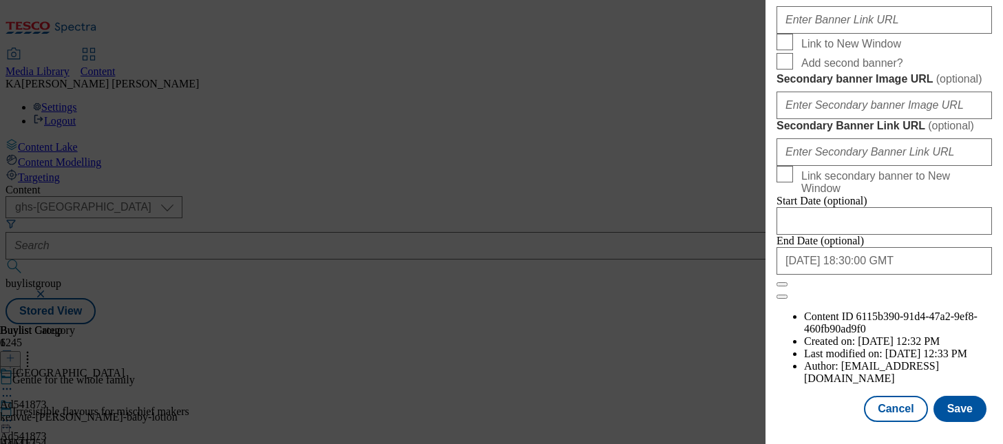
scroll to position [1341, 0]
paste input "https://digitalcontent.api.tesco.com/v2/media/ghs-mktg/7fc08f8e-6c12-462a-9e5f-…"
type input "https://digitalcontent.api.tesco.com/v2/media/ghs-mktg/7fc08f8e-6c12-462a-9e5f-…"
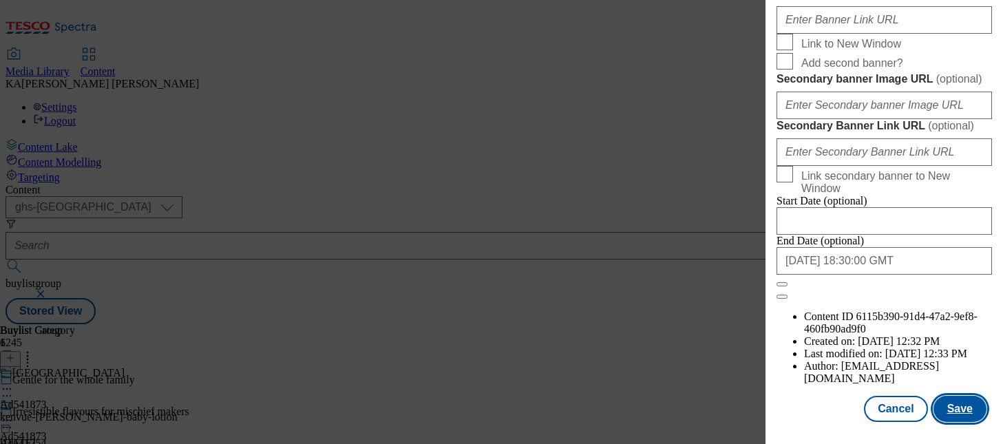
click at [963, 412] on button "Save" at bounding box center [960, 409] width 53 height 26
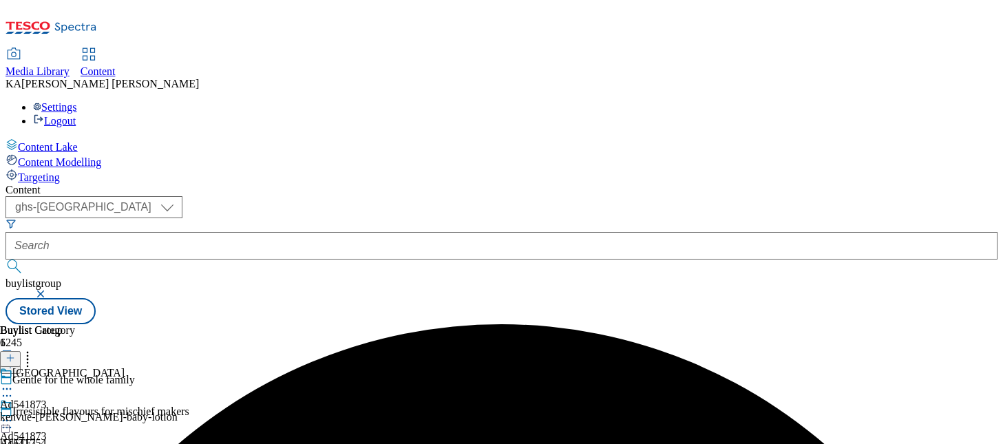
click at [14, 414] on icon at bounding box center [7, 421] width 14 height 14
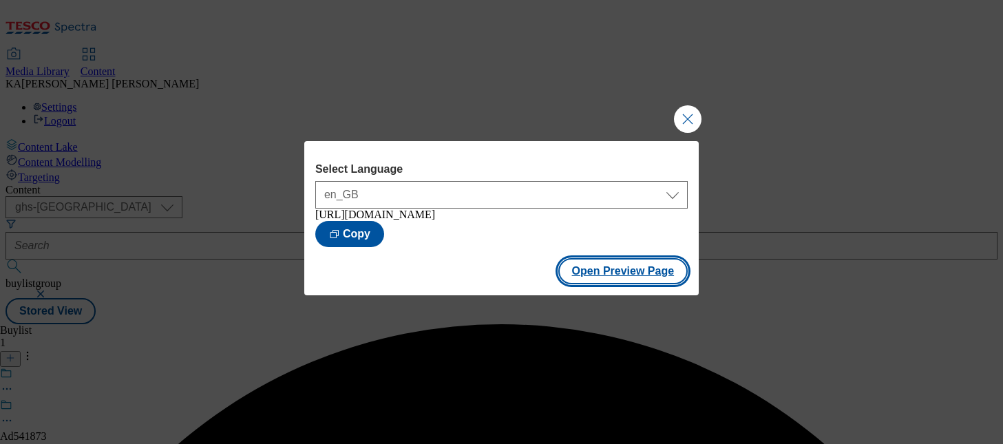
click at [589, 280] on button "Open Preview Page" at bounding box center [623, 271] width 130 height 26
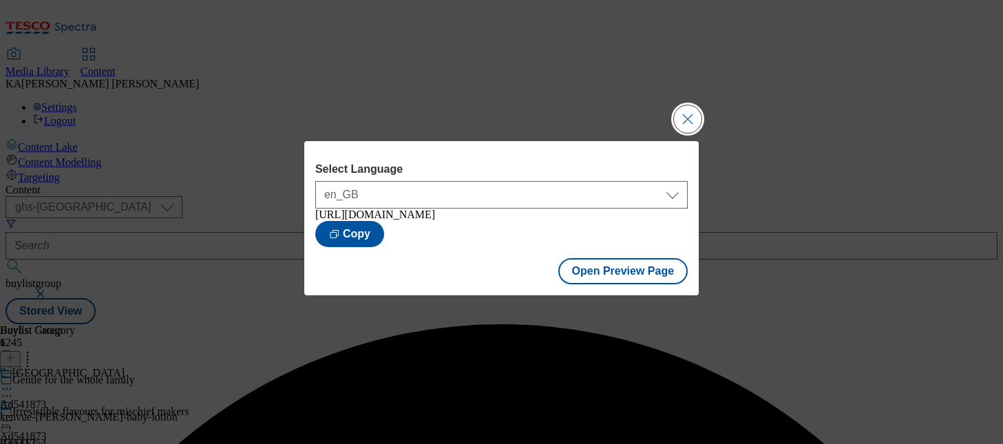
click at [680, 118] on button "Close Modal" at bounding box center [688, 119] width 28 height 28
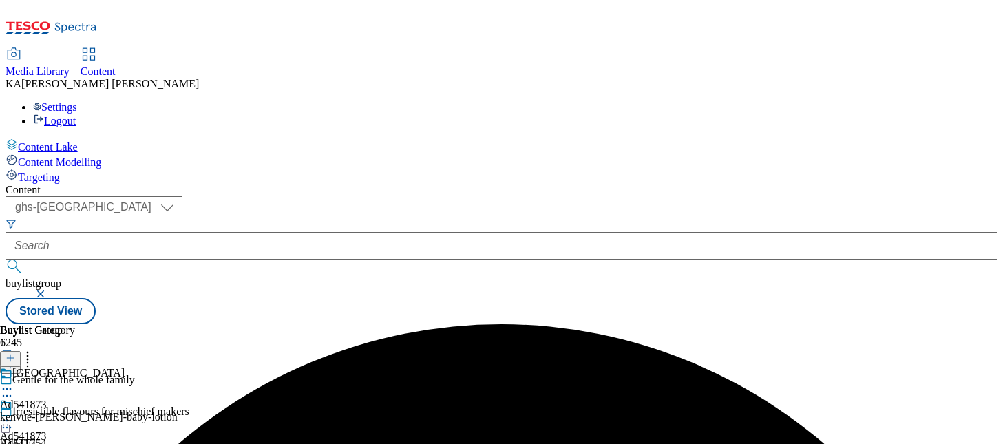
click at [14, 414] on icon at bounding box center [7, 421] width 14 height 14
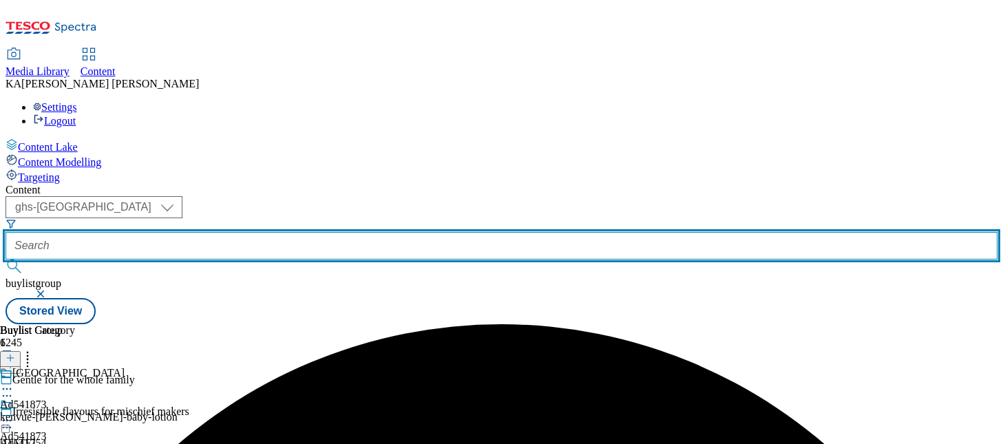
click at [329, 232] on input "text" at bounding box center [502, 246] width 992 height 28
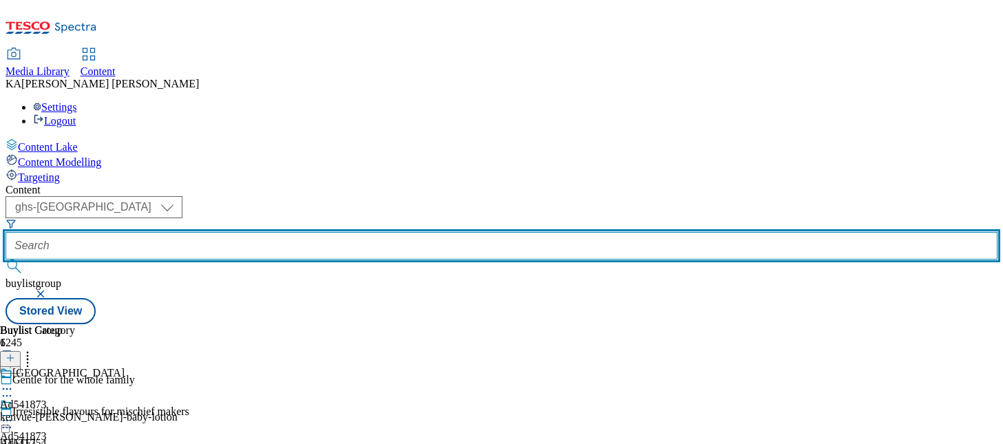
paste input "kenvue-aveeno-lotion-25tw30"
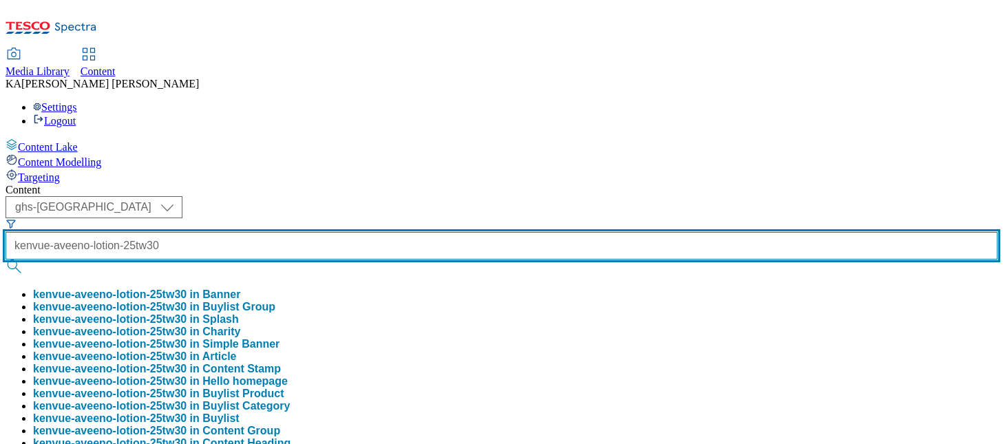
type input "kenvue-aveeno-lotion-25tw30"
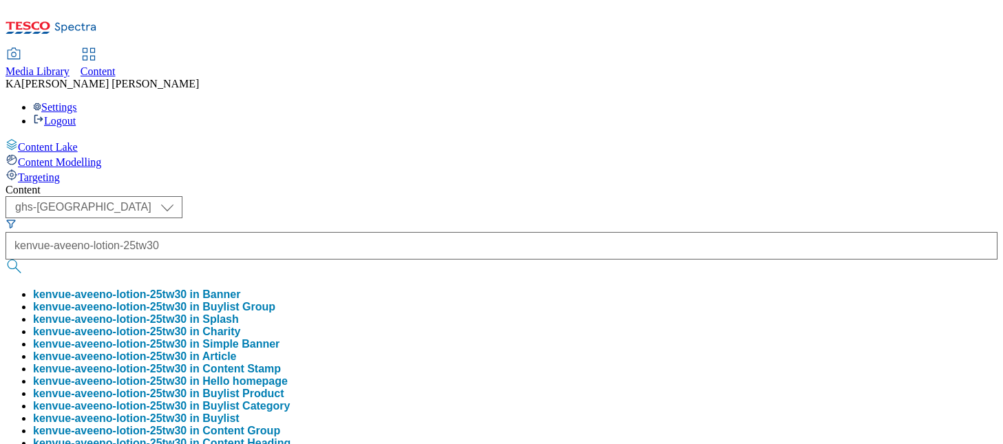
scroll to position [0, 0]
click at [275, 301] on button "kenvue-aveeno-lotion-25tw30 in Buylist Group" at bounding box center [154, 307] width 242 height 12
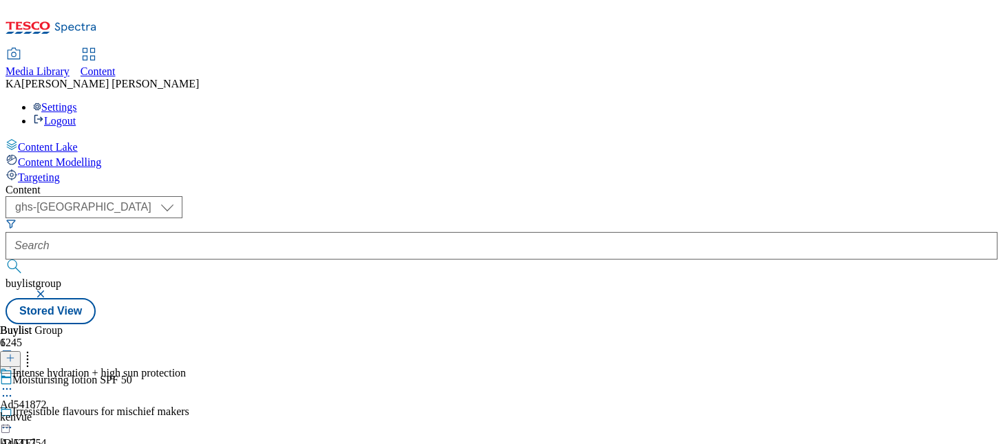
click at [14, 382] on icon at bounding box center [7, 389] width 14 height 14
click at [59, 413] on span "Edit" at bounding box center [51, 418] width 16 height 10
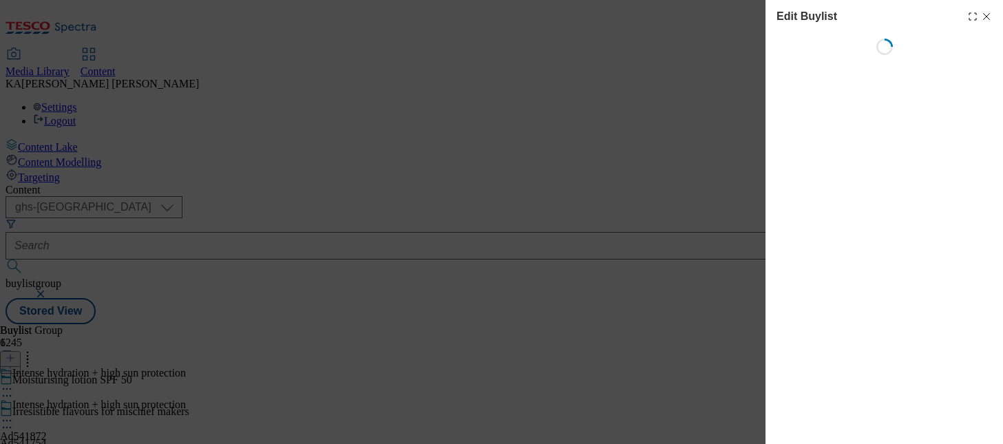
select select "tactical"
select select "supplier funded short term 1-3 weeks"
select select "dunnhumby"
select select "Banner"
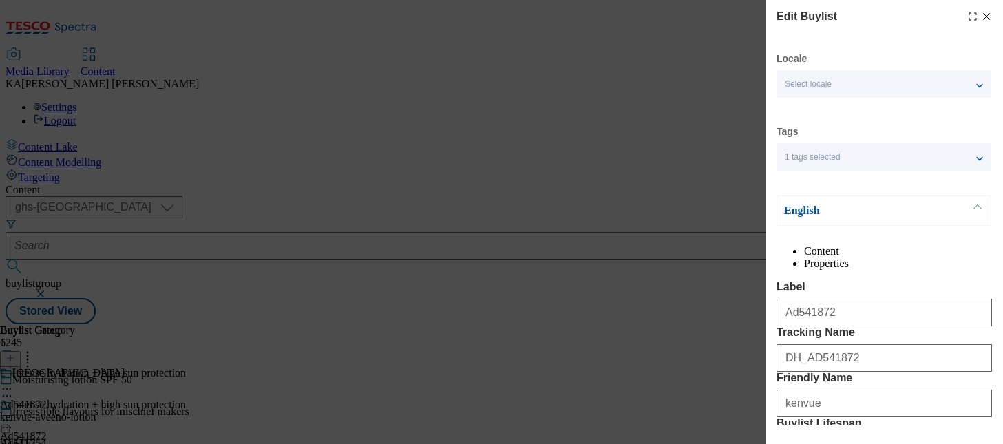
click at [987, 14] on icon "Modal" at bounding box center [986, 16] width 11 height 11
select select "tactical"
select select "supplier funded short term 1-3 weeks"
select select "dunnhumby"
select select "Banner"
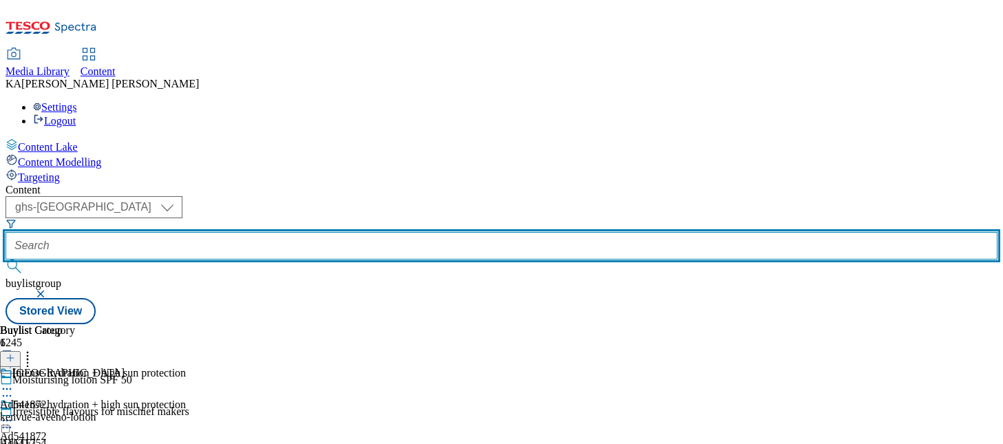
click at [315, 232] on input "text" at bounding box center [502, 246] width 992 height 28
paste input "kenvue-aveeno-lotion-25tw30"
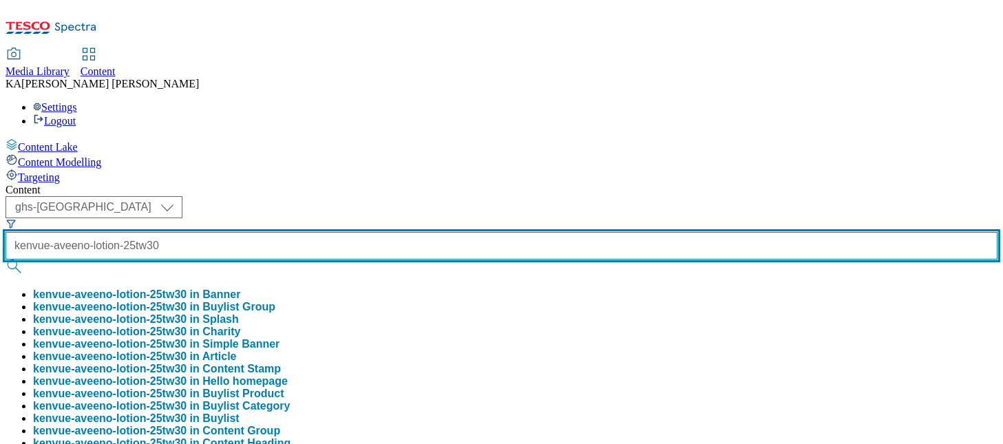
type input "kenvue-aveeno-lotion-25tw30"
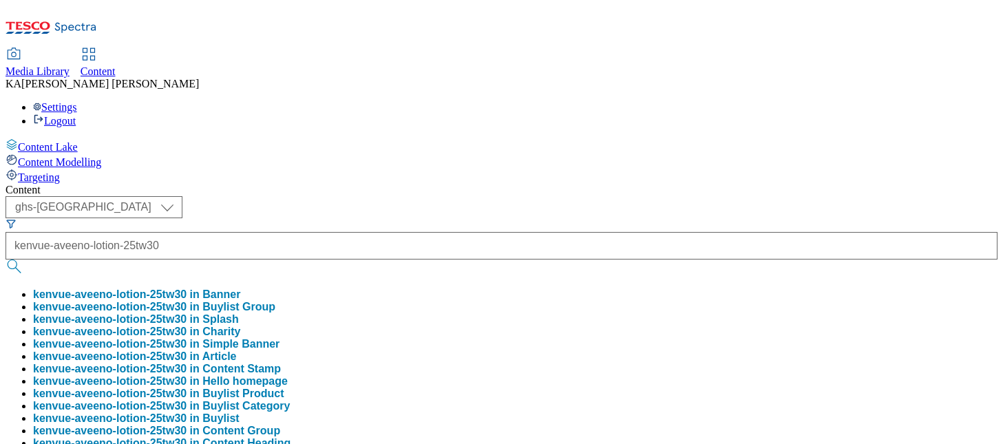
click at [275, 301] on button "kenvue-aveeno-lotion-25tw30 in Buylist Group" at bounding box center [154, 307] width 242 height 12
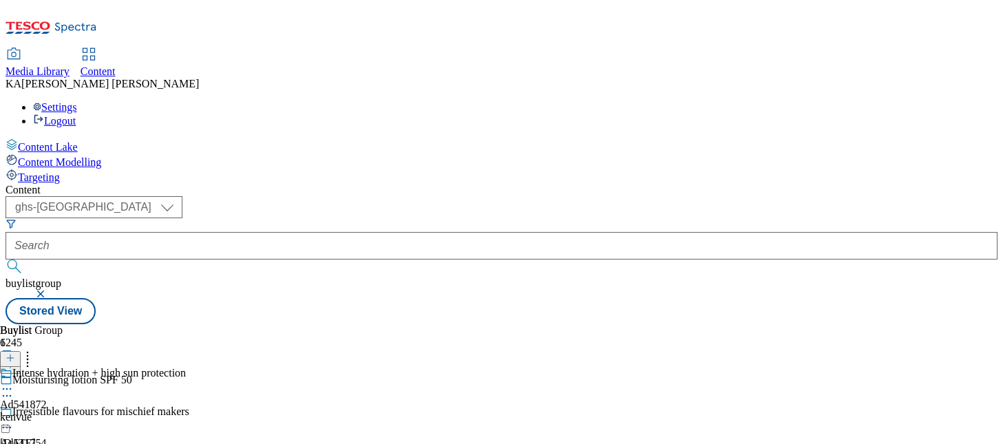
click at [14, 382] on icon at bounding box center [7, 389] width 14 height 14
click at [64, 410] on button "Edit" at bounding box center [46, 418] width 36 height 16
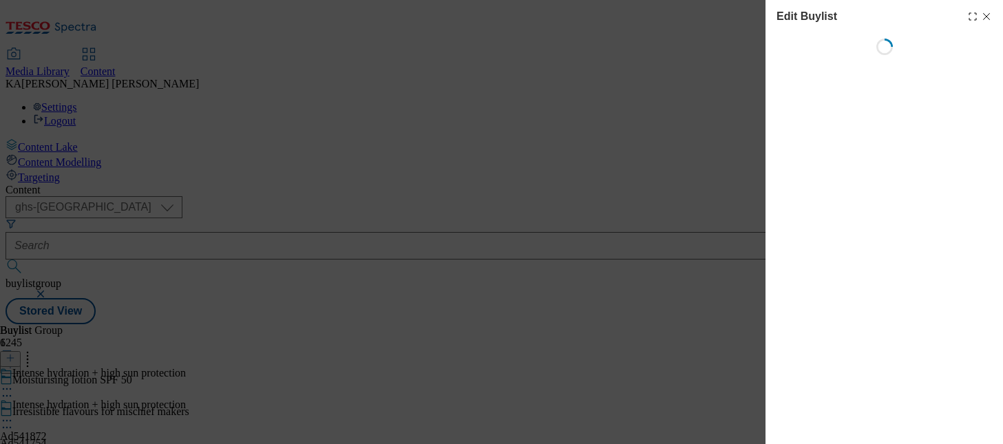
select select "tactical"
select select "supplier funded short term 1-3 weeks"
select select "dunnhumby"
select select "Banner"
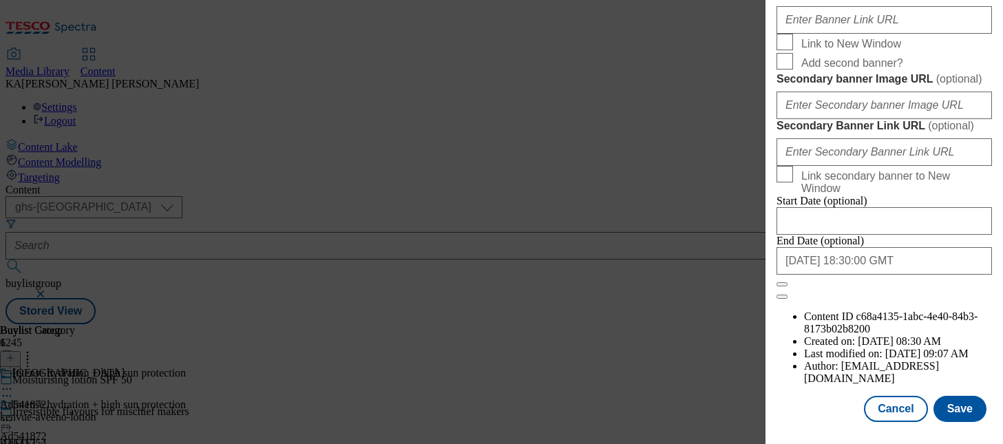
scroll to position [1264, 0]
paste input "https://digitalcontent.api.tesco.com/v2/media/ghs-mktg/293421f6-c738-4d77-b356-…"
type input "https://digitalcontent.api.tesco.com/v2/media/ghs-mktg/293421f6-c738-4d77-b356-…"
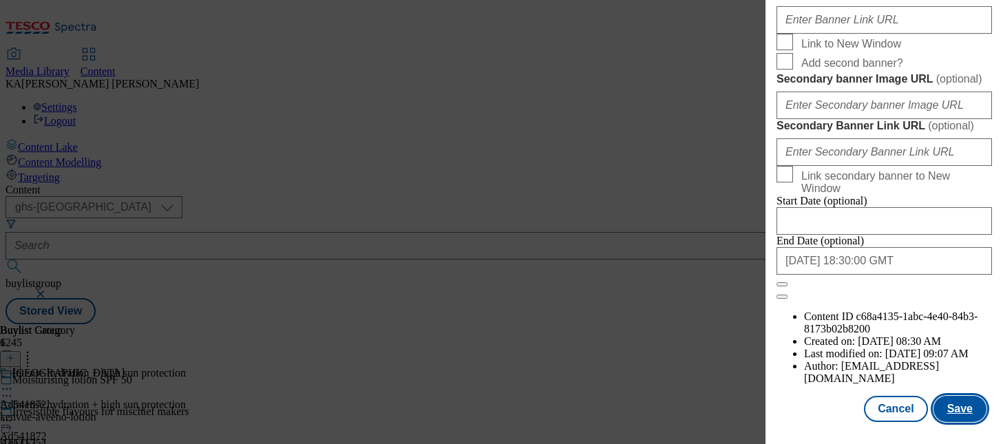
scroll to position [0, 0]
click at [954, 409] on button "Save" at bounding box center [960, 409] width 53 height 26
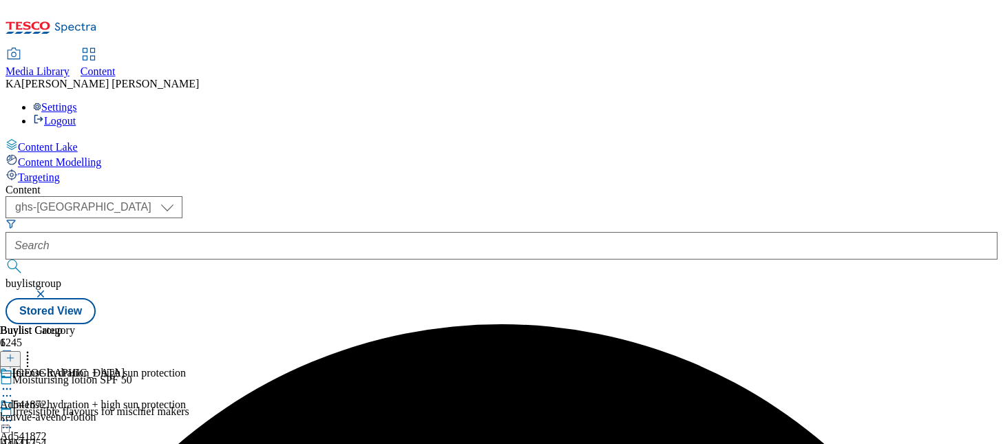
click at [14, 414] on icon at bounding box center [7, 421] width 14 height 14
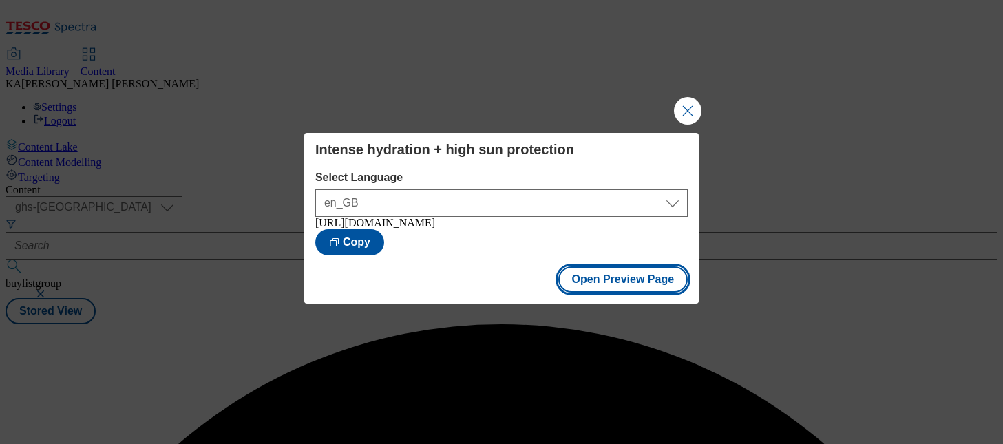
click at [589, 293] on button "Open Preview Page" at bounding box center [623, 279] width 130 height 26
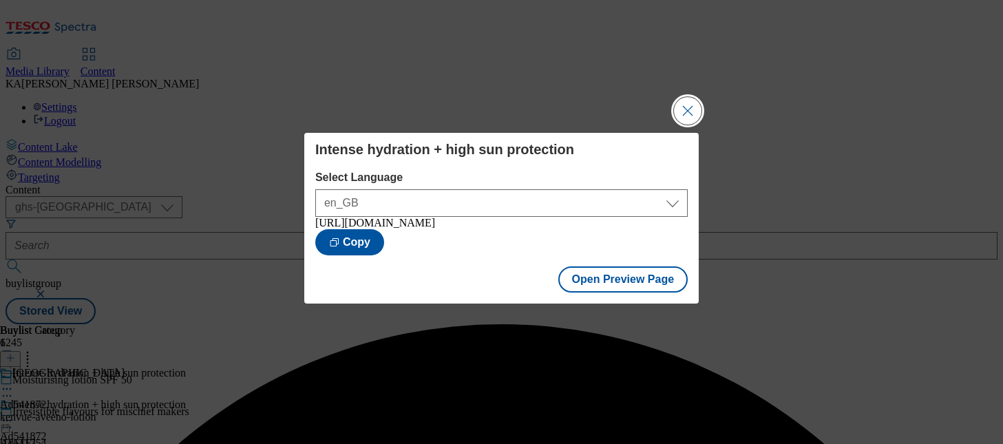
click at [685, 99] on button "Close Modal" at bounding box center [688, 111] width 28 height 28
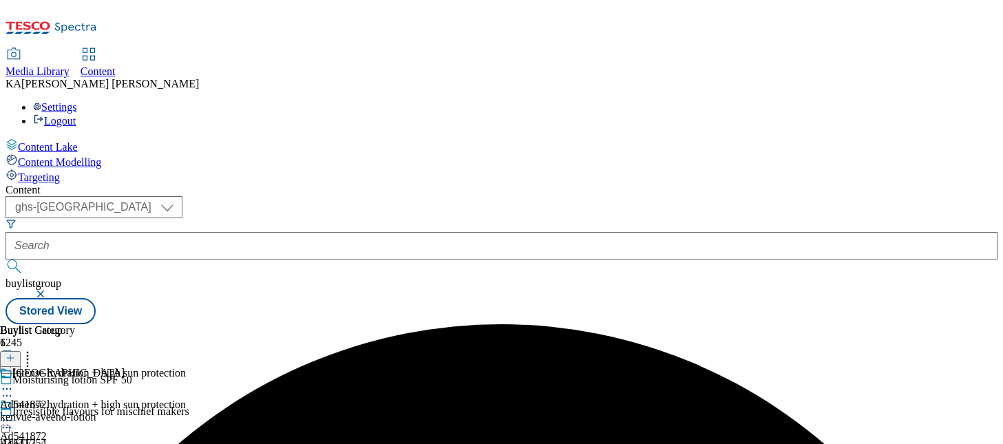
click at [8, 420] on circle at bounding box center [7, 421] width 2 height 2
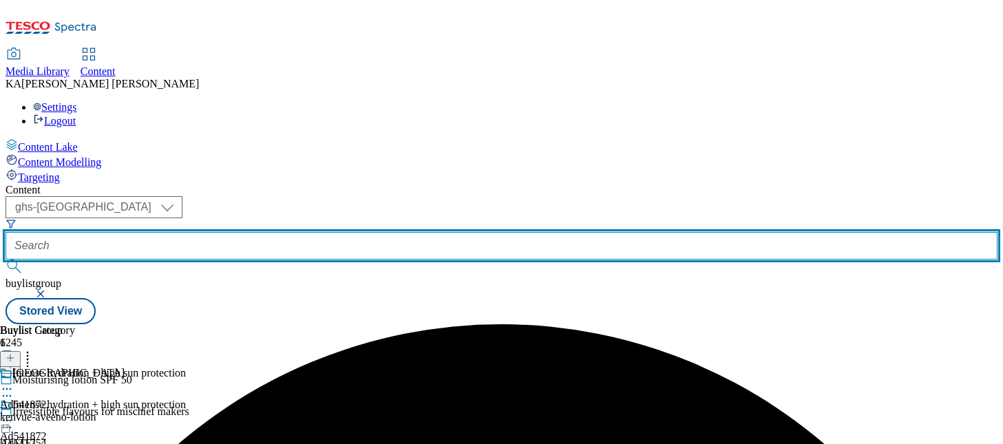
click at [322, 232] on input "text" at bounding box center [502, 246] width 992 height 28
paste input "kenvue-nicorette-25tw30"
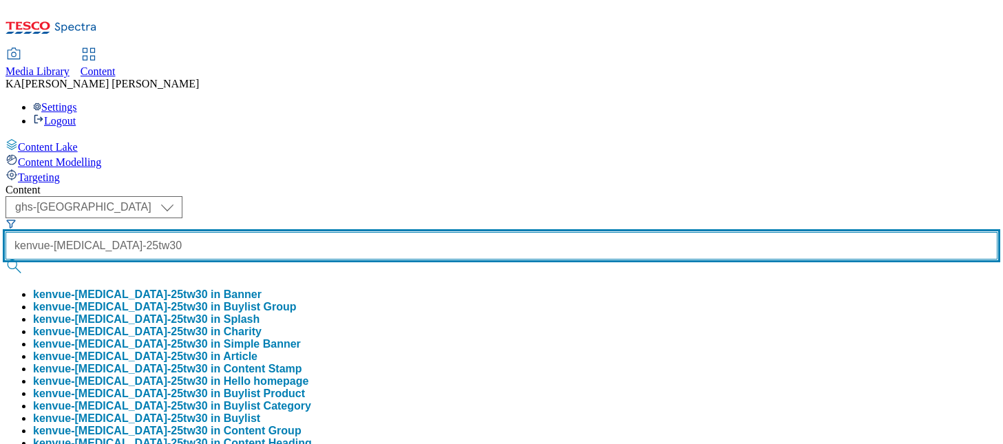
scroll to position [0, 11]
type input "kenvue-nicorette-25tw30"
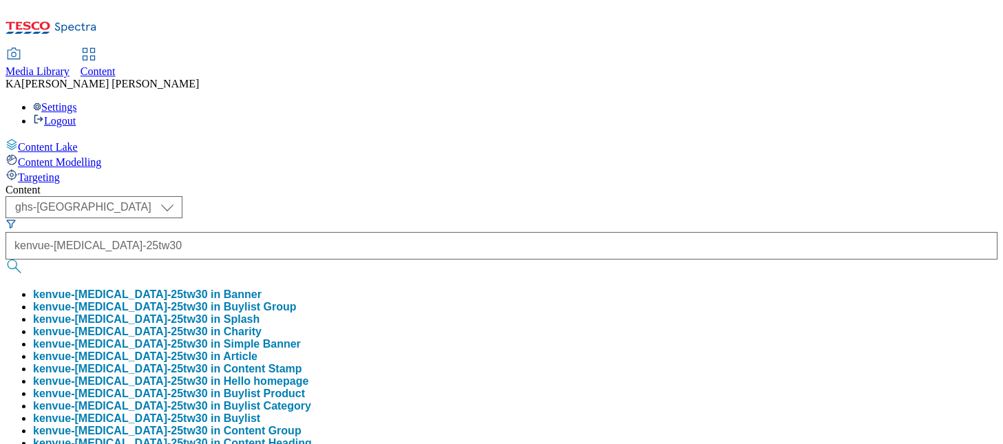
scroll to position [0, 0]
click at [297, 301] on button "kenvue-nicorette-25tw30 in Buylist Group" at bounding box center [165, 307] width 264 height 12
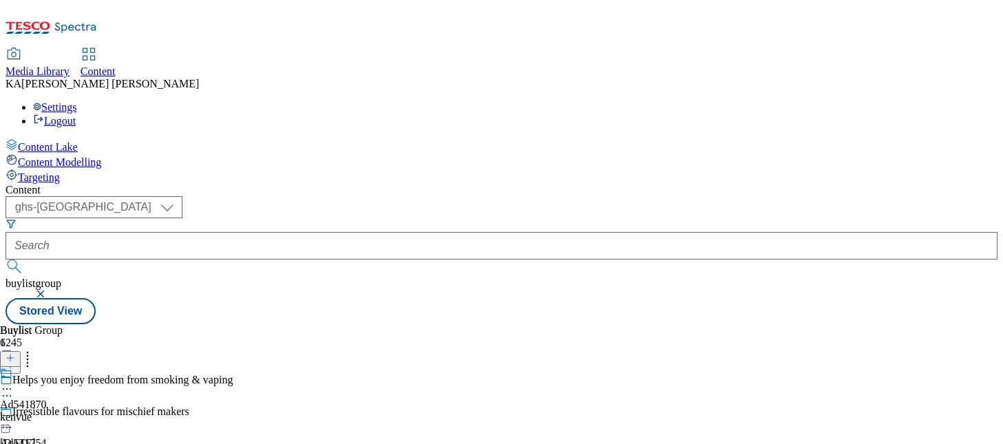
click at [14, 382] on icon at bounding box center [7, 389] width 14 height 14
click at [59, 413] on span "Edit" at bounding box center [51, 418] width 16 height 10
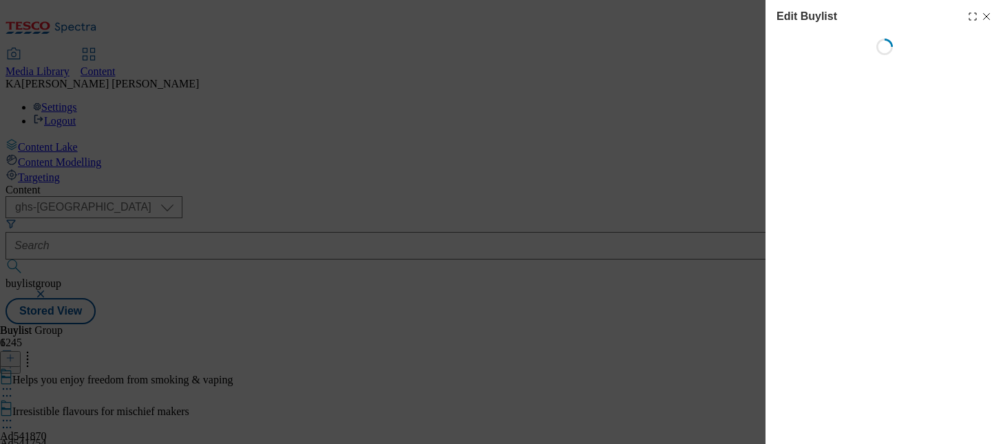
select select "tactical"
select select "supplier funded short term 1-3 weeks"
select select "dunnhumby"
select select "Banner"
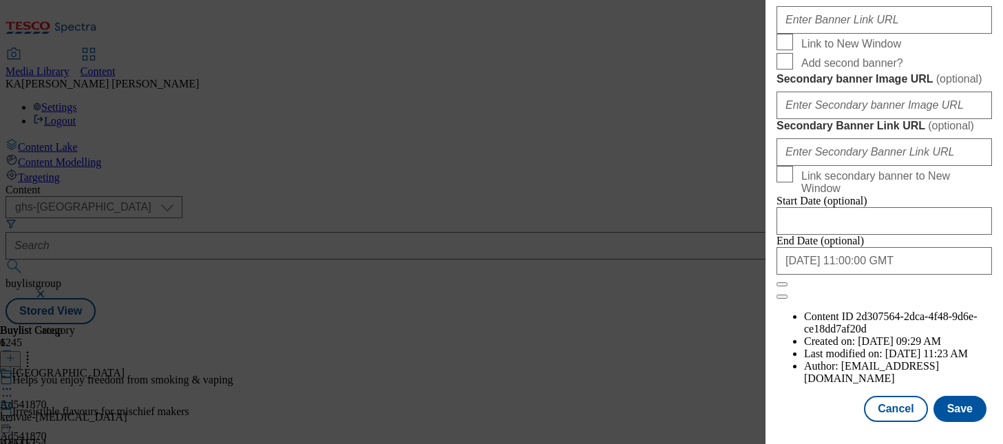
scroll to position [1299, 0]
paste input "https://digitalcontent.api.tesco.com/v2/media/ghs-mktg/a16dd175-b647-4f9f-a134-…"
type input "https://digitalcontent.api.tesco.com/v2/media/ghs-mktg/a16dd175-b647-4f9f-a134-…"
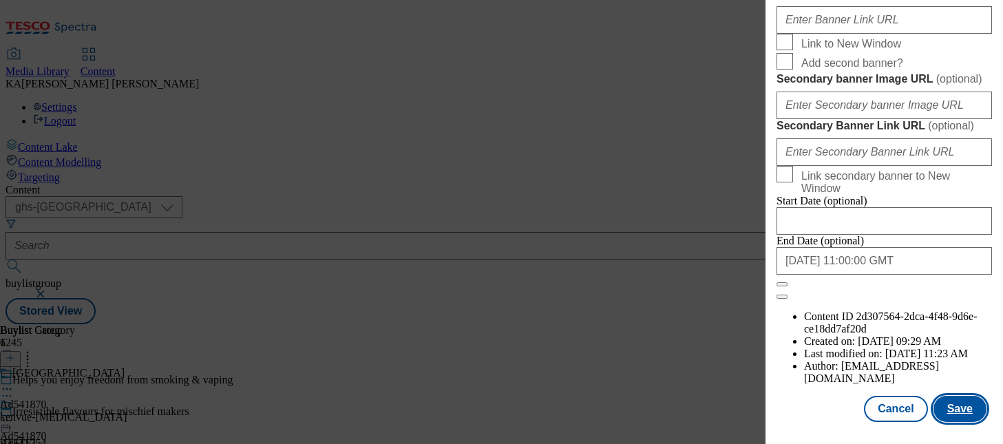
scroll to position [0, 0]
click at [952, 411] on button "Save" at bounding box center [960, 409] width 53 height 26
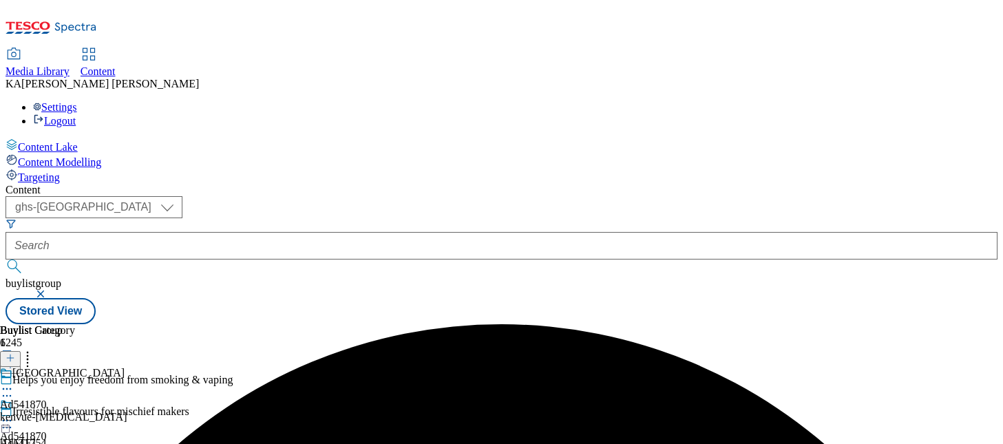
click at [14, 414] on icon at bounding box center [7, 421] width 14 height 14
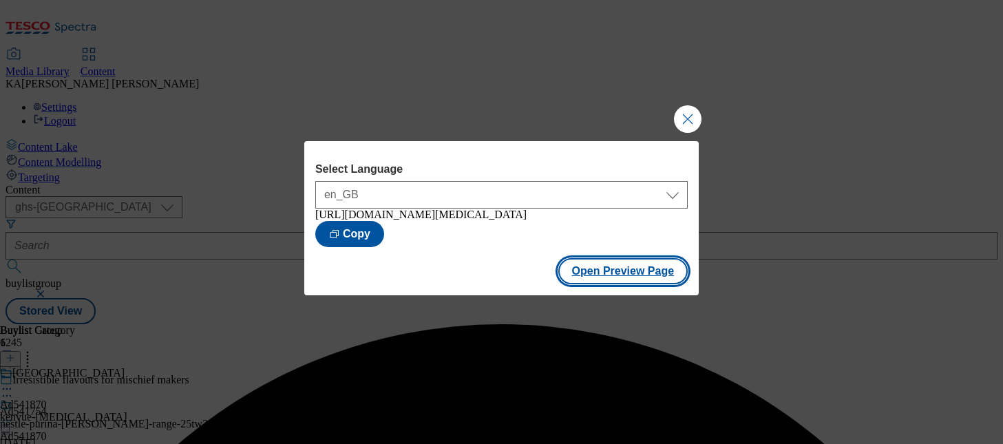
click at [581, 284] on button "Open Preview Page" at bounding box center [623, 271] width 130 height 26
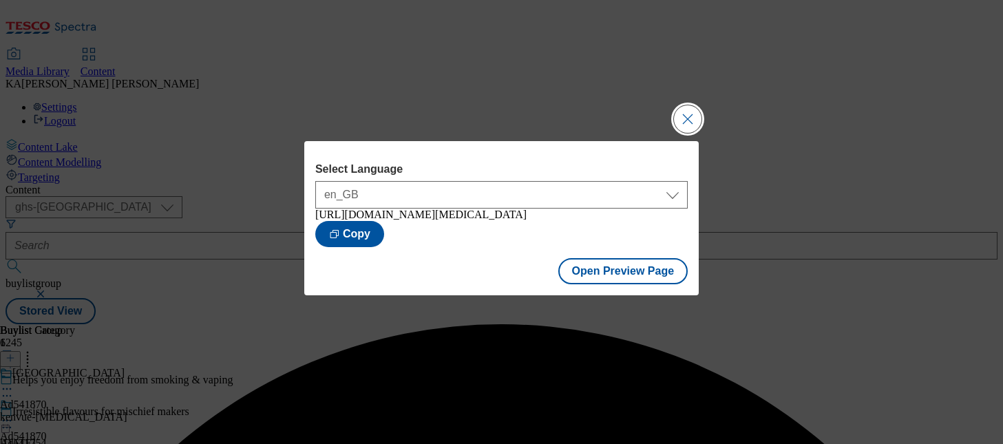
click at [683, 106] on button "Close Modal" at bounding box center [688, 119] width 28 height 28
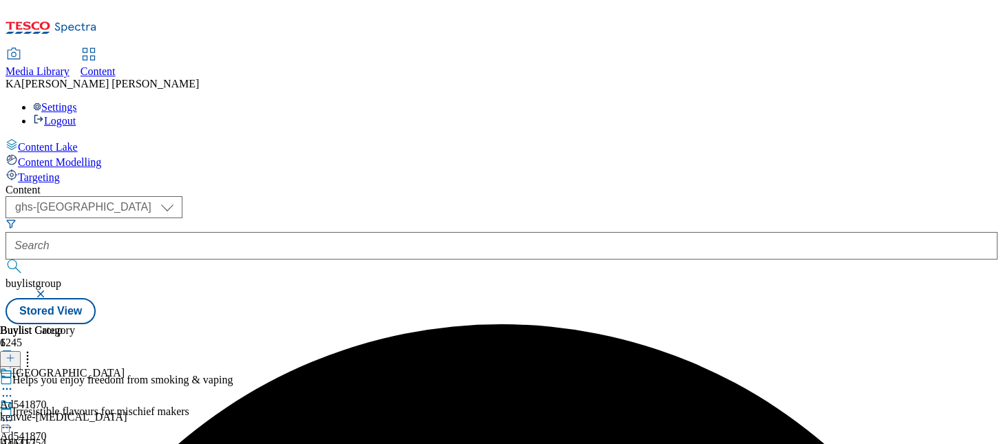
click at [14, 414] on icon at bounding box center [7, 421] width 14 height 14
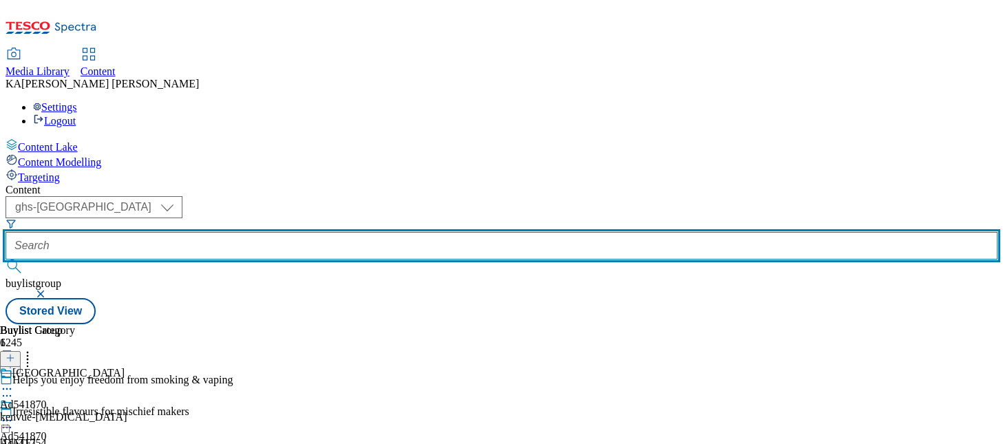
click at [317, 232] on input "text" at bounding box center [502, 246] width 992 height 28
paste input "kenvue-listerine-25tw30"
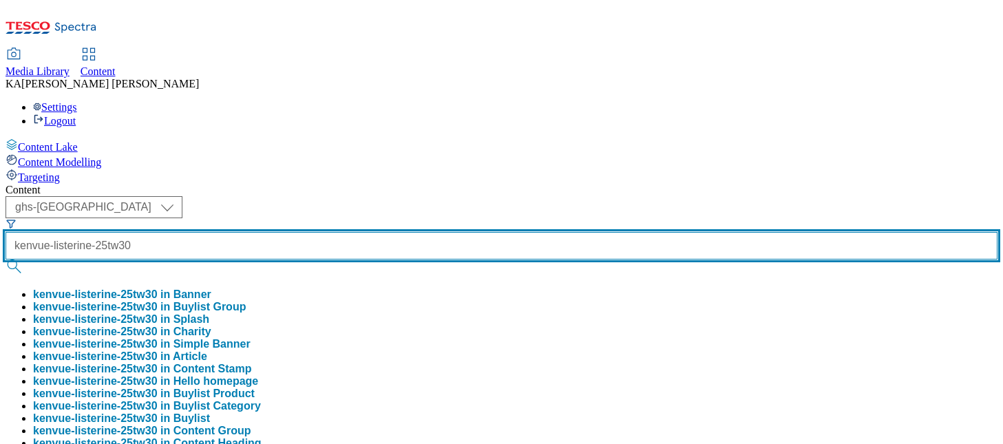
scroll to position [0, 6]
type input "kenvue-listerine-25tw30"
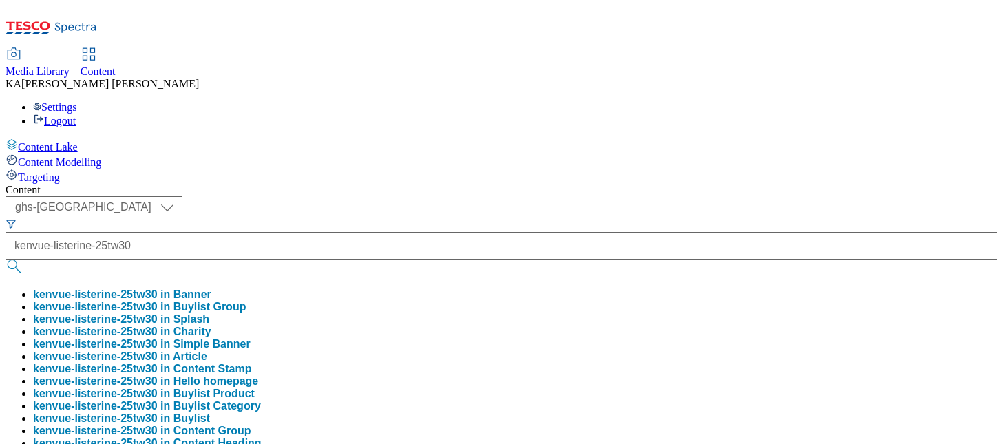
scroll to position [0, 0]
click at [246, 301] on button "kenvue-listerine-25tw30 in Buylist Group" at bounding box center [139, 307] width 213 height 12
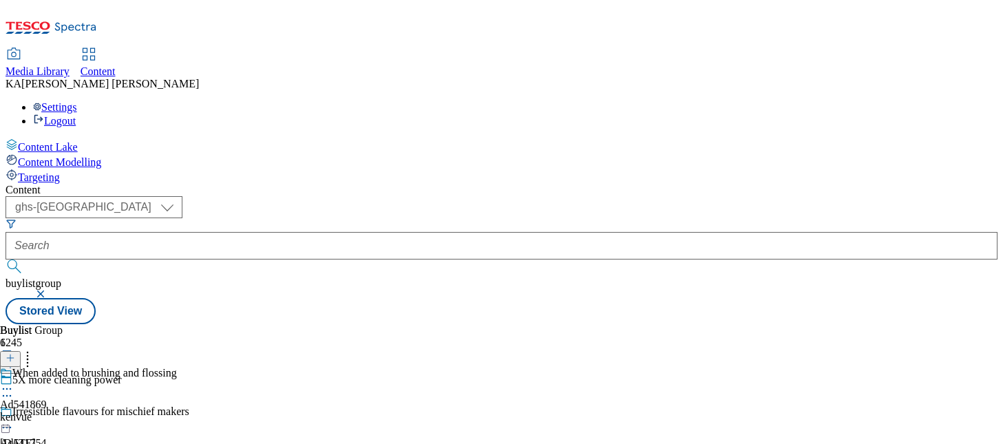
click at [14, 382] on icon at bounding box center [7, 389] width 14 height 14
click at [59, 413] on span "Edit" at bounding box center [51, 418] width 16 height 10
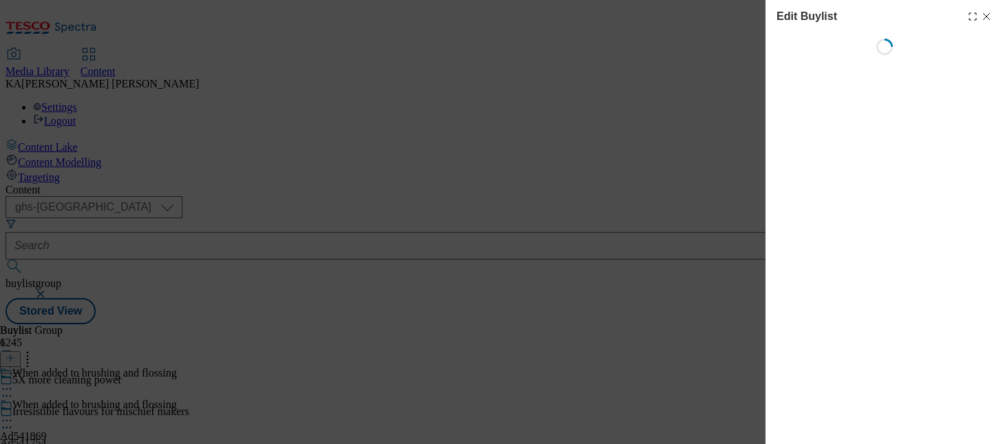
select select "tactical"
select select "supplier funded short term 1-3 weeks"
select select "dunnhumby"
select select "Banner"
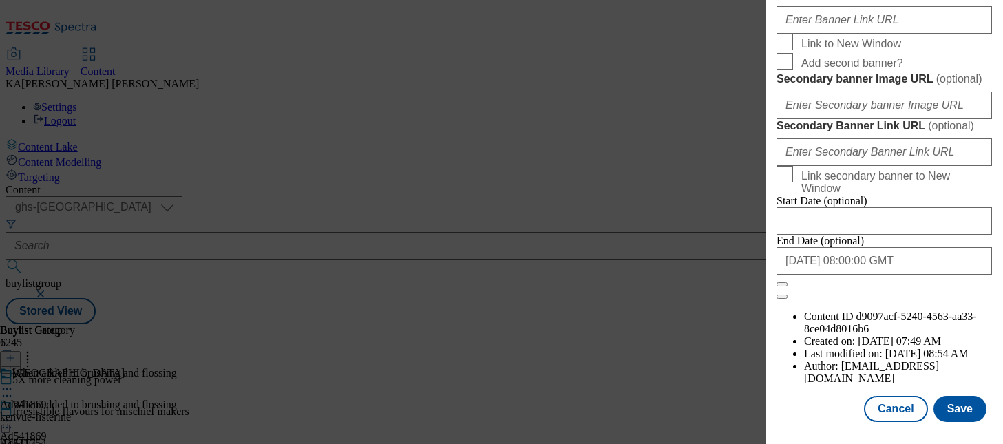
scroll to position [1243, 0]
paste input "https://digitalcontent.api.tesco.com/v2/media/ghs-mktg/28c5ae0d-3b18-4db5-917b-…"
type input "https://digitalcontent.api.tesco.com/v2/media/ghs-mktg/28c5ae0d-3b18-4db5-917b-…"
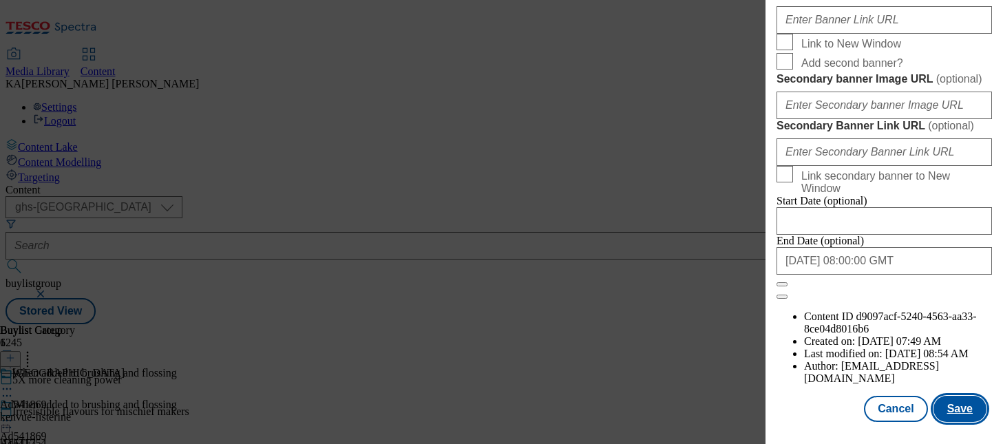
scroll to position [0, 0]
click at [960, 407] on button "Save" at bounding box center [960, 409] width 53 height 26
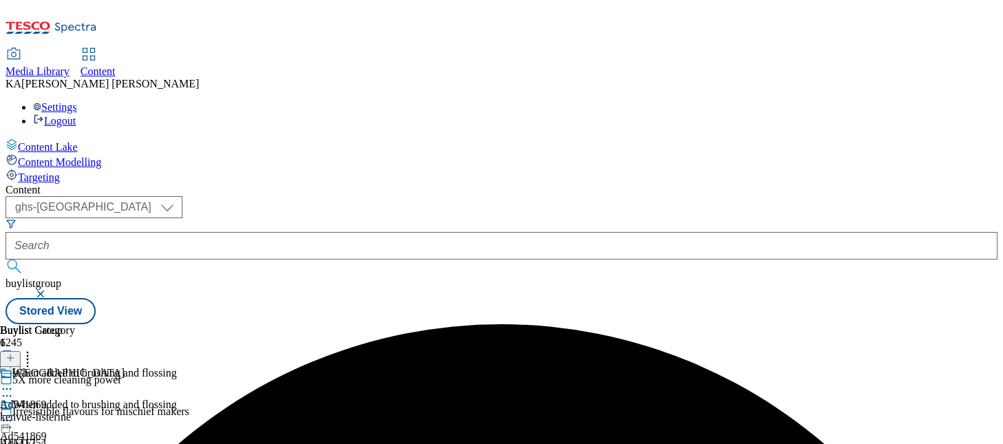
click at [14, 414] on icon at bounding box center [7, 421] width 14 height 14
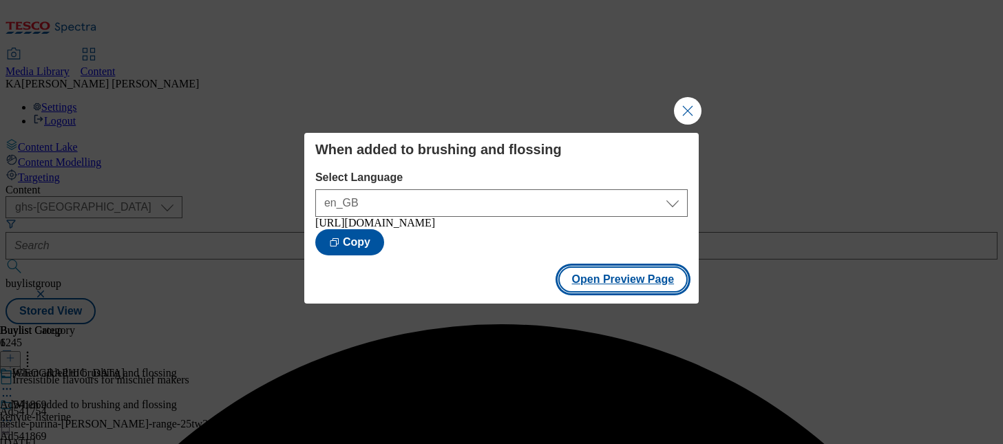
click at [589, 290] on button "Open Preview Page" at bounding box center [623, 279] width 130 height 26
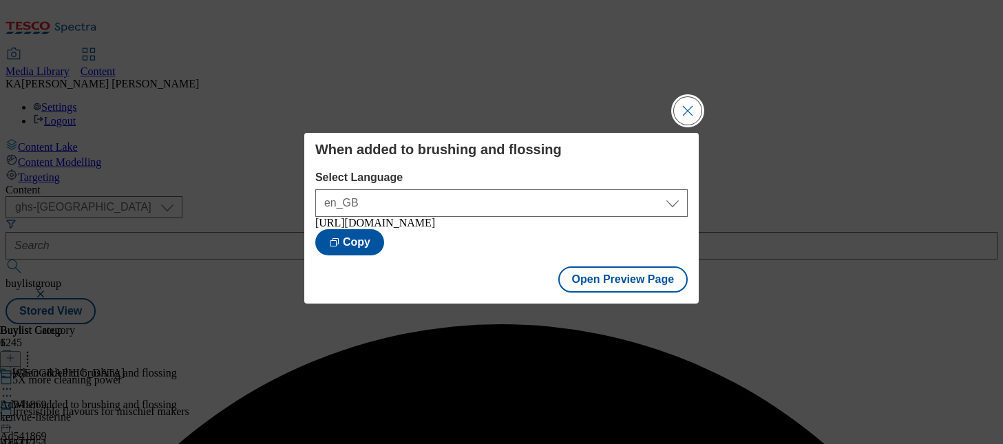
click at [689, 99] on button "Close Modal" at bounding box center [688, 111] width 28 height 28
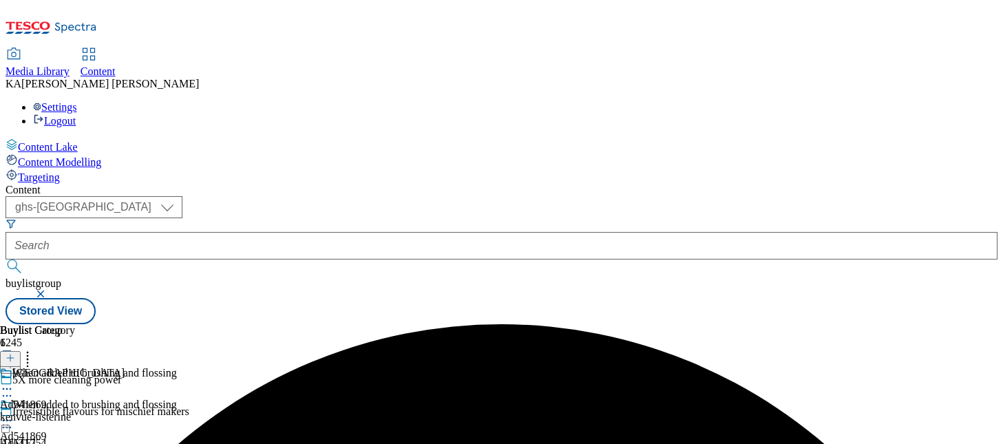
click at [14, 414] on icon at bounding box center [7, 421] width 14 height 14
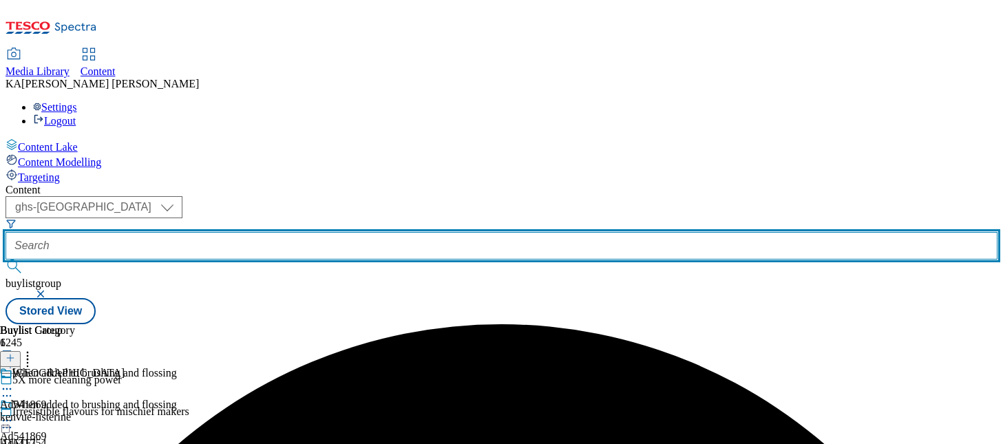
click at [358, 232] on input "text" at bounding box center [502, 246] width 992 height 28
paste input "kenvue-aveeno-skin-relief-25tw30"
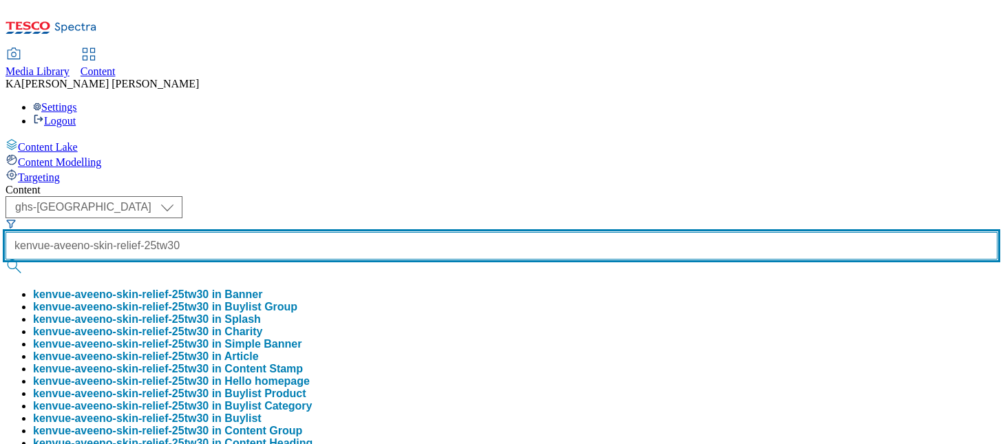
scroll to position [0, 49]
type input "kenvue-aveeno-skin-relief-25tw30"
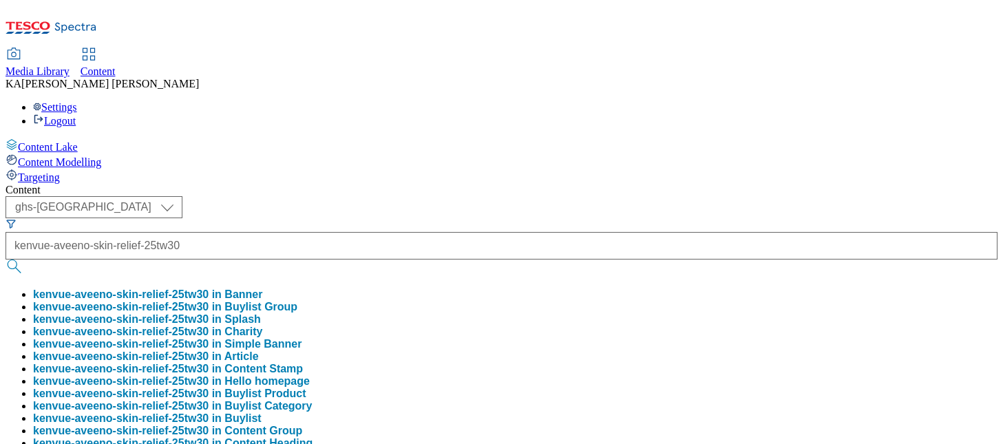
click at [297, 301] on button "kenvue-aveeno-skin-relief-25tw30 in Buylist Group" at bounding box center [165, 307] width 264 height 12
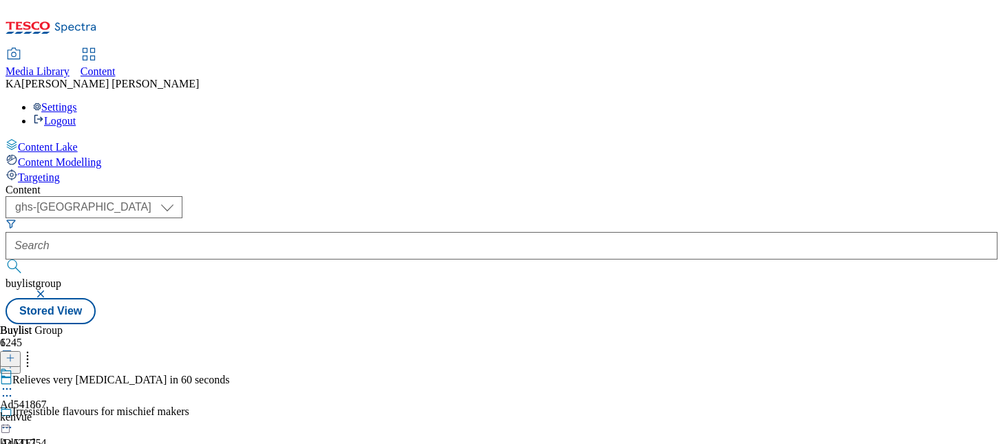
click at [8, 388] on circle at bounding box center [7, 389] width 2 height 2
click at [64, 410] on button "Edit" at bounding box center [46, 418] width 36 height 16
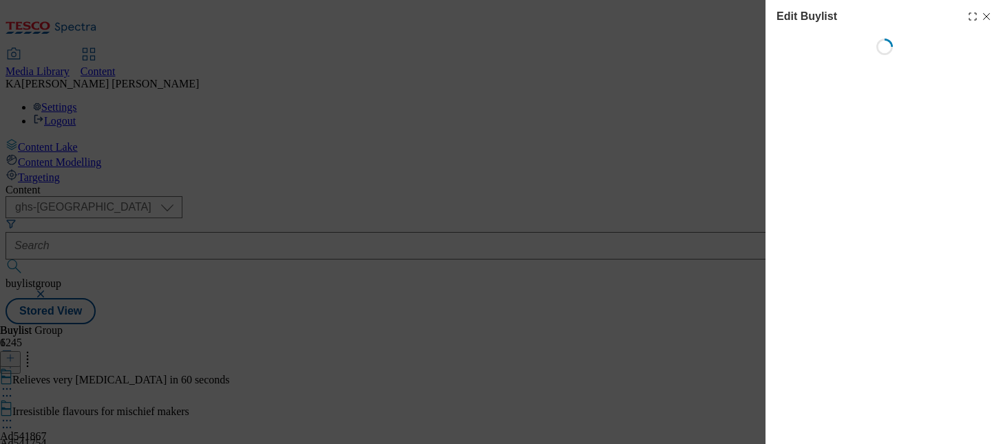
select select "tactical"
select select "supplier funded short term 1-3 weeks"
select select "dunnhumby"
select select "Banner"
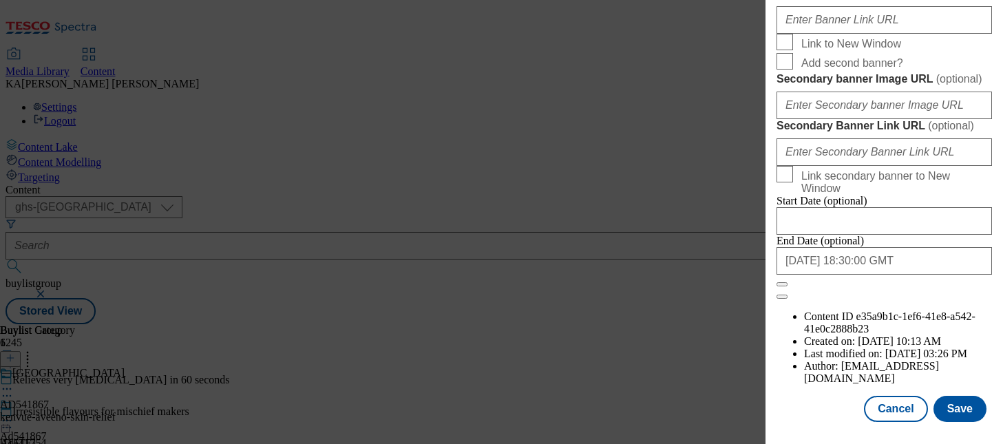
scroll to position [1325, 0]
paste input "https://digitalcontent.api.tesco.com/v2/media/ghs-mktg/c61cd022-cbb8-431b-a0de-…"
type input "https://digitalcontent.api.tesco.com/v2/media/ghs-mktg/c61cd022-cbb8-431b-a0de-…"
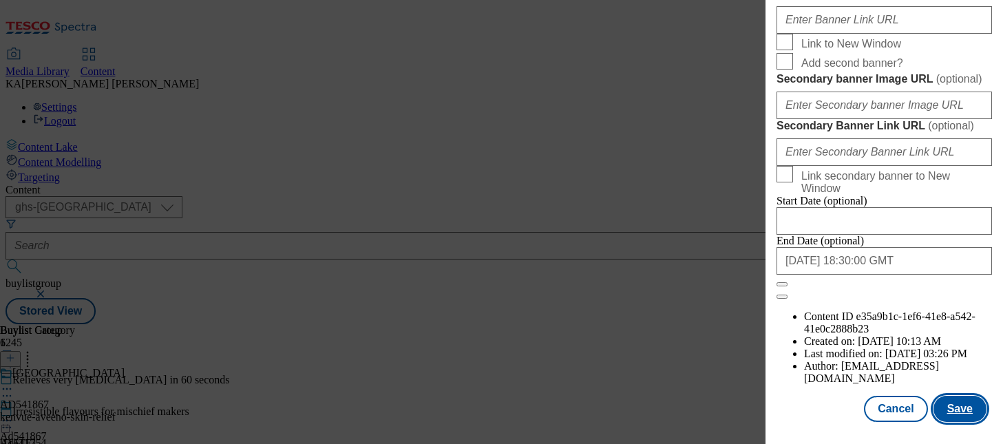
scroll to position [0, 0]
click at [957, 406] on button "Save" at bounding box center [960, 409] width 53 height 26
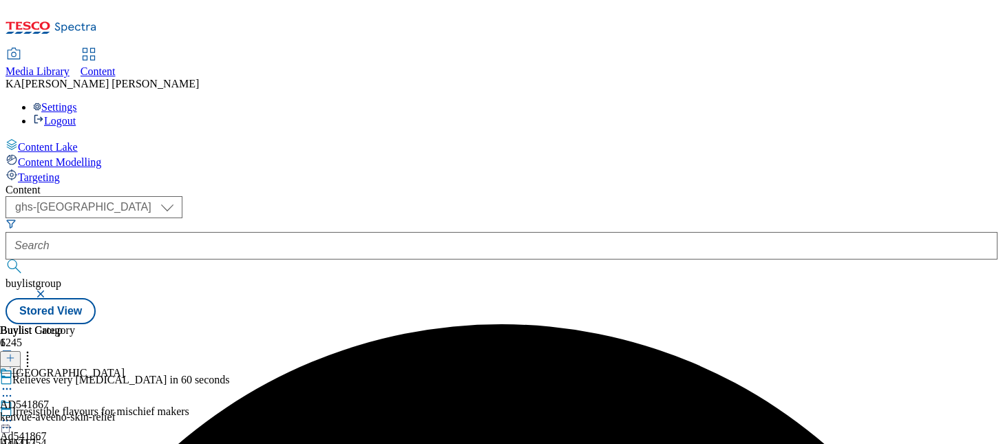
click at [14, 414] on icon at bounding box center [7, 421] width 14 height 14
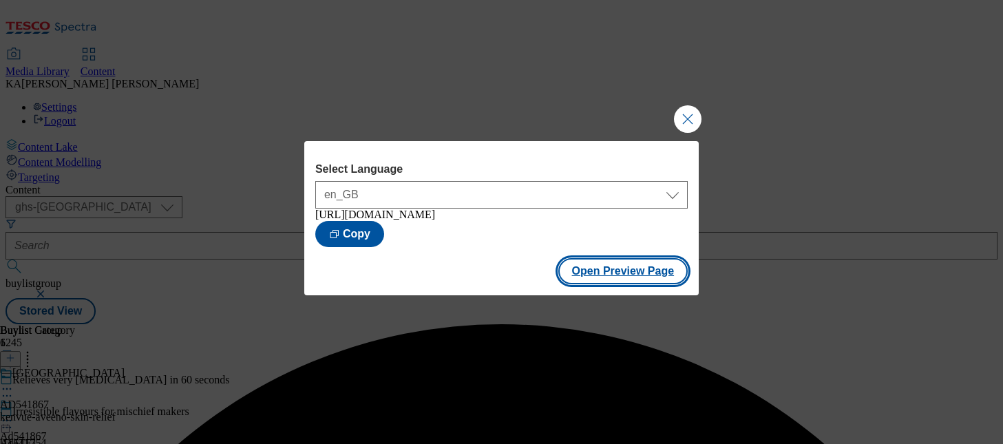
click at [593, 280] on button "Open Preview Page" at bounding box center [623, 271] width 130 height 26
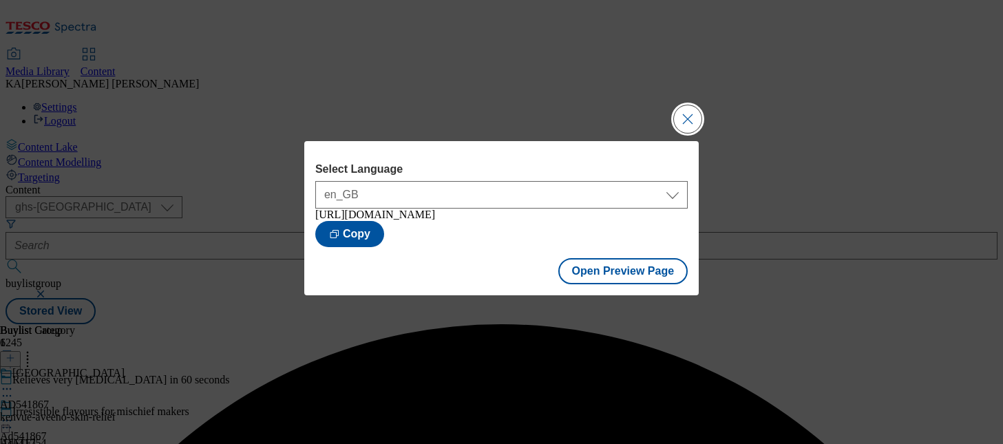
click at [695, 120] on button "Close Modal" at bounding box center [688, 119] width 28 height 28
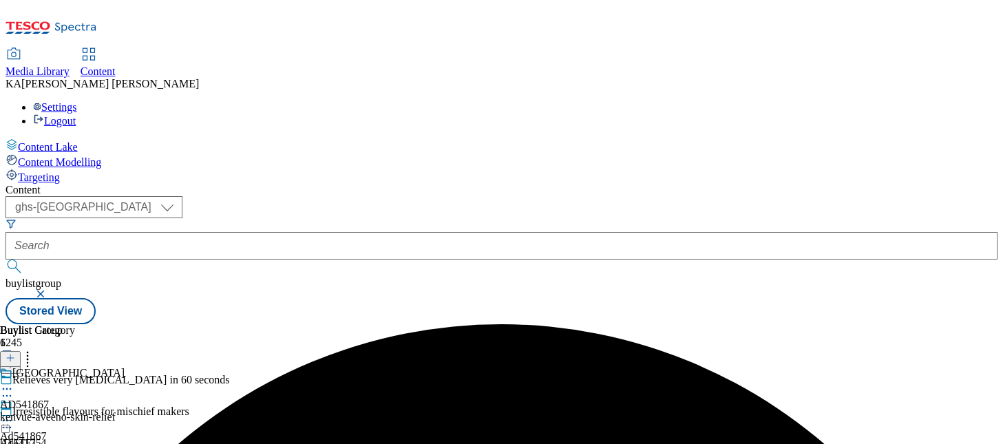
click at [14, 414] on icon at bounding box center [7, 421] width 14 height 14
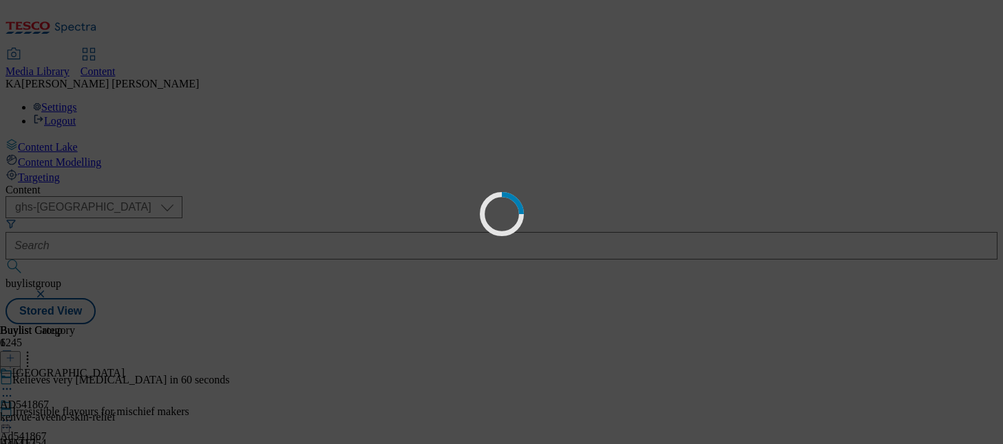
scroll to position [0, 0]
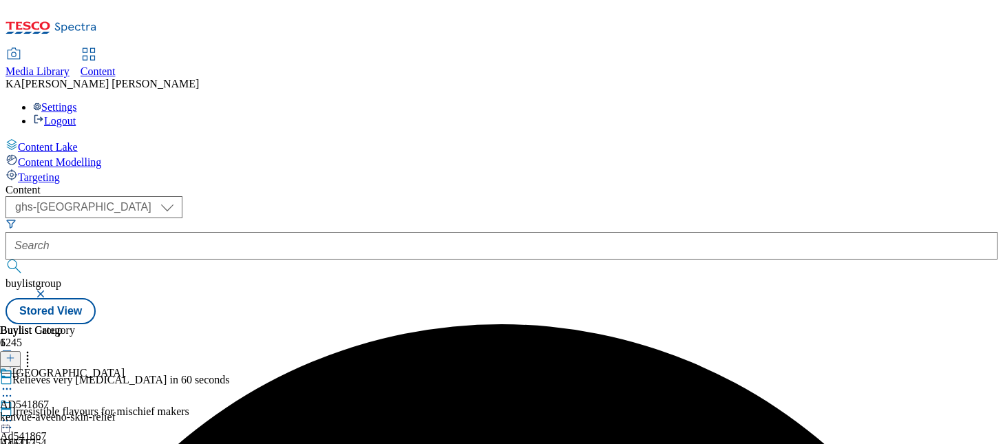
click at [317, 218] on form at bounding box center [502, 247] width 992 height 59
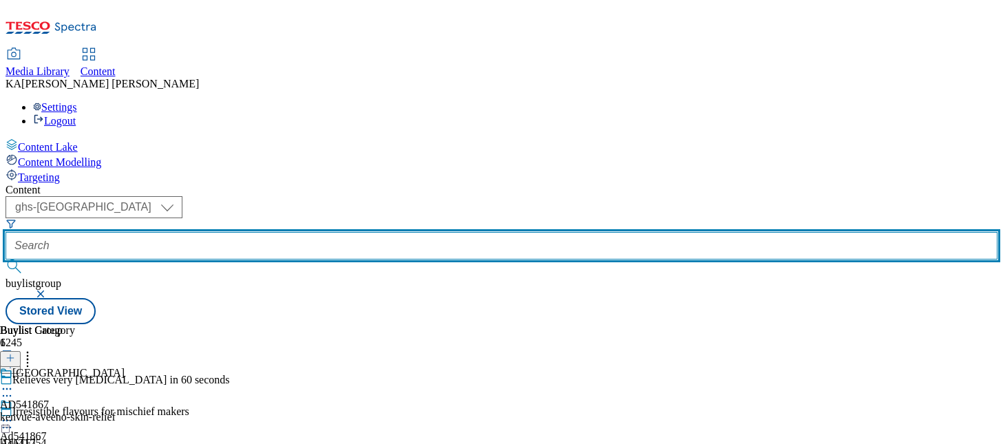
click at [313, 232] on input "text" at bounding box center [502, 246] width 992 height 28
paste input "kenvue-aveeno-25tw30"
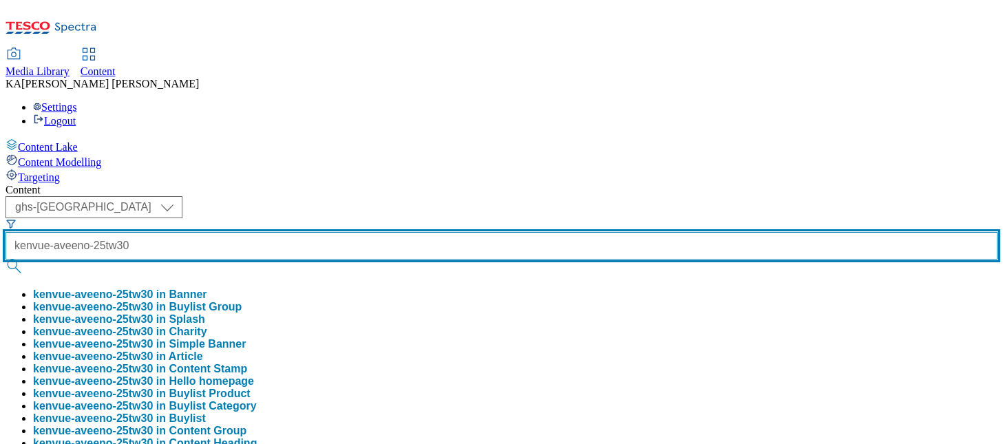
type input "kenvue-aveeno-25tw30"
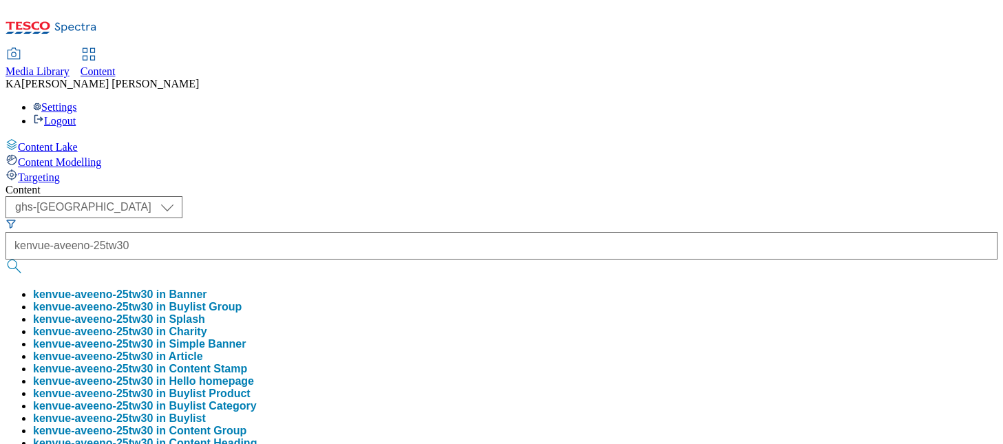
scroll to position [0, 0]
click at [242, 301] on button "kenvue-aveeno-25tw30 in Buylist Group" at bounding box center [137, 307] width 209 height 12
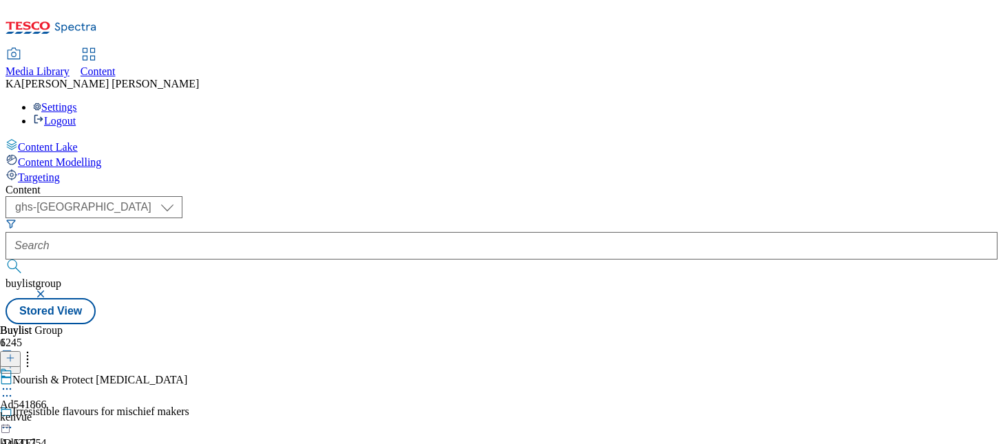
click at [14, 382] on icon at bounding box center [7, 389] width 14 height 14
click at [59, 413] on span "Edit" at bounding box center [51, 418] width 16 height 10
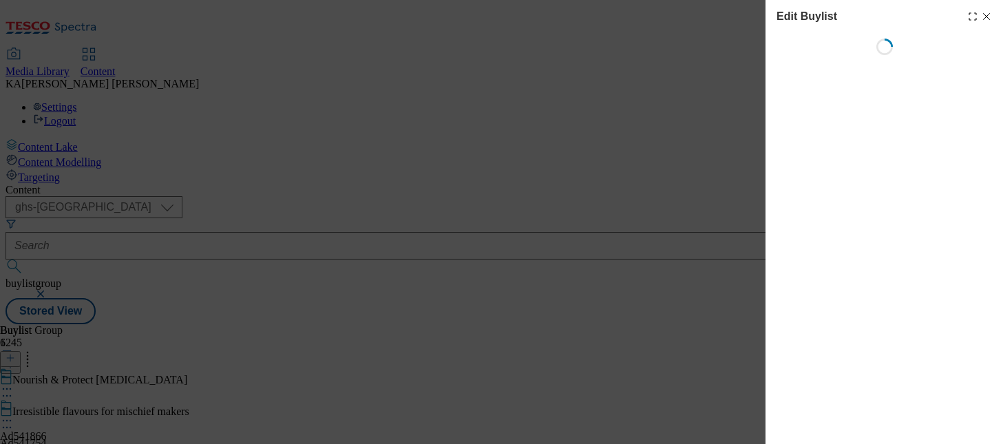
select select "tactical"
select select "supplier funded short term 1-3 weeks"
select select "dunnhumby"
select select "Banner"
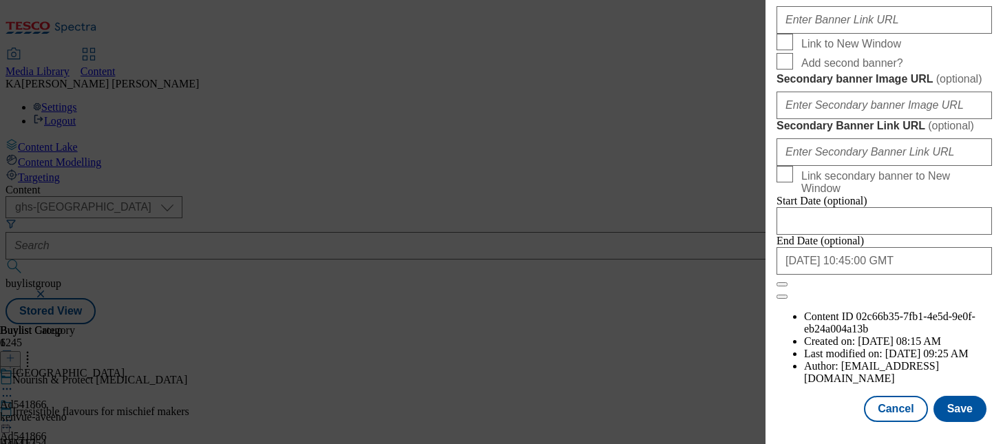
scroll to position [1377, 0]
paste input "https://digitalcontent.api.tesco.com/v2/media/ghs-mktg/78f8616d-7b3b-454b-8e98-…"
type input "https://digitalcontent.api.tesco.com/v2/media/ghs-mktg/78f8616d-7b3b-454b-8e98-…"
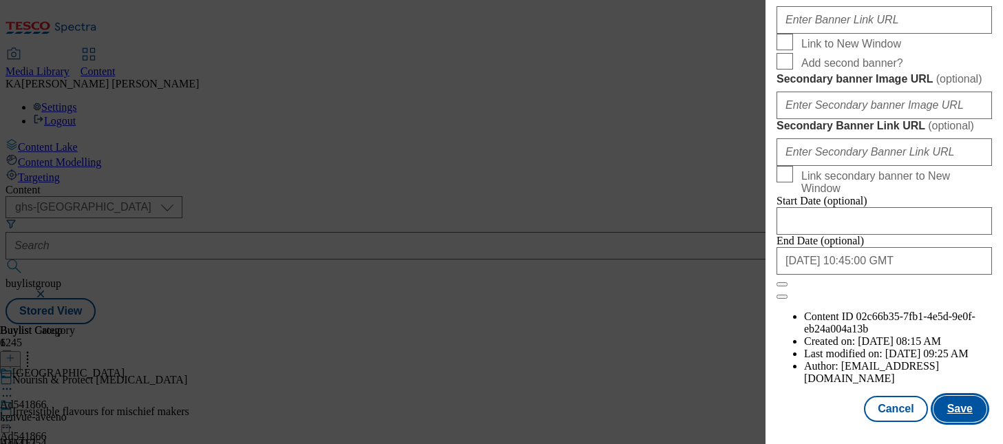
scroll to position [0, 0]
click at [962, 414] on button "Save" at bounding box center [960, 409] width 53 height 26
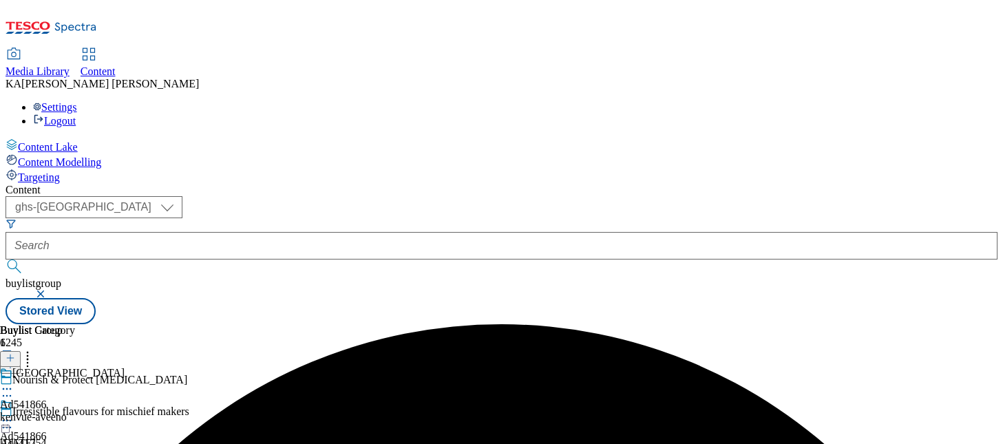
click at [14, 414] on icon at bounding box center [7, 421] width 14 height 14
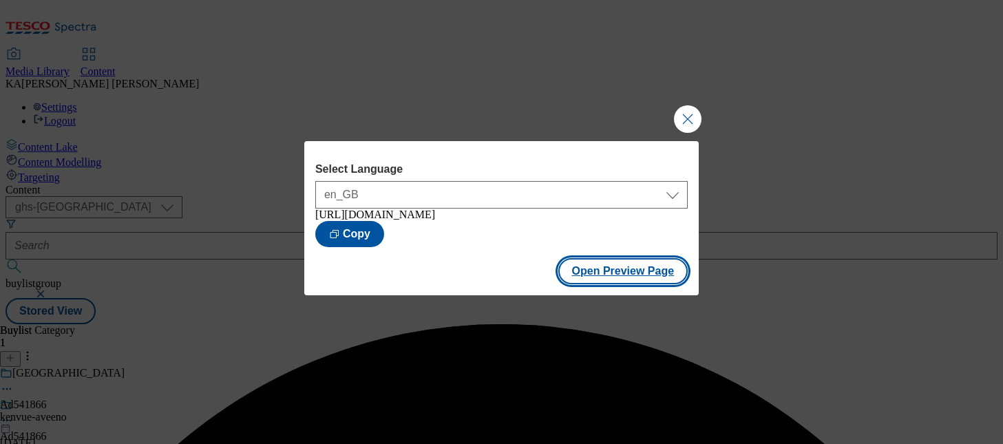
click at [586, 284] on button "Open Preview Page" at bounding box center [623, 271] width 130 height 26
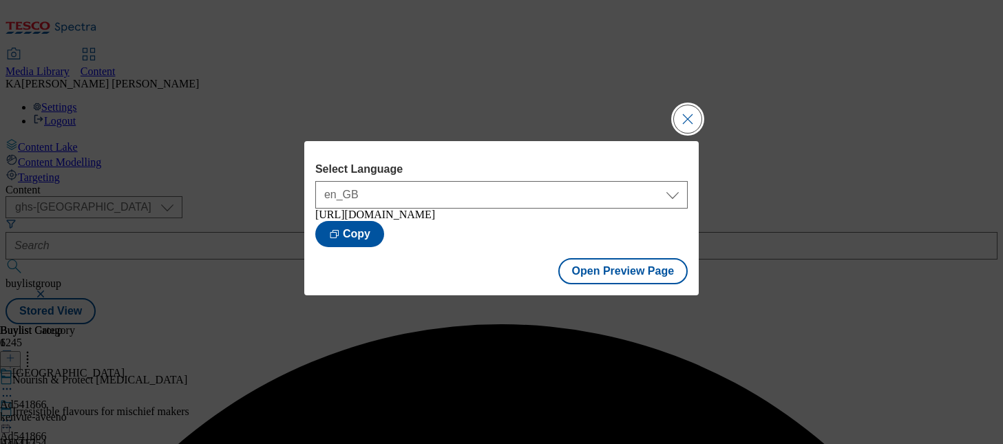
click at [678, 108] on button "Close Modal" at bounding box center [688, 119] width 28 height 28
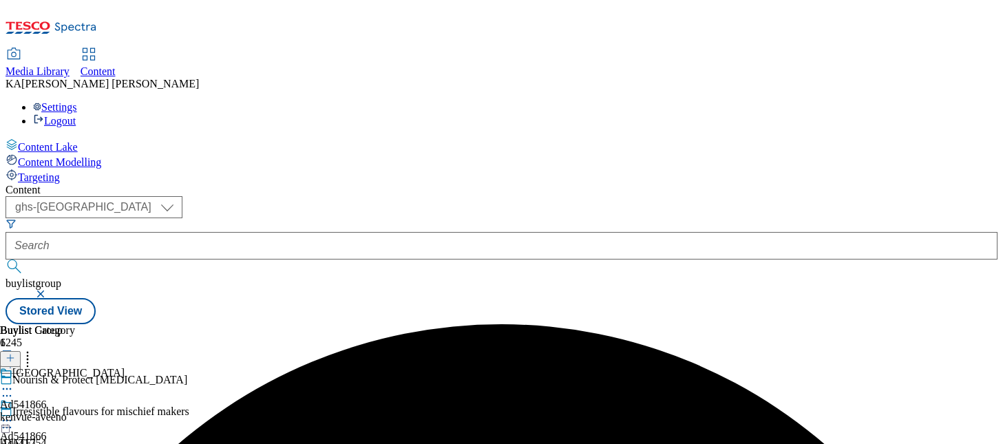
click at [14, 414] on icon at bounding box center [7, 421] width 14 height 14
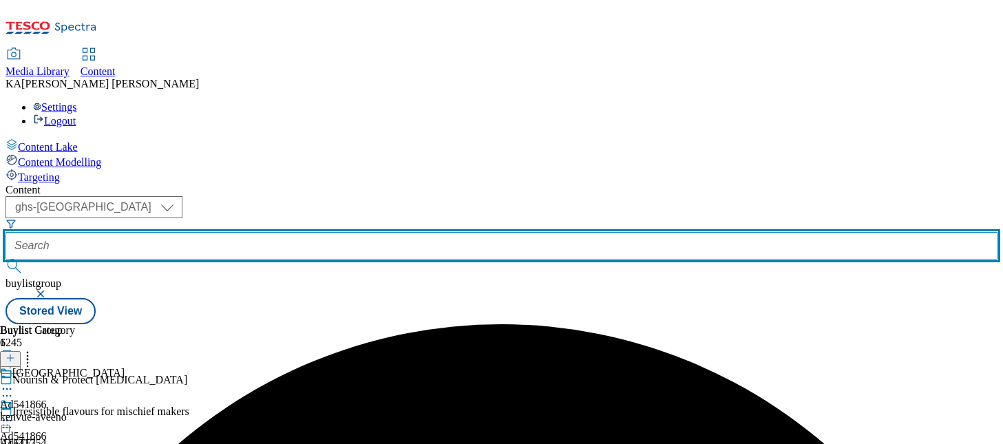
click at [307, 232] on input "text" at bounding box center [502, 246] width 992 height 28
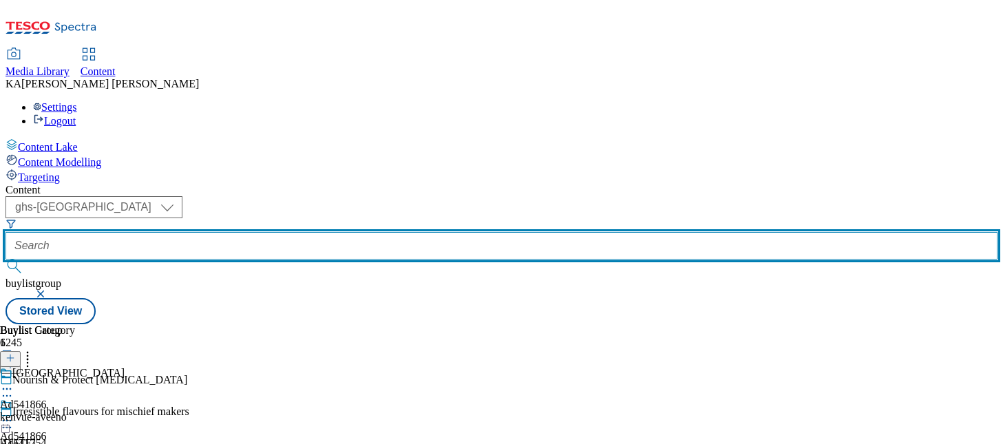
paste input "kenvue-calpol-six-plus-fast-melts-25tw30"
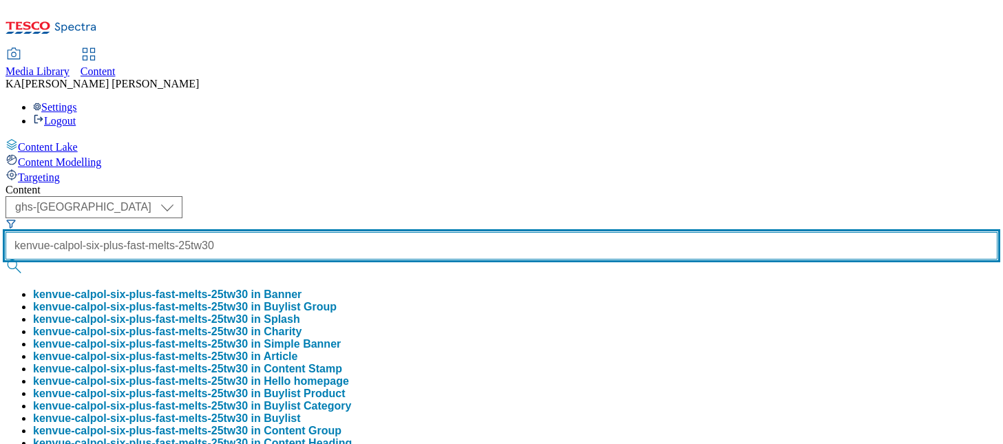
type input "kenvue-calpol-six-plus-fast-melts-25tw30"
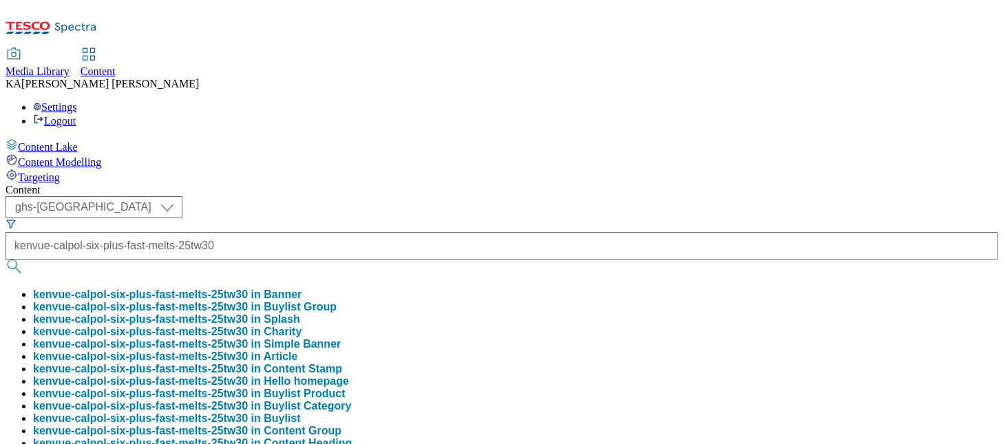
scroll to position [0, 0]
click at [313, 301] on button "kenvue-calpol-six-plus-fast-melts-25tw30 in Buylist Group" at bounding box center [185, 307] width 304 height 12
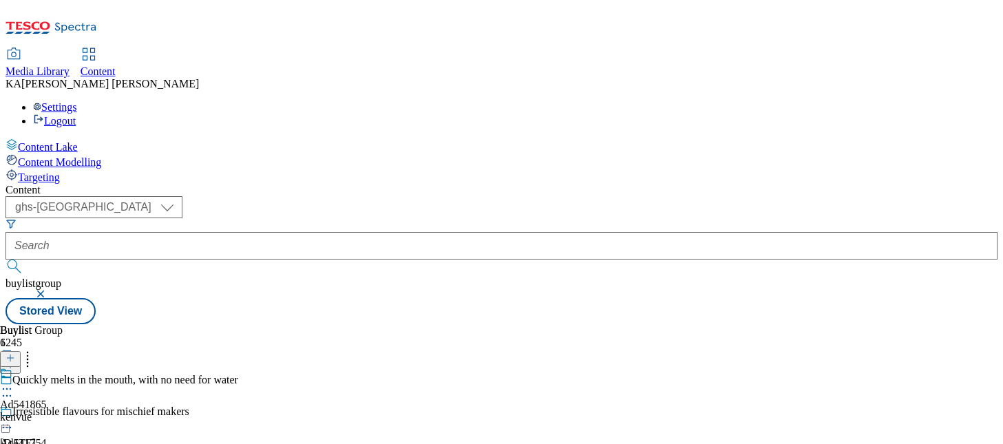
click at [14, 382] on icon at bounding box center [7, 389] width 14 height 14
click at [64, 410] on button "Edit" at bounding box center [46, 418] width 36 height 16
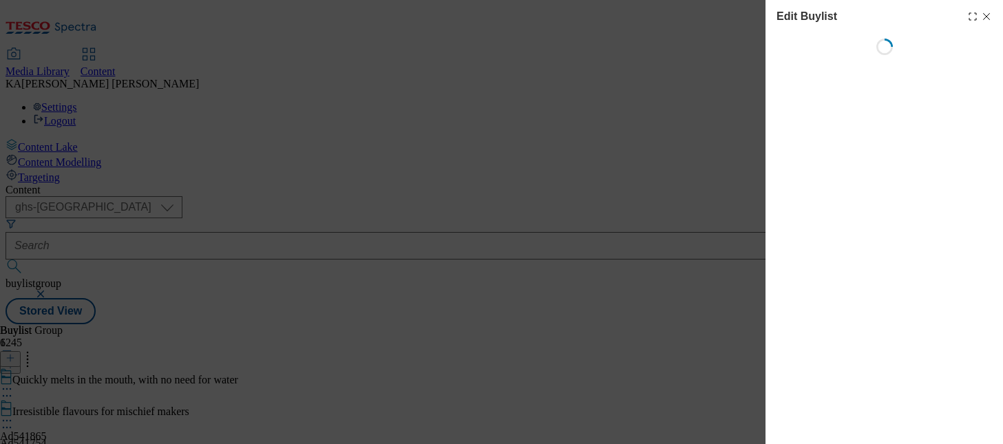
select select "tactical"
select select "supplier funded short term 1-3 weeks"
select select "dunnhumby"
select select "Banner"
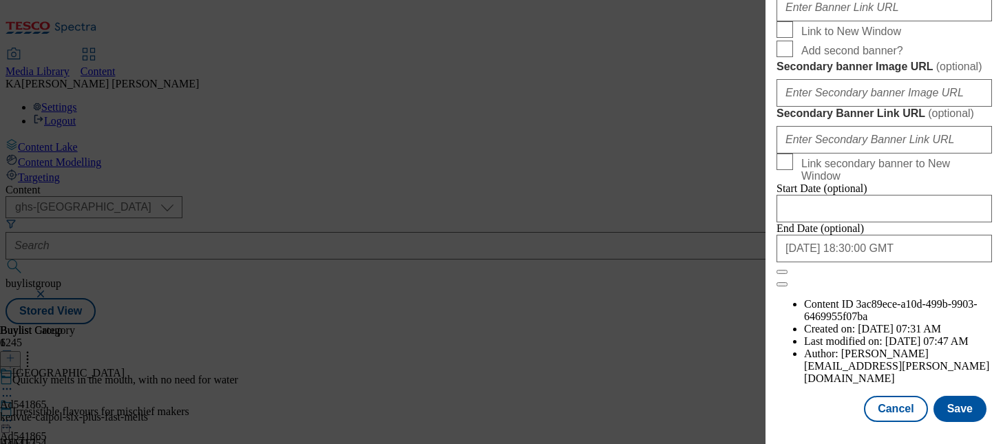
scroll to position [1386, 0]
paste input "https://digitalcontent.api.tesco.com/v2/media/ghs-mktg/c4c8f443-04ee-4edb-99cc-…"
type input "https://digitalcontent.api.tesco.com/v2/media/ghs-mktg/c4c8f443-04ee-4edb-99cc-…"
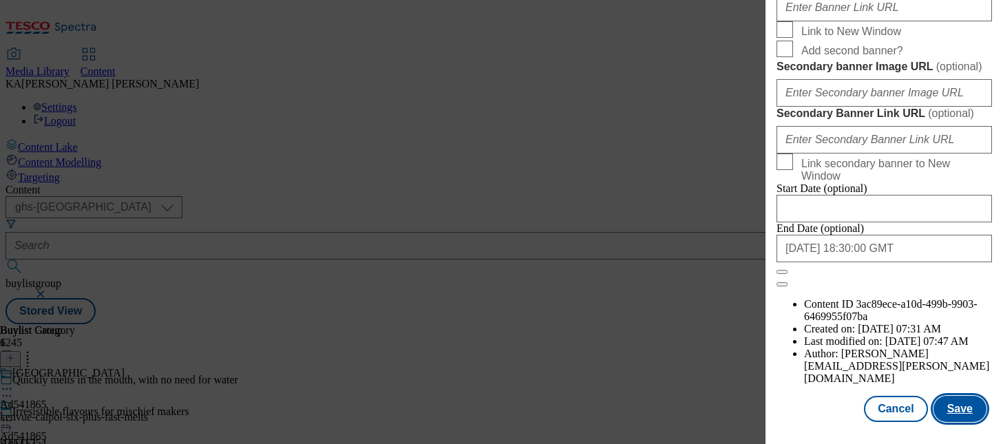
scroll to position [0, 0]
click at [958, 409] on button "Save" at bounding box center [960, 409] width 53 height 26
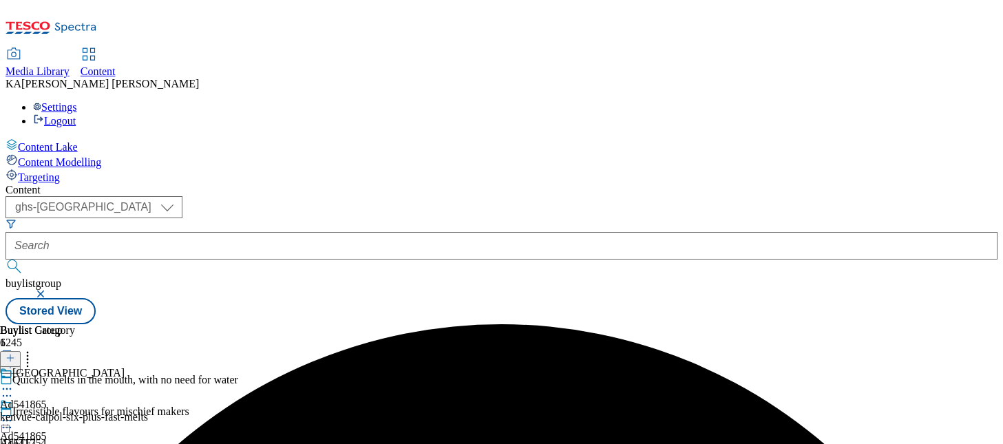
click at [14, 414] on icon at bounding box center [7, 421] width 14 height 14
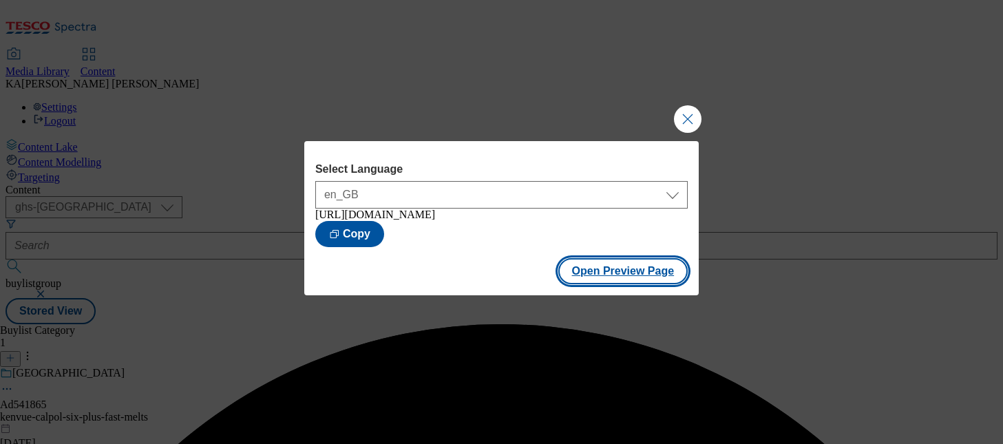
click at [588, 276] on button "Open Preview Page" at bounding box center [623, 271] width 130 height 26
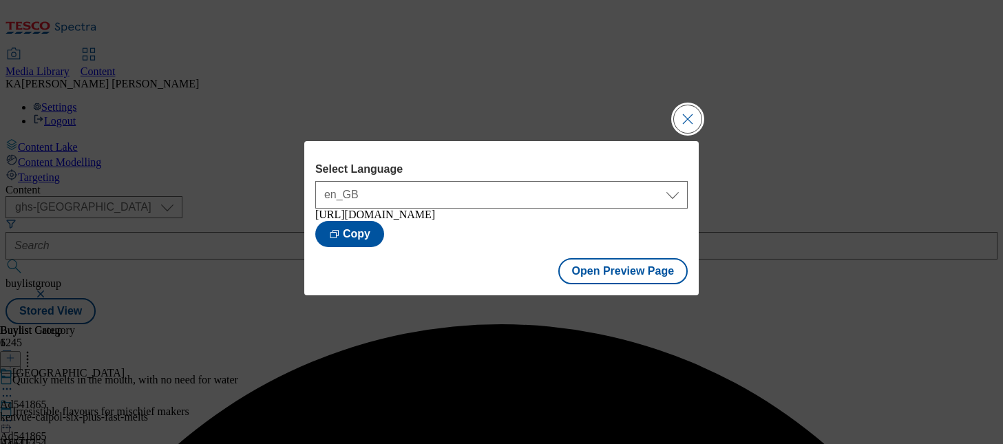
click at [685, 111] on button "Close Modal" at bounding box center [688, 119] width 28 height 28
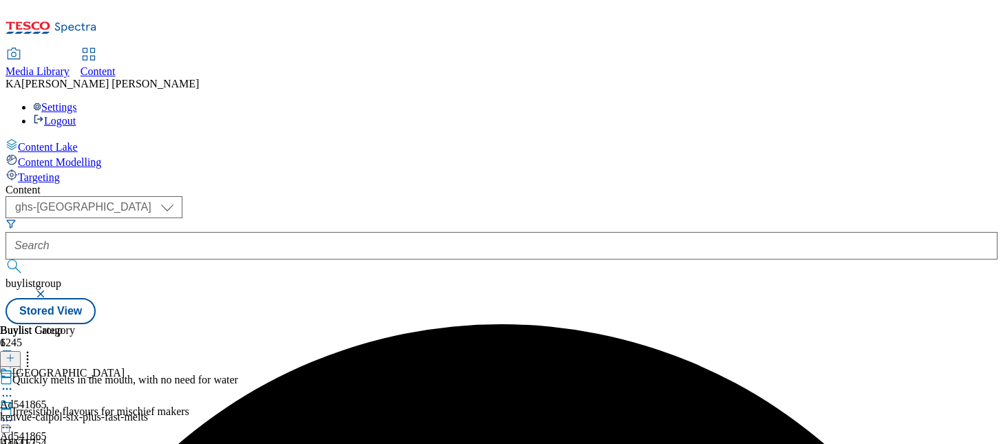
click at [14, 414] on icon at bounding box center [7, 421] width 14 height 14
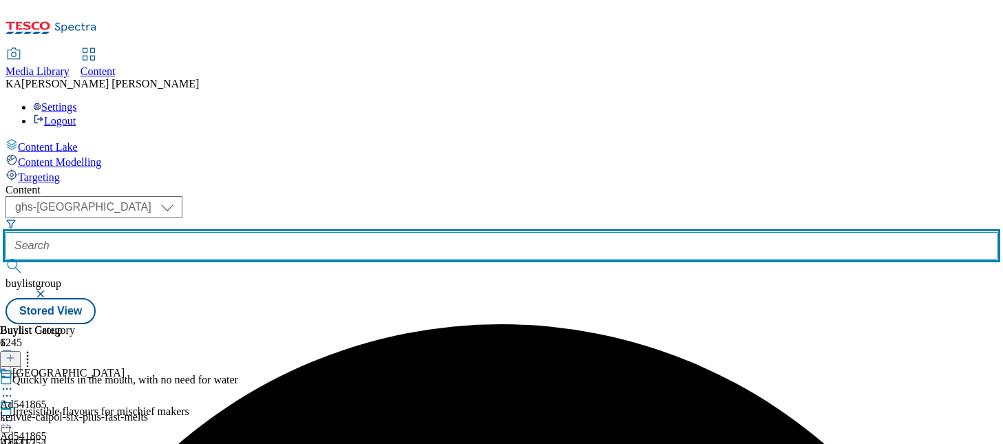
click at [313, 232] on input "text" at bounding box center [502, 246] width 992 height 28
paste input "kenvue-imodium-25tw3"
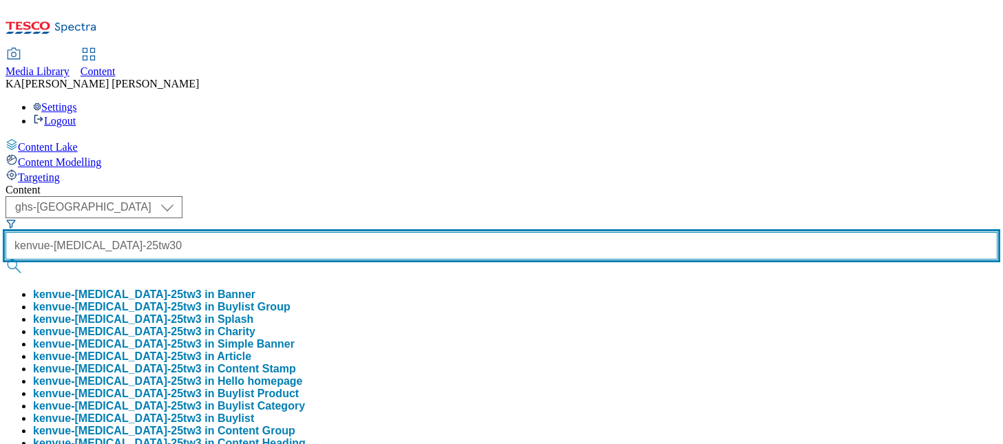
scroll to position [0, 9]
type input "kenvue-imodium-25tw30"
click at [6, 260] on button "submit" at bounding box center [15, 267] width 19 height 14
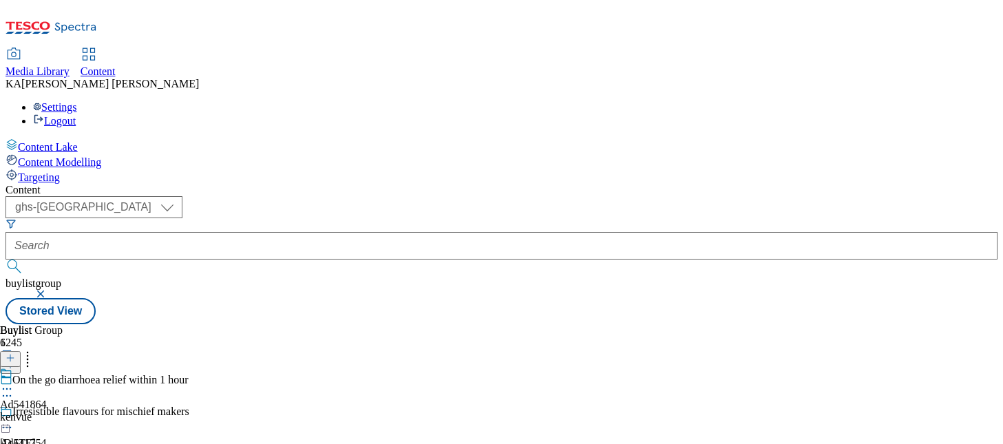
click at [14, 382] on icon at bounding box center [7, 389] width 14 height 14
click at [59, 413] on span "Edit" at bounding box center [51, 418] width 16 height 10
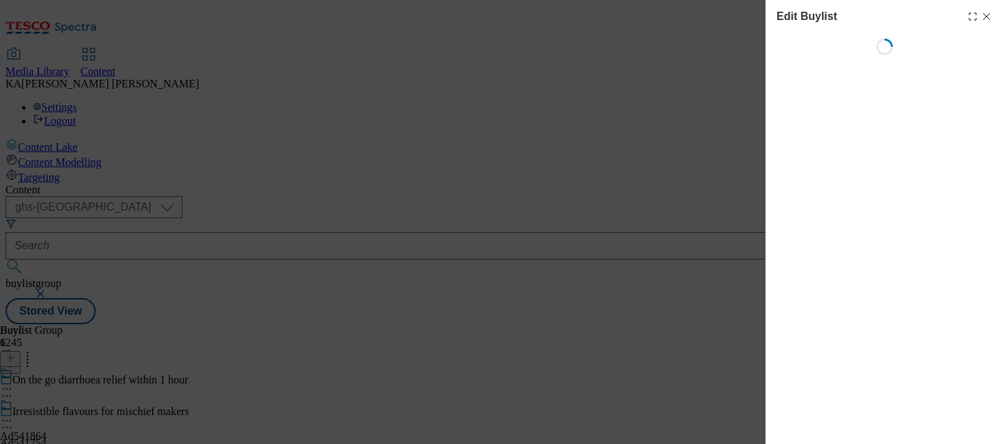
select select "tactical"
select select "supplier funded short term 1-3 weeks"
select select "dunnhumby"
select select "Banner"
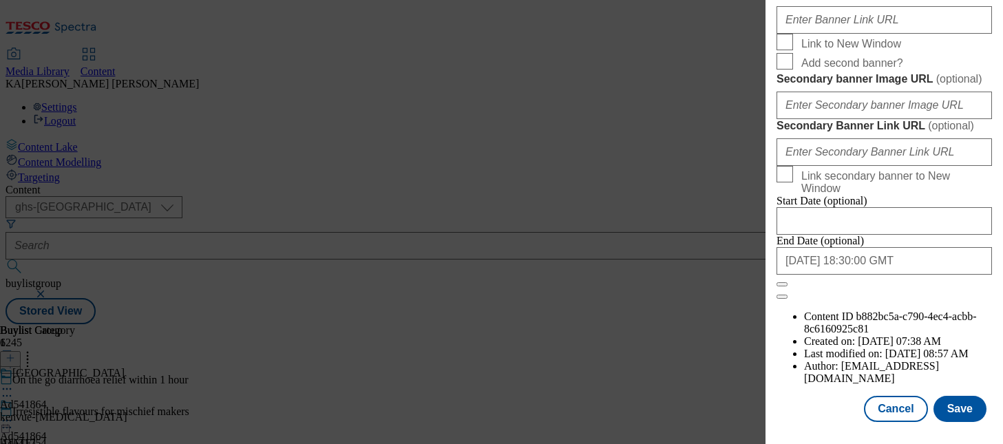
scroll to position [1303, 0]
paste input "https://digitalcontent.api.tesco.com/v2/media/ghs-mktg/380d9736-3873-4dcd-aa61-…"
type input "https://digitalcontent.api.tesco.com/v2/media/ghs-mktg/380d9736-3873-4dcd-aa61-…"
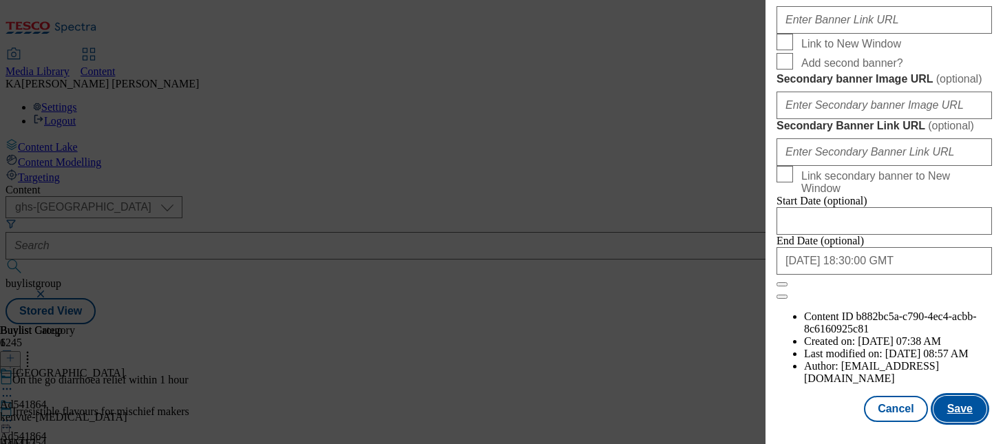
scroll to position [0, 0]
click at [947, 404] on button "Save" at bounding box center [960, 409] width 53 height 26
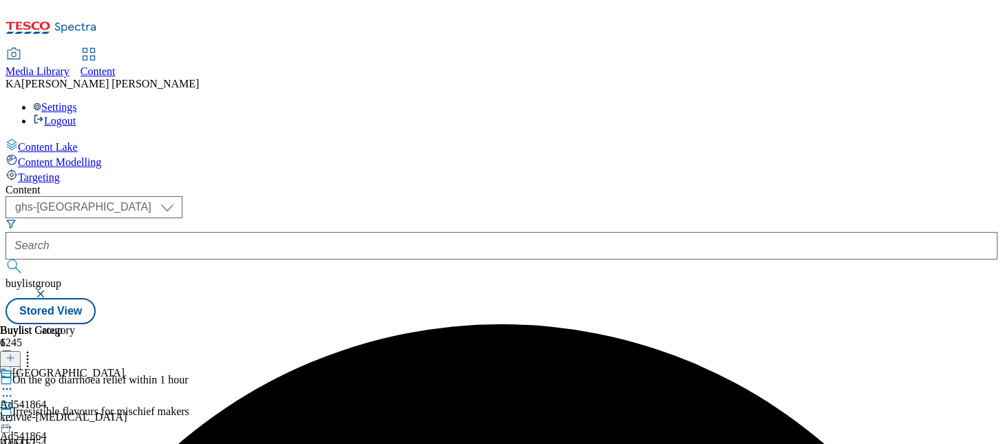
click at [14, 414] on icon at bounding box center [7, 421] width 14 height 14
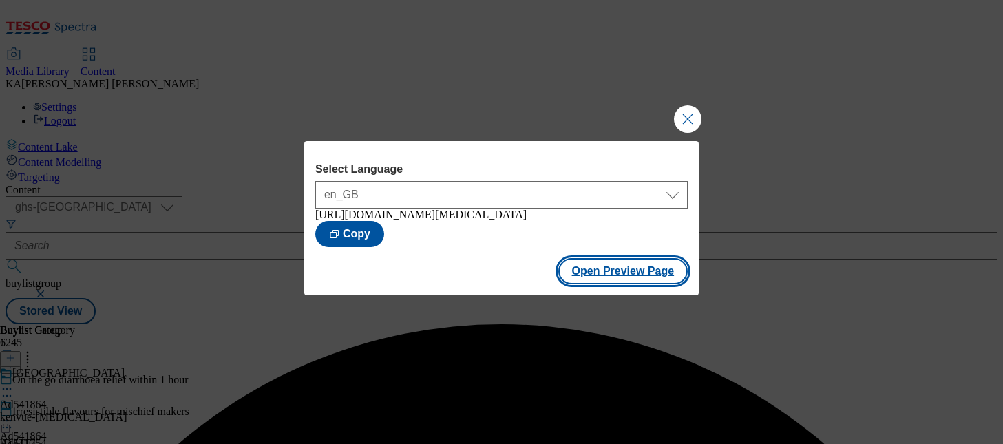
click at [589, 276] on button "Open Preview Page" at bounding box center [623, 271] width 130 height 26
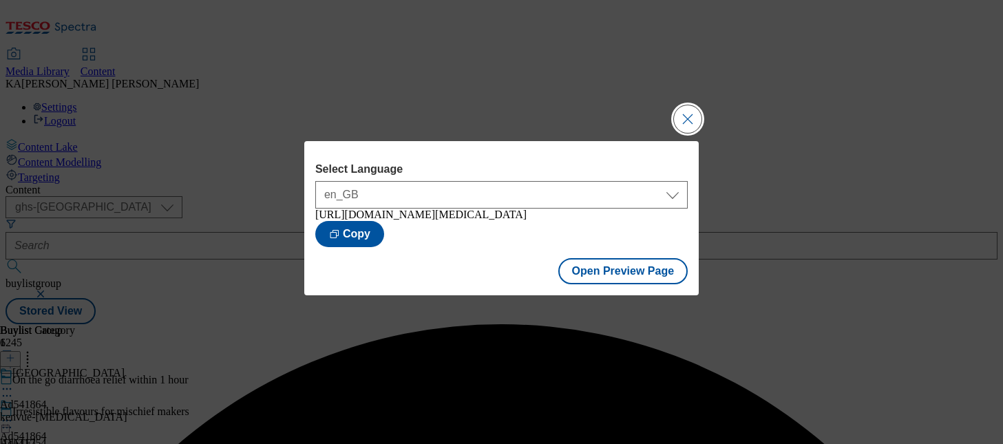
click at [682, 114] on button "Close Modal" at bounding box center [688, 119] width 28 height 28
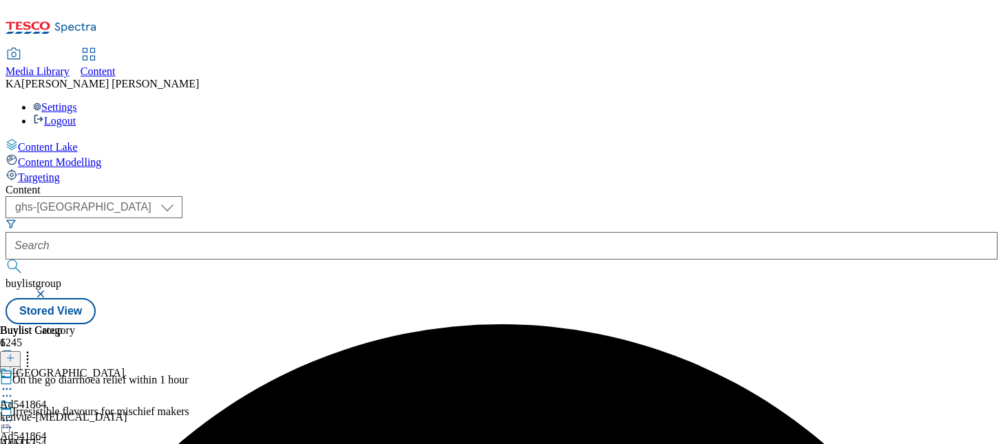
click at [14, 414] on icon at bounding box center [7, 421] width 14 height 14
click at [320, 218] on form at bounding box center [502, 247] width 992 height 59
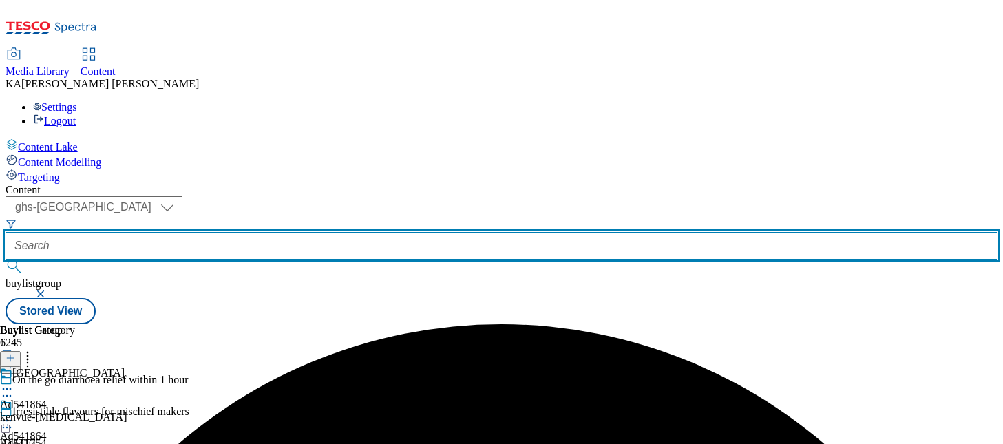
click at [317, 232] on input "text" at bounding box center [502, 246] width 992 height 28
paste input "coregeo-tenderstem-25tw31"
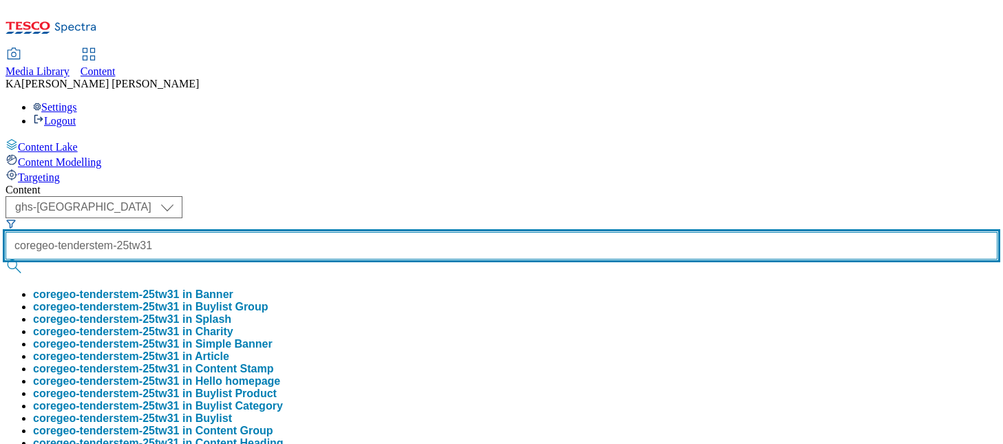
type input "coregeo-tenderstem-25tw31"
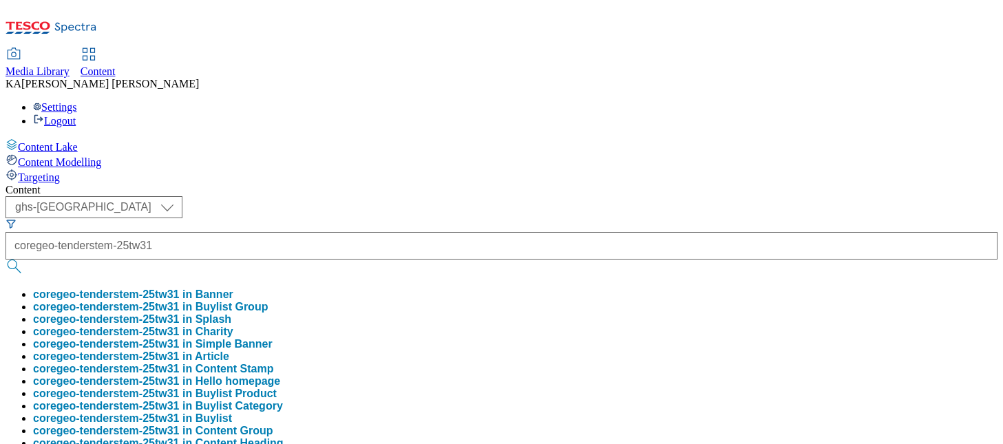
scroll to position [0, 0]
click at [268, 301] on button "coregeo-tenderstem-25tw31 in Buylist Group" at bounding box center [150, 307] width 235 height 12
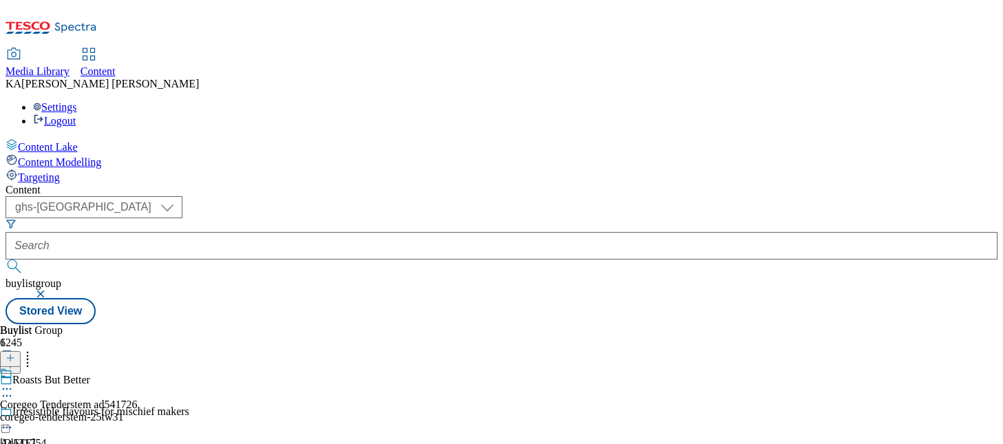
click at [14, 382] on icon at bounding box center [7, 389] width 14 height 14
click at [59, 413] on span "Edit" at bounding box center [51, 418] width 16 height 10
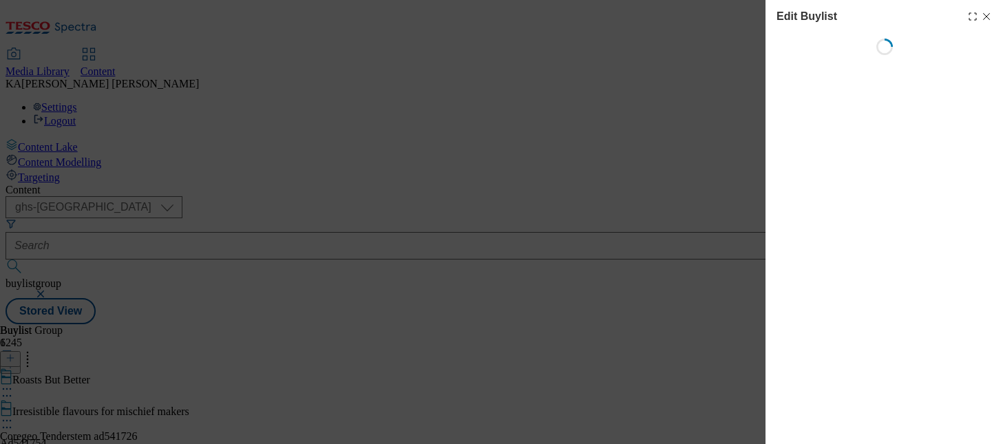
select select "evergreen"
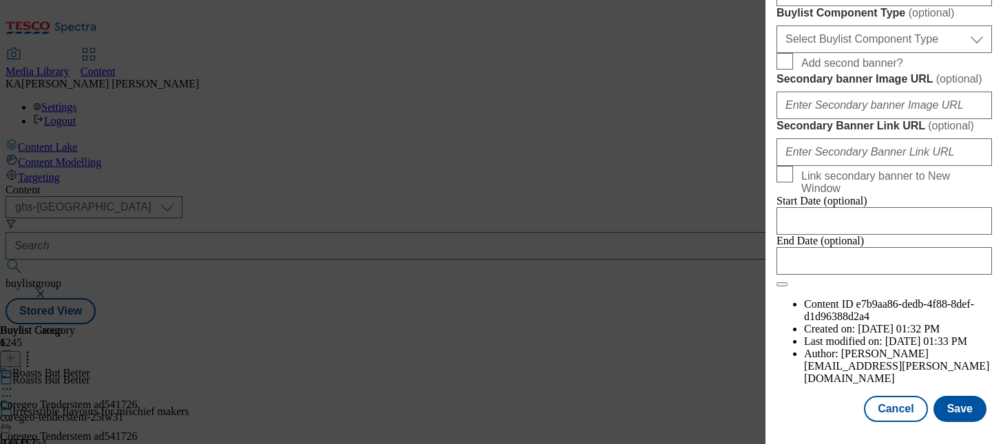
scroll to position [1112, 0]
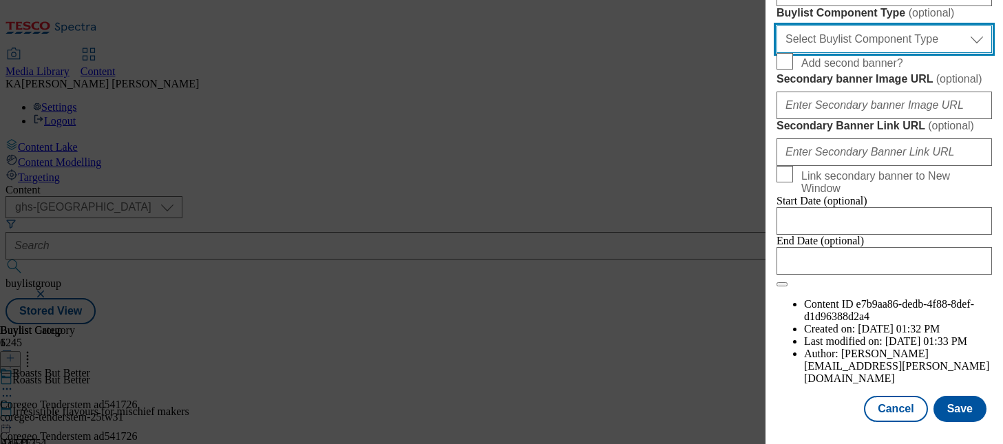
click at [816, 53] on select "Select Buylist Component Type Banner Competition Header Meal" at bounding box center [884, 39] width 215 height 28
select select "Banner"
click at [777, 53] on select "Select Buylist Component Type Banner Competition Header Meal" at bounding box center [884, 39] width 215 height 28
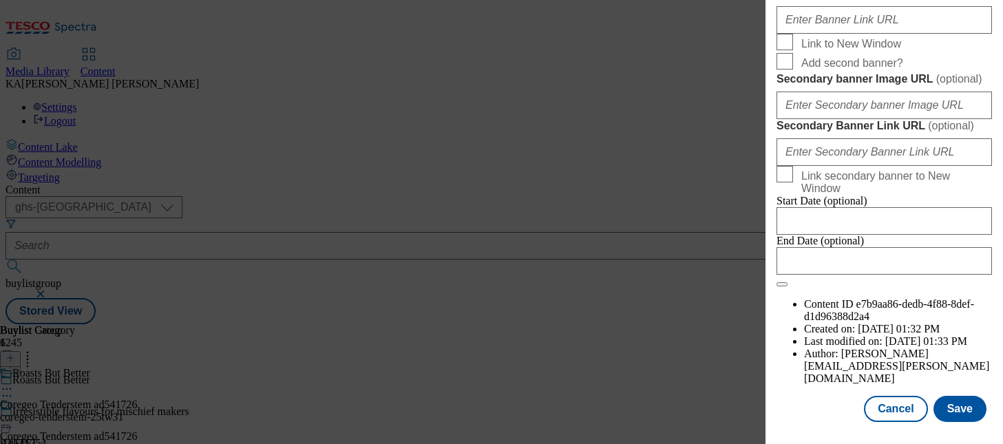
scroll to position [1236, 0]
paste input "https://digitalcontent.api.tesco.com/v2/media/ghs-mktg/82a0811d-233e-4d01-9ee0-…"
type input "https://digitalcontent.api.tesco.com/v2/media/ghs-mktg/82a0811d-233e-4d01-9ee0-…"
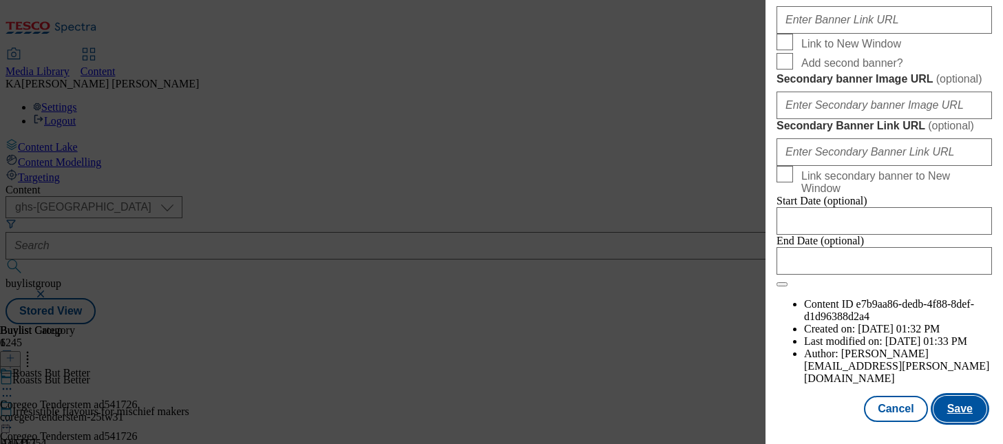
click at [952, 413] on button "Save" at bounding box center [960, 409] width 53 height 26
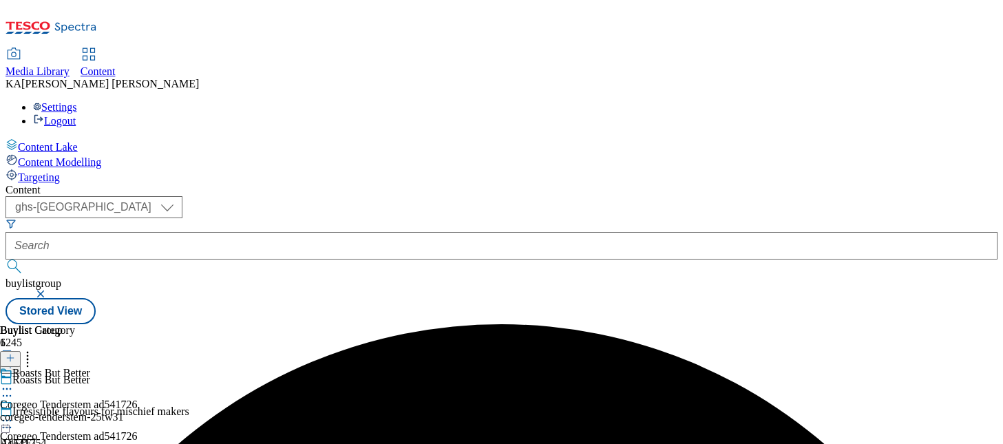
click at [14, 414] on icon at bounding box center [7, 421] width 14 height 14
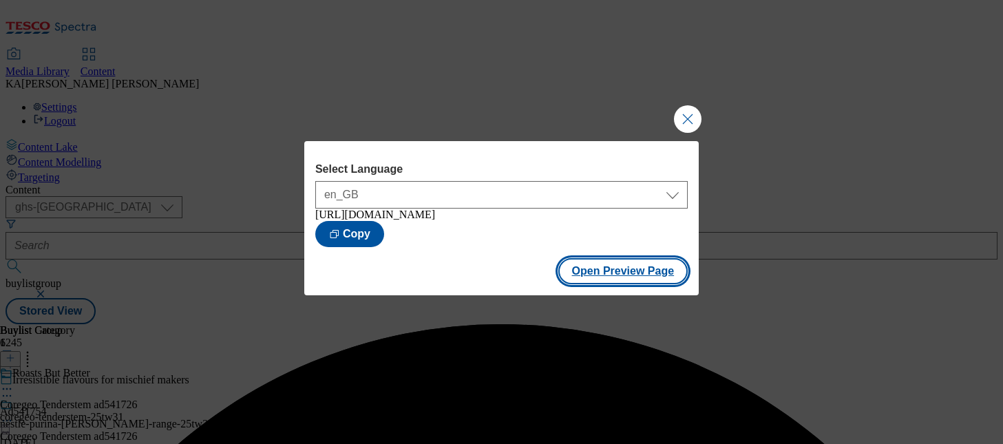
click at [594, 282] on button "Open Preview Page" at bounding box center [623, 271] width 130 height 26
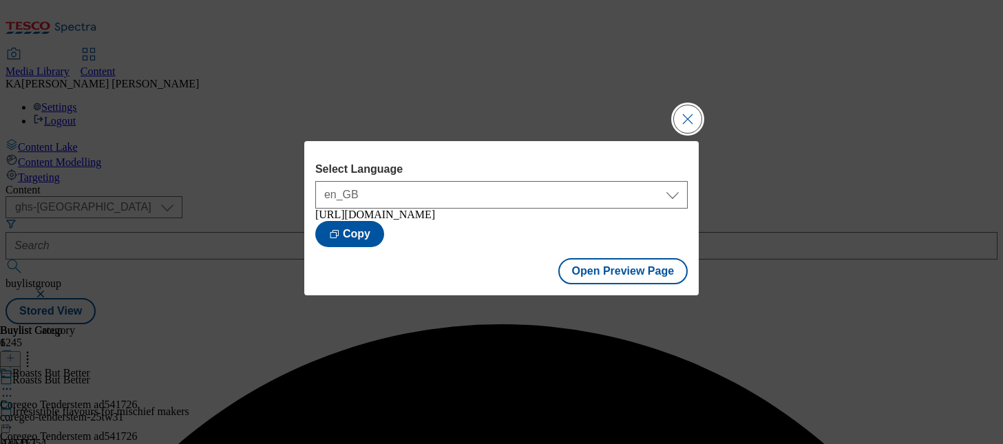
click at [690, 109] on button "Close Modal" at bounding box center [688, 119] width 28 height 28
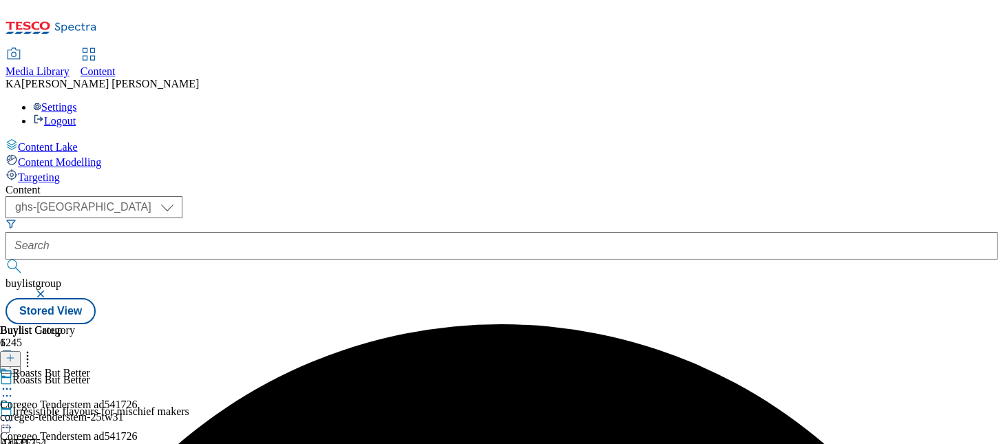
click at [14, 414] on icon at bounding box center [7, 421] width 14 height 14
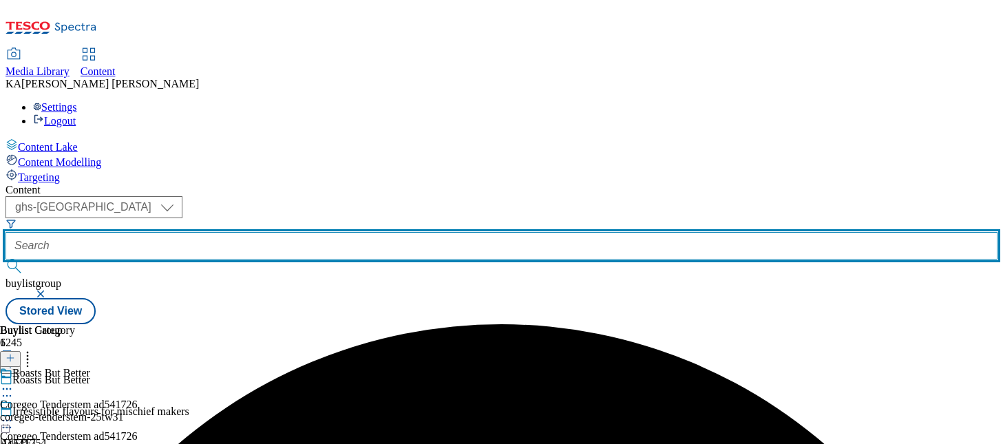
click at [350, 232] on input "text" at bounding box center [502, 246] width 992 height 28
paste input "p-and-g-the-ariel-big-one-25tw29"
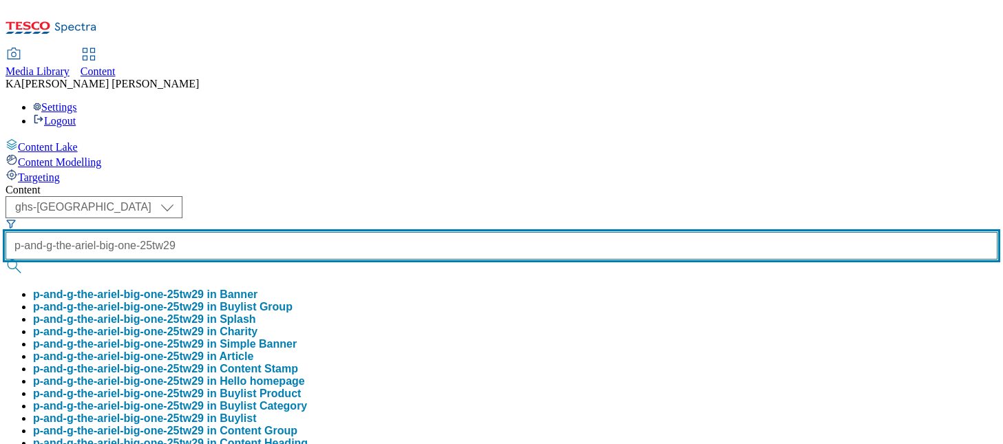
scroll to position [0, 49]
type input "p-and-g-the-ariel-big-one-25tw29"
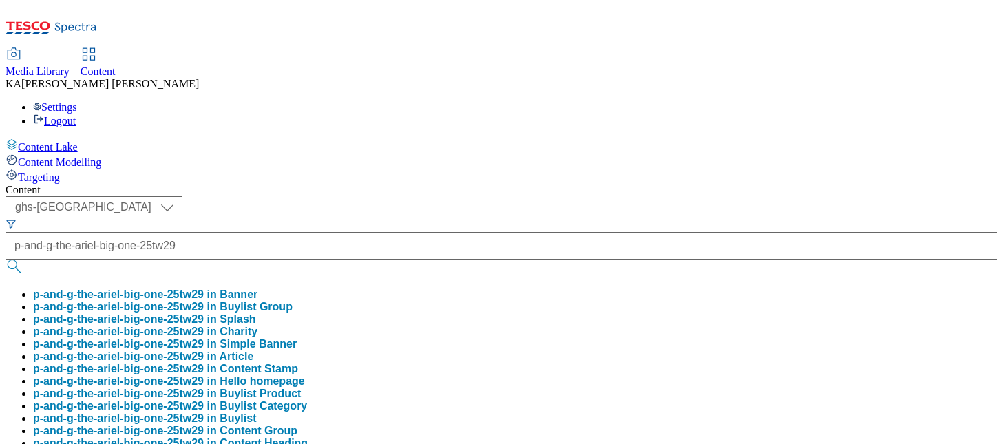
scroll to position [0, 0]
click at [293, 301] on button "p-and-g-the-ariel-big-one-25tw29 in Buylist Group" at bounding box center [163, 307] width 260 height 12
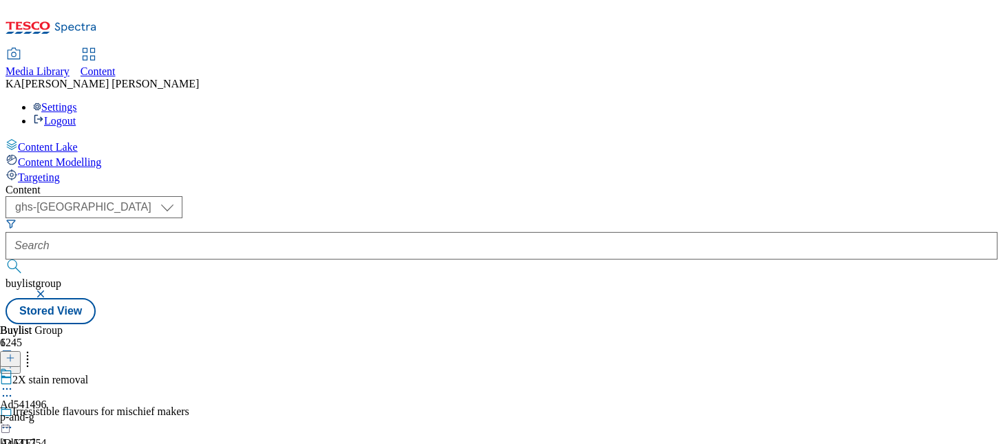
click at [14, 382] on icon at bounding box center [7, 389] width 14 height 14
click at [59, 413] on span "Edit" at bounding box center [51, 418] width 16 height 10
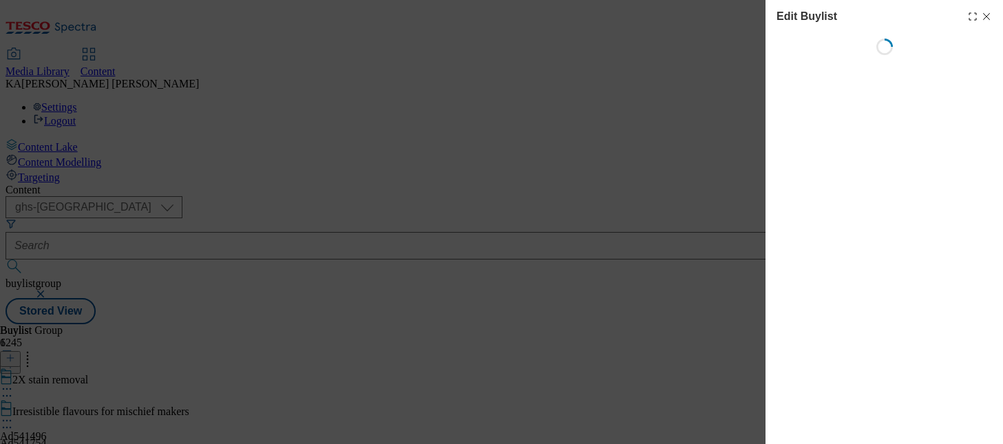
select select "tactical"
select select "supplier funded short term 1-3 weeks"
select select "dunnhumby"
select select "Banner"
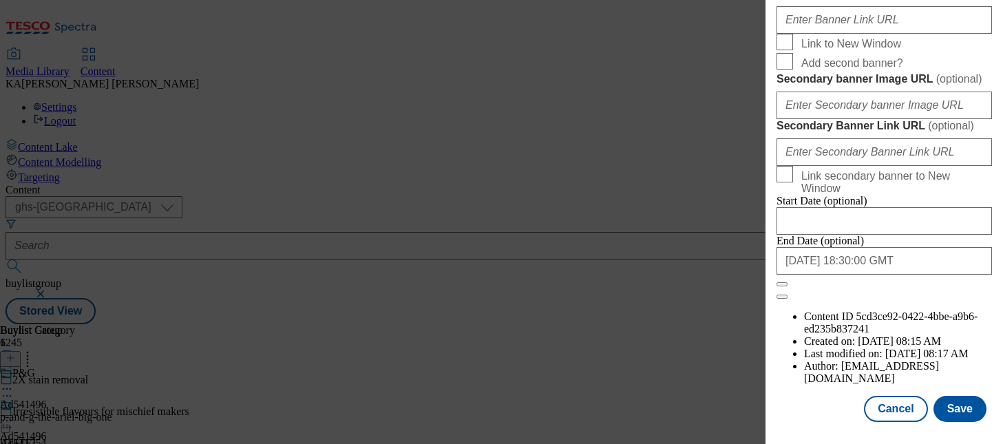
scroll to position [1291, 0]
paste input "https://digitalcontent.api.tesco.com/v2/media/ghs-mktg/ec62a2f3-ba9f-49b8-94df-…"
type input "https://digitalcontent.api.tesco.com/v2/media/ghs-mktg/ec62a2f3-ba9f-49b8-94df-…"
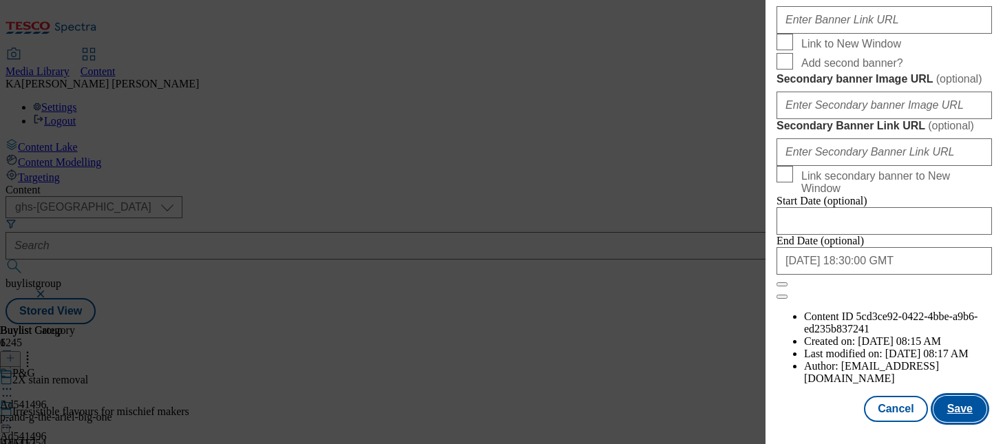
click at [951, 414] on button "Save" at bounding box center [960, 409] width 53 height 26
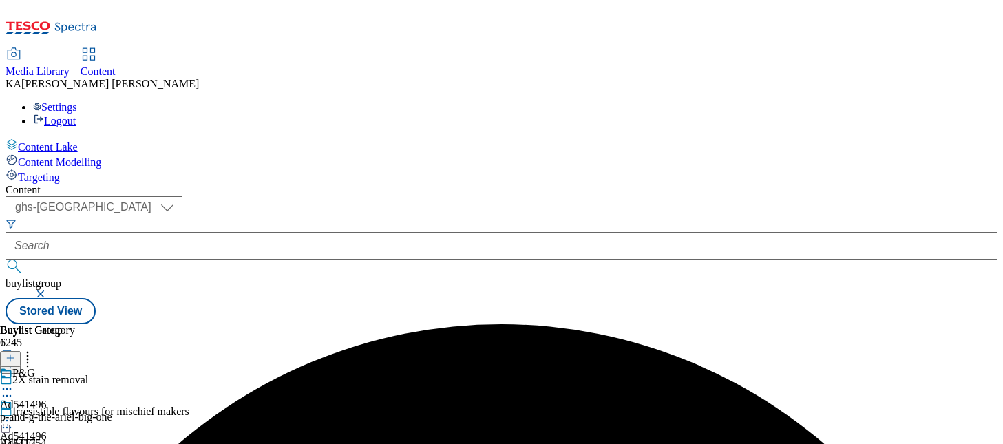
click at [14, 414] on icon at bounding box center [7, 421] width 14 height 14
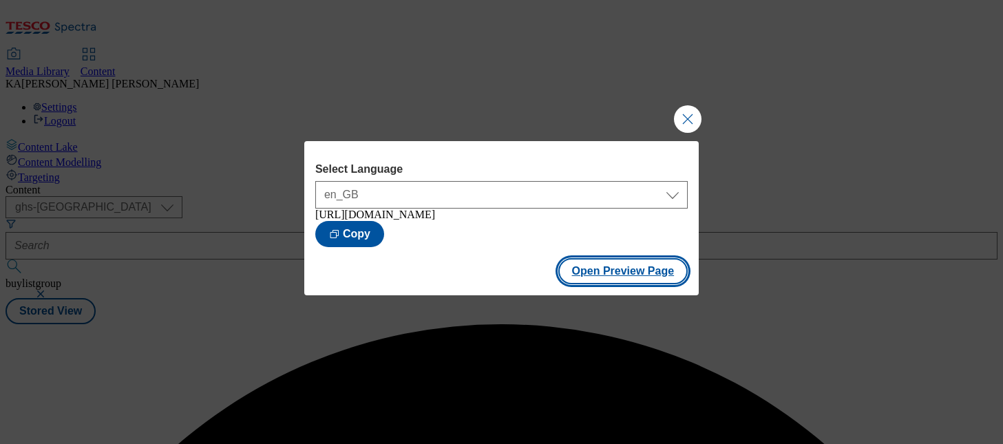
click at [593, 284] on button "Open Preview Page" at bounding box center [623, 271] width 130 height 26
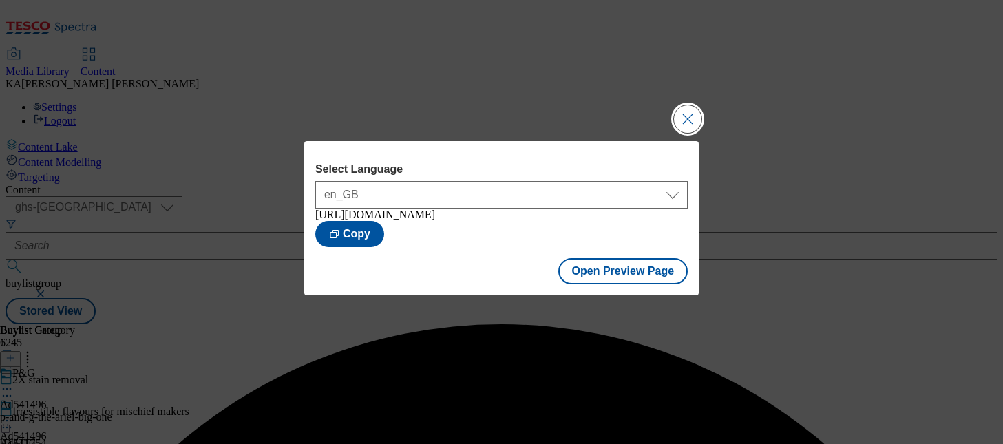
click at [682, 119] on button "Close Modal" at bounding box center [688, 119] width 28 height 28
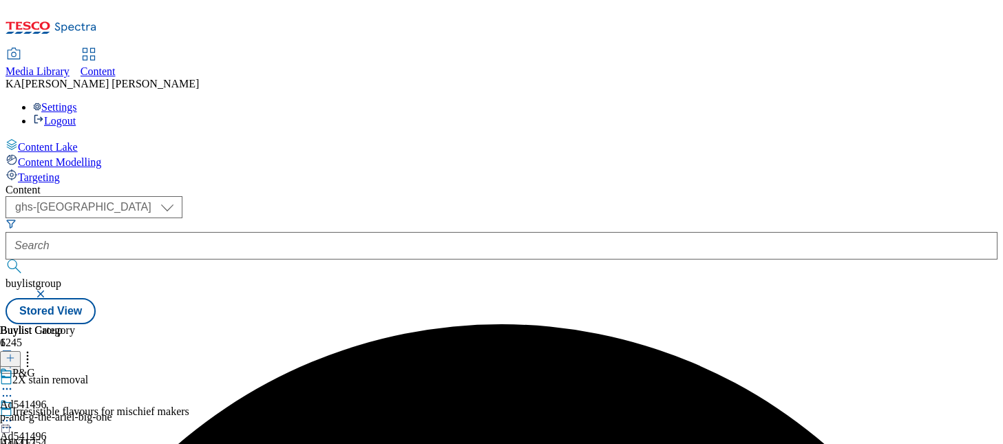
click at [14, 414] on icon at bounding box center [7, 421] width 14 height 14
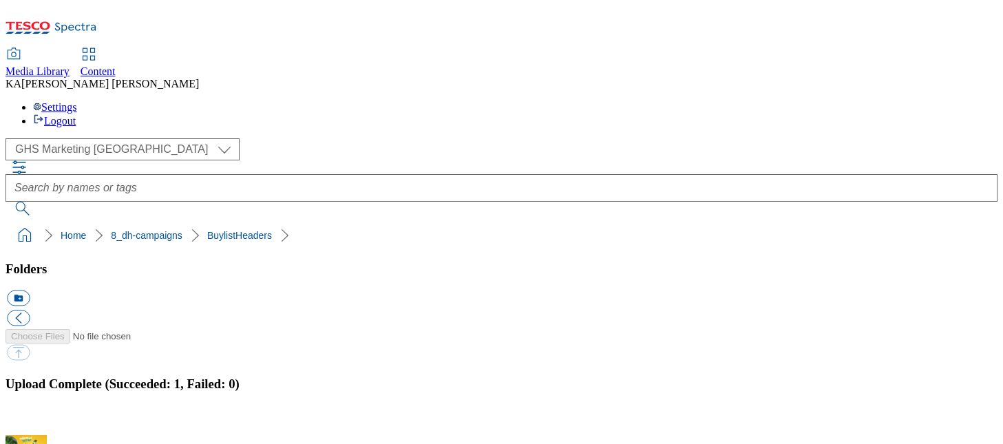
scroll to position [235, 0]
click at [28, 421] on button "button" at bounding box center [17, 427] width 21 height 13
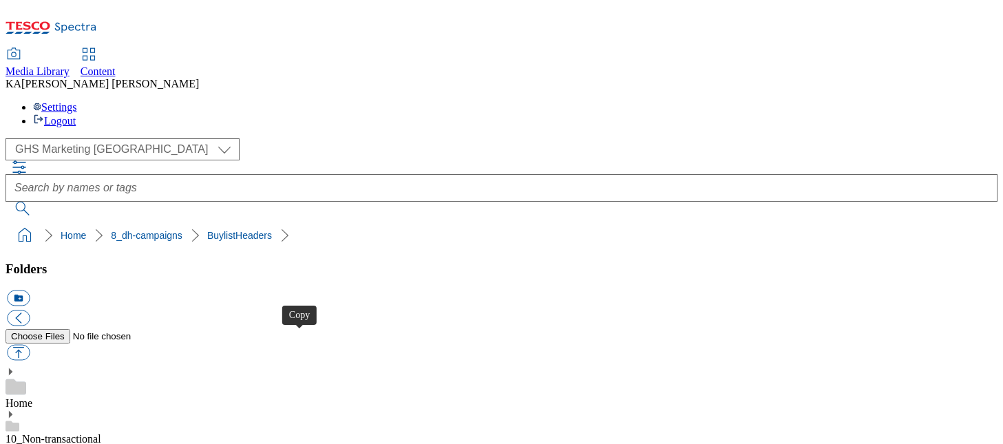
click at [204, 222] on ol "Home 8_dh-campaigns BuylistHeaders" at bounding box center [506, 235] width 984 height 26
click at [30, 345] on button "button" at bounding box center [18, 353] width 23 height 16
type input "C:\fakepath\1757490664023-ad541496_The_Big_one_Ariel_LegoBrand_H_1184x333_V1.jpg"
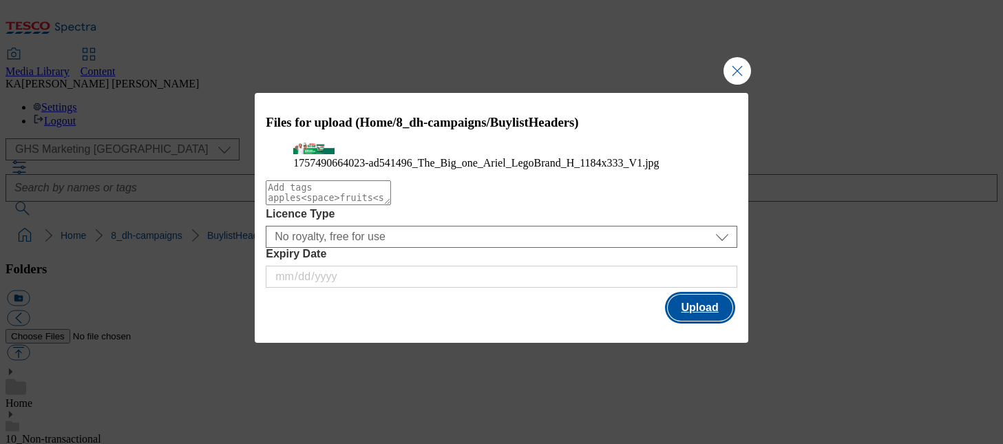
click at [689, 321] on button "Upload" at bounding box center [700, 308] width 65 height 26
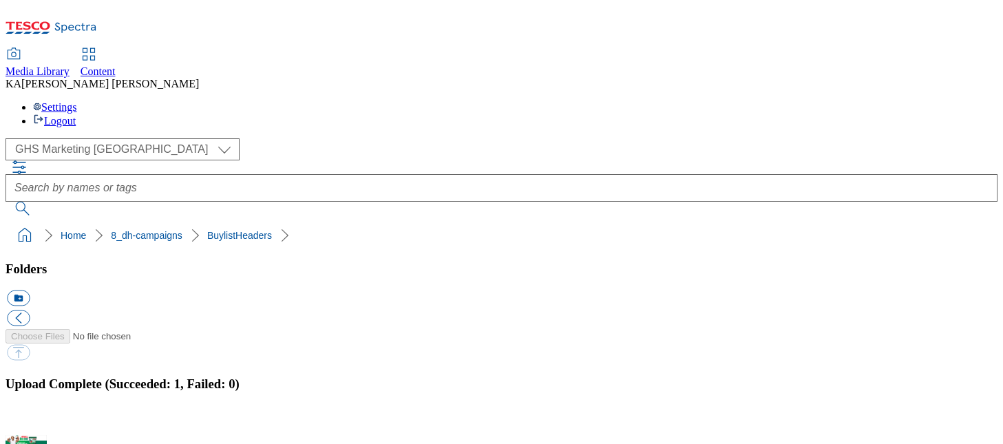
click at [28, 421] on button "button" at bounding box center [17, 427] width 21 height 13
